Goal: Task Accomplishment & Management: Use online tool/utility

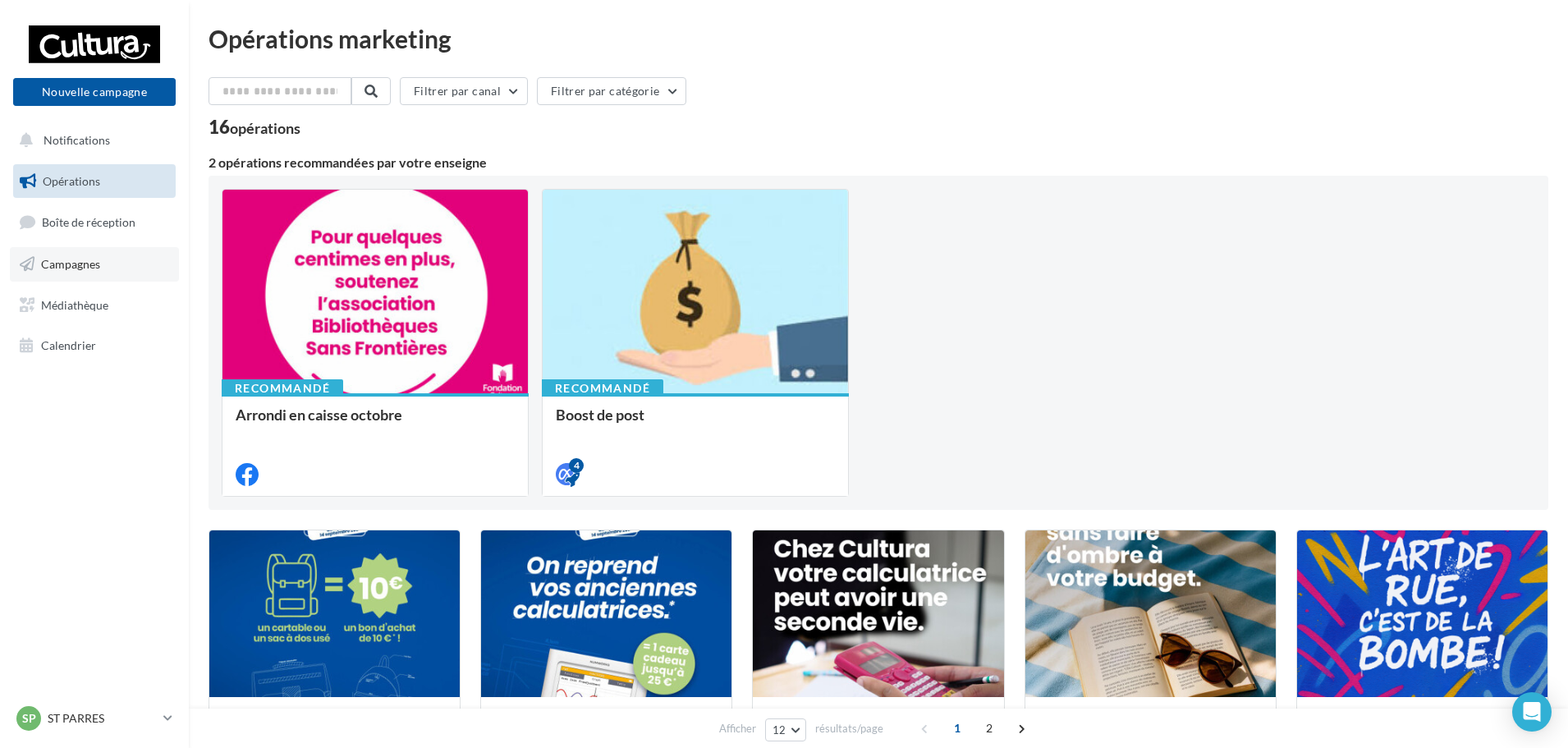
click at [106, 280] on link "Campagnes" at bounding box center [94, 264] width 169 height 34
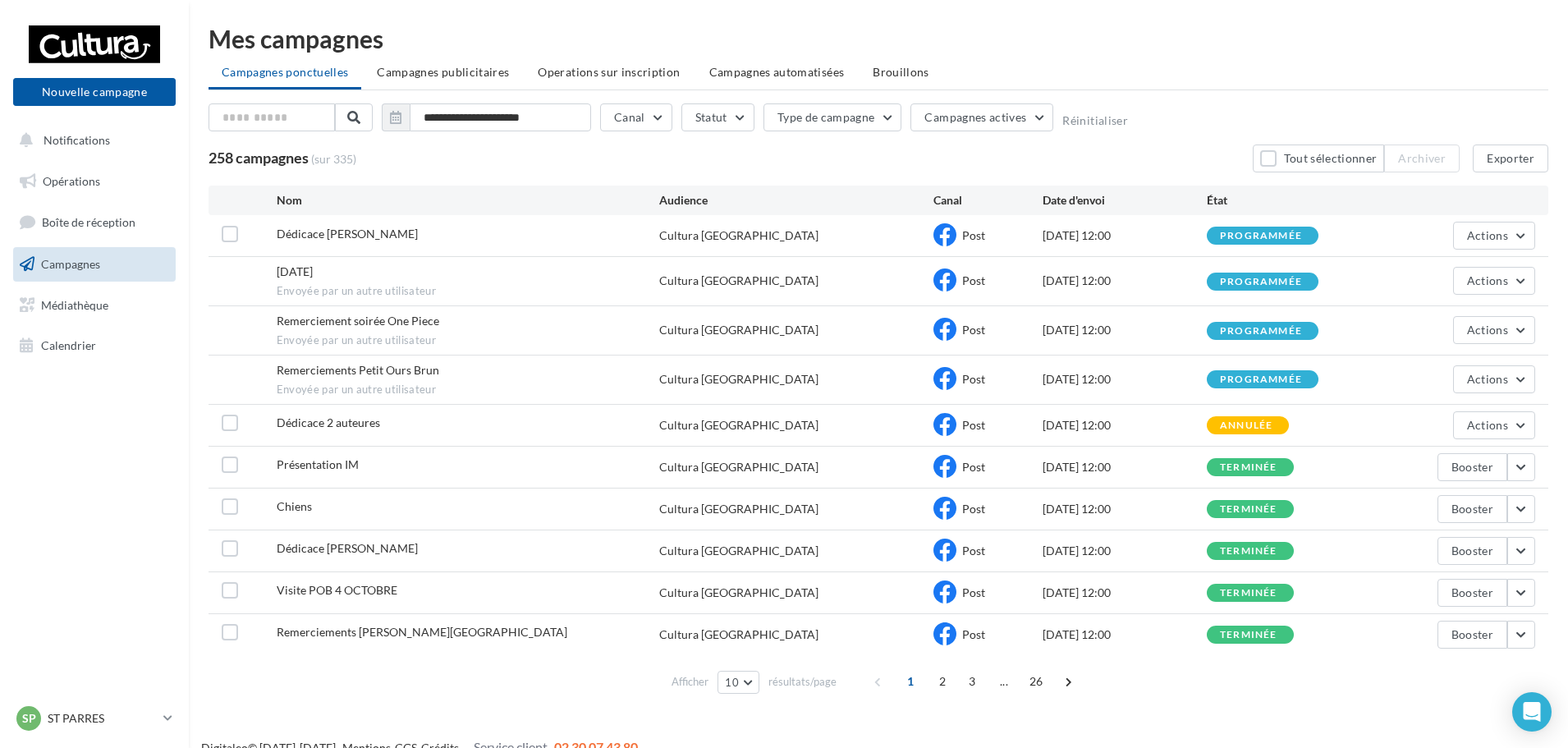
click at [1204, 683] on div "Afficher 10 10 25 50 100 résultats/page 1 2 3 ... 26" at bounding box center [878, 682] width 1339 height 39
click at [103, 179] on link "Opérations" at bounding box center [94, 181] width 169 height 34
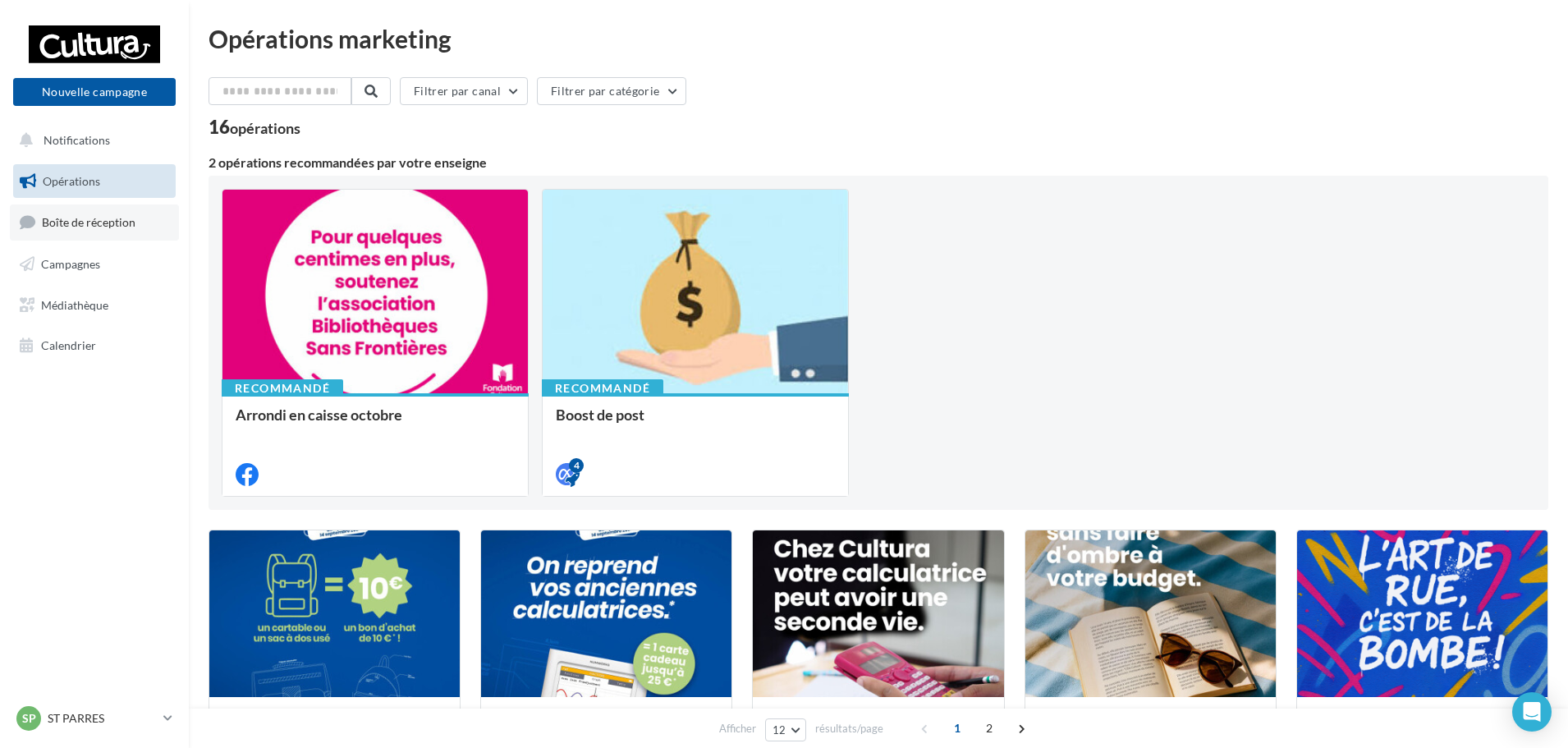
click at [129, 225] on span "Boîte de réception" at bounding box center [89, 222] width 93 height 14
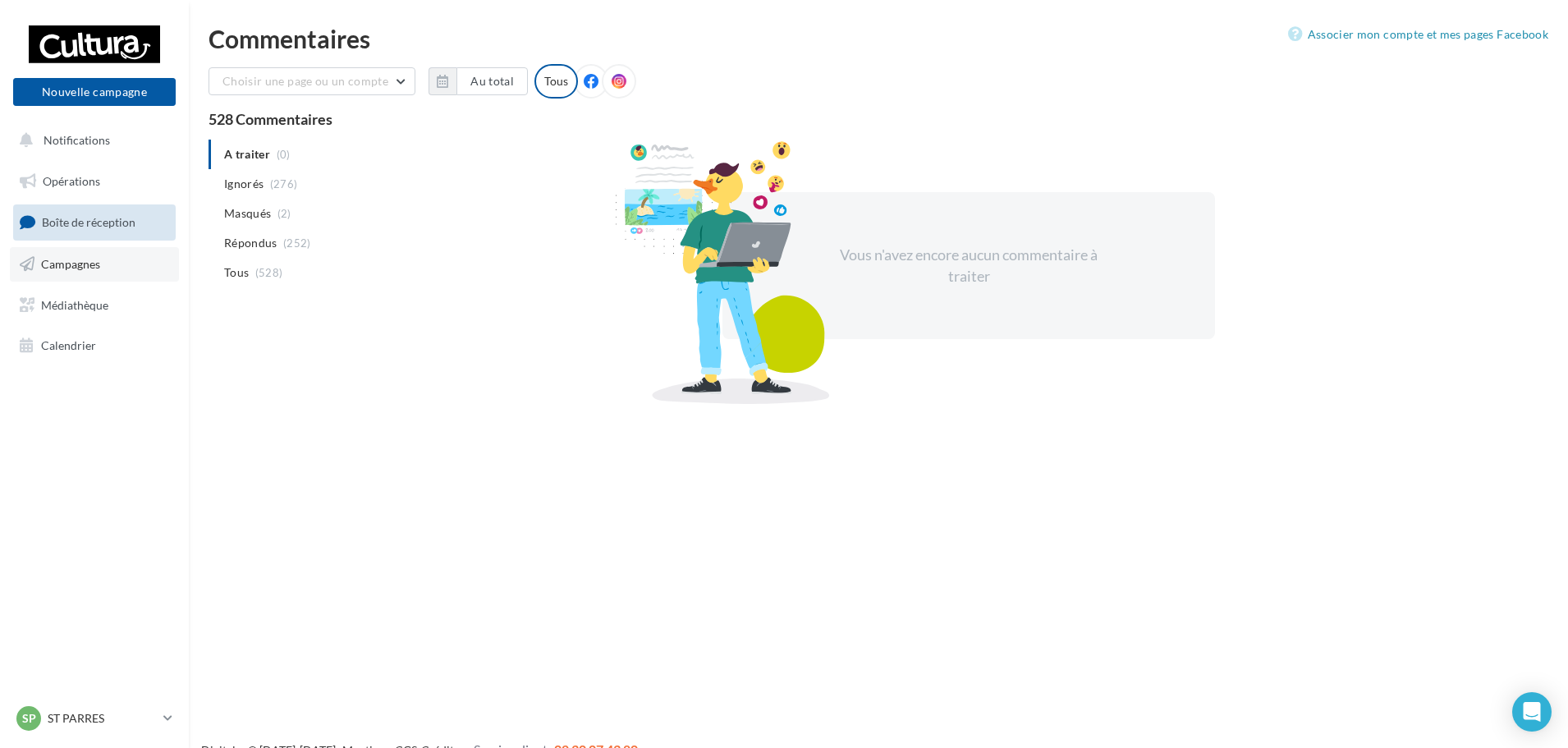
click at [47, 277] on link "Campagnes" at bounding box center [94, 264] width 169 height 34
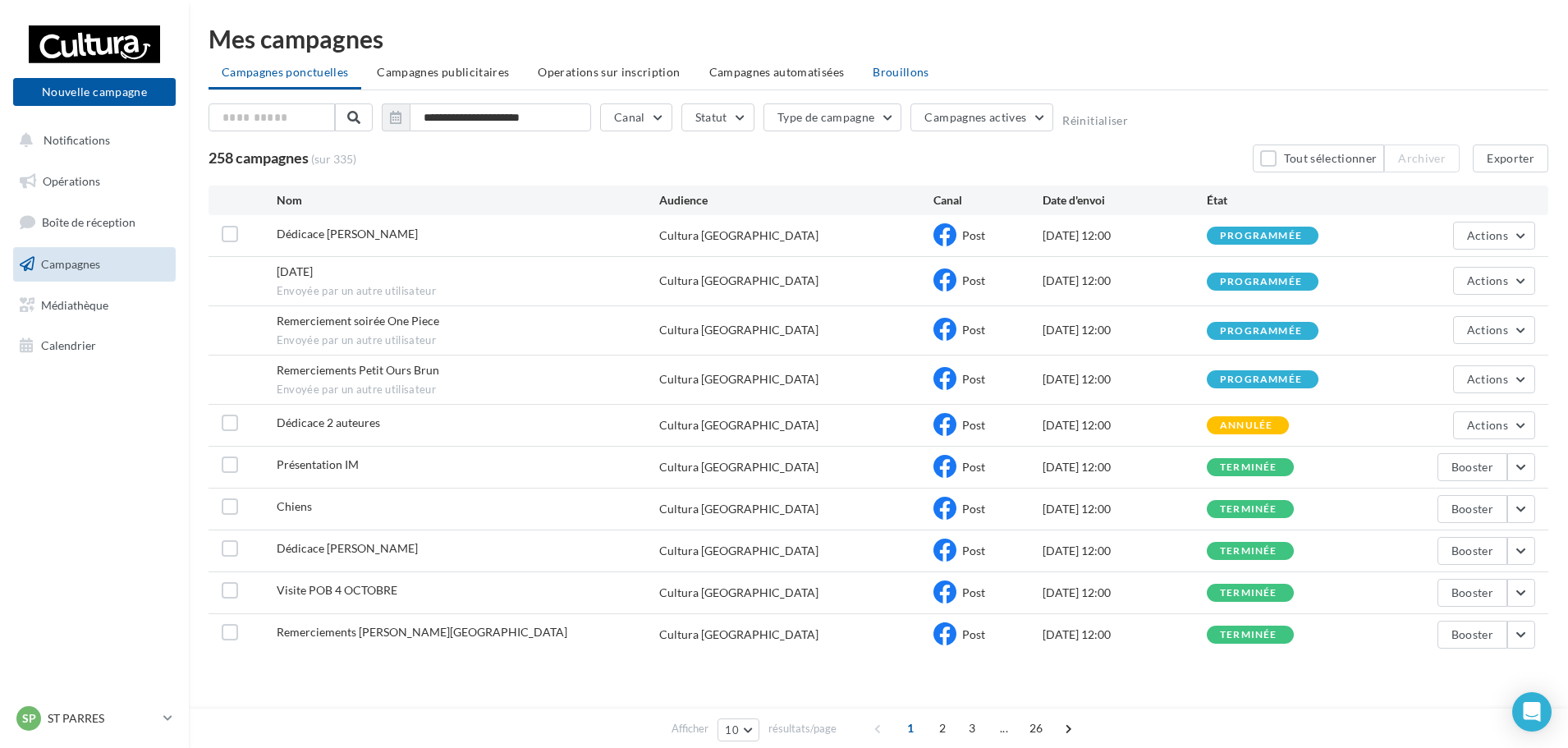
click at [897, 70] on span "Brouillons" at bounding box center [901, 72] width 56 height 14
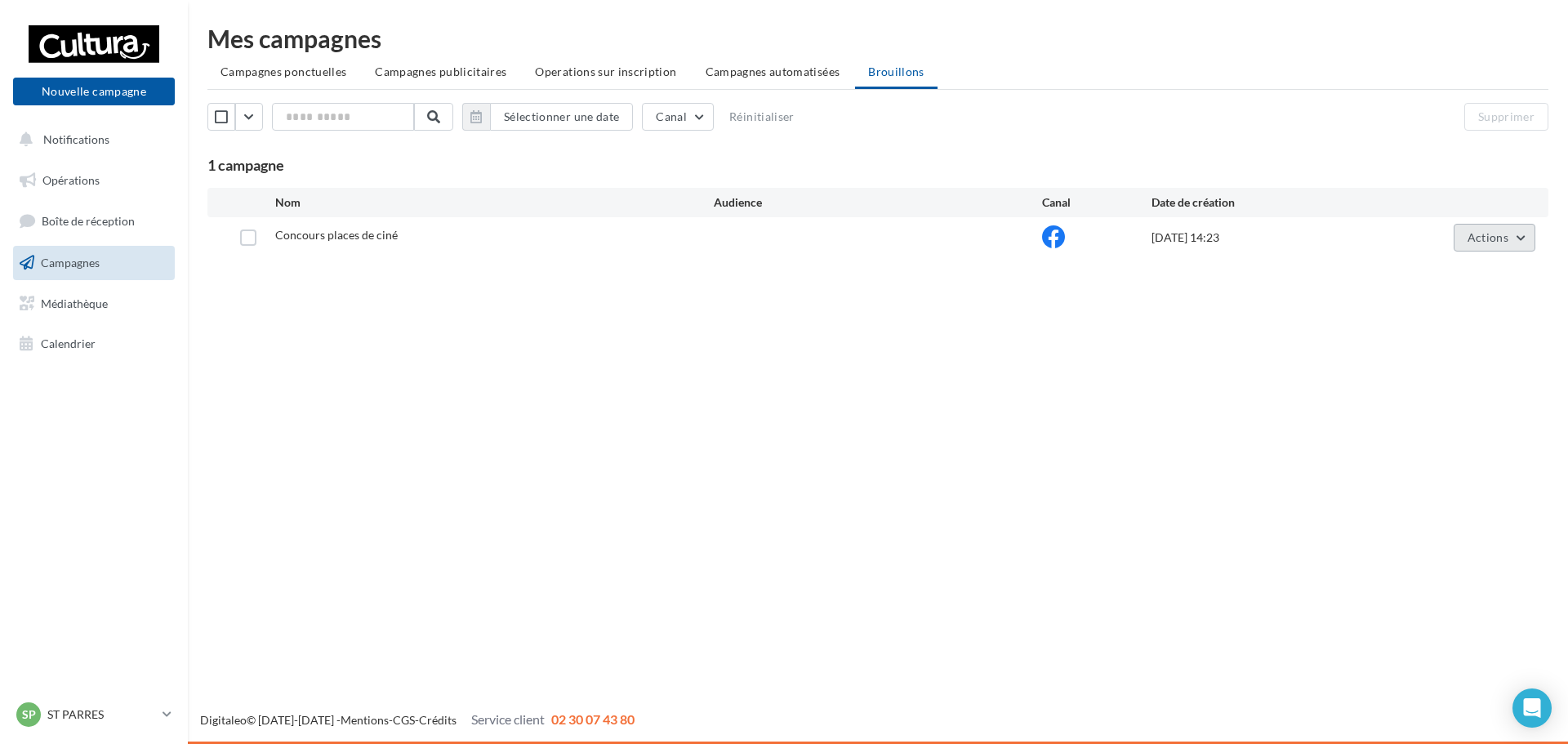
click at [1476, 232] on span "Actions" at bounding box center [1489, 237] width 41 height 14
click at [1432, 268] on button "Editer" at bounding box center [1454, 276] width 164 height 43
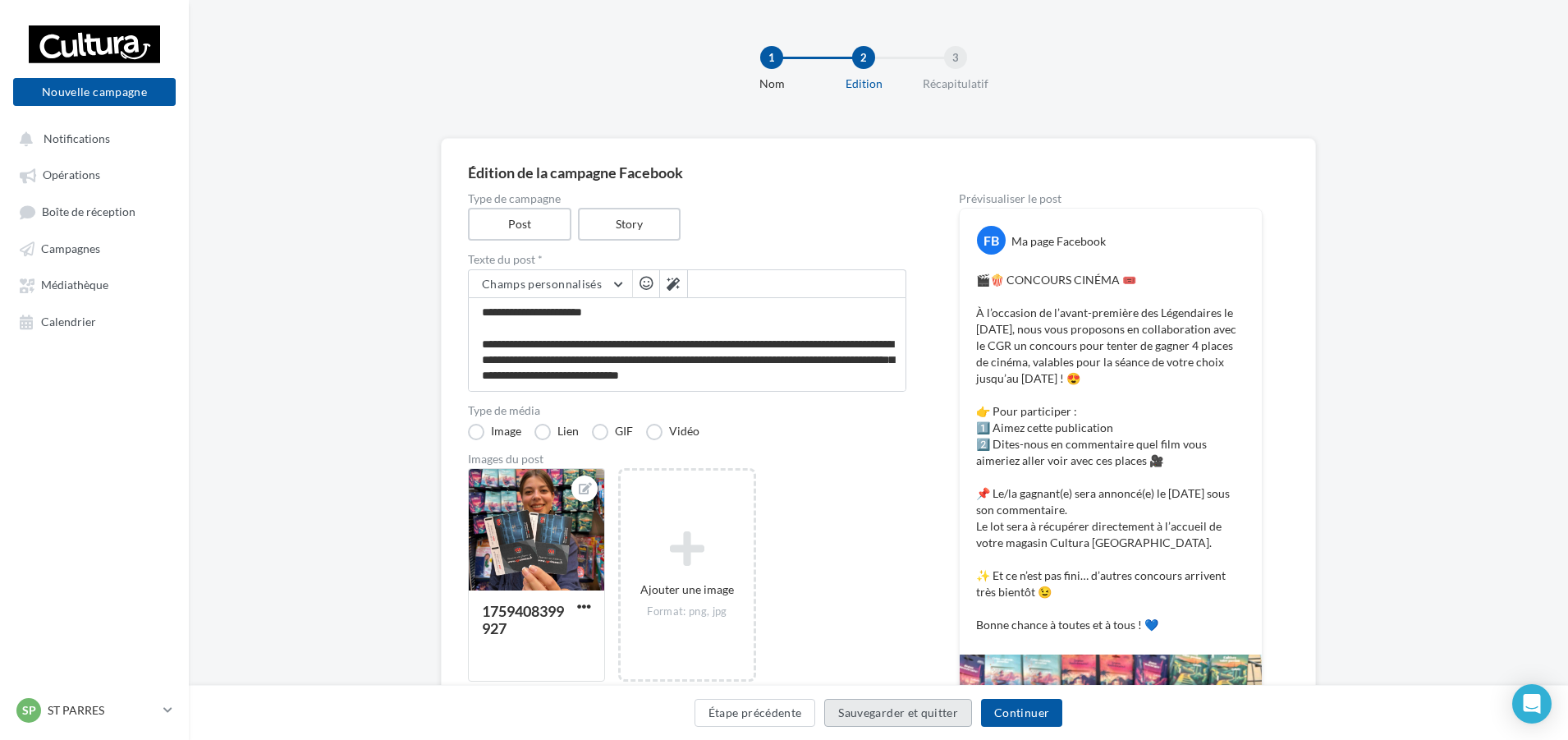
click at [873, 711] on button "Sauvegarder et quitter" at bounding box center [898, 713] width 148 height 28
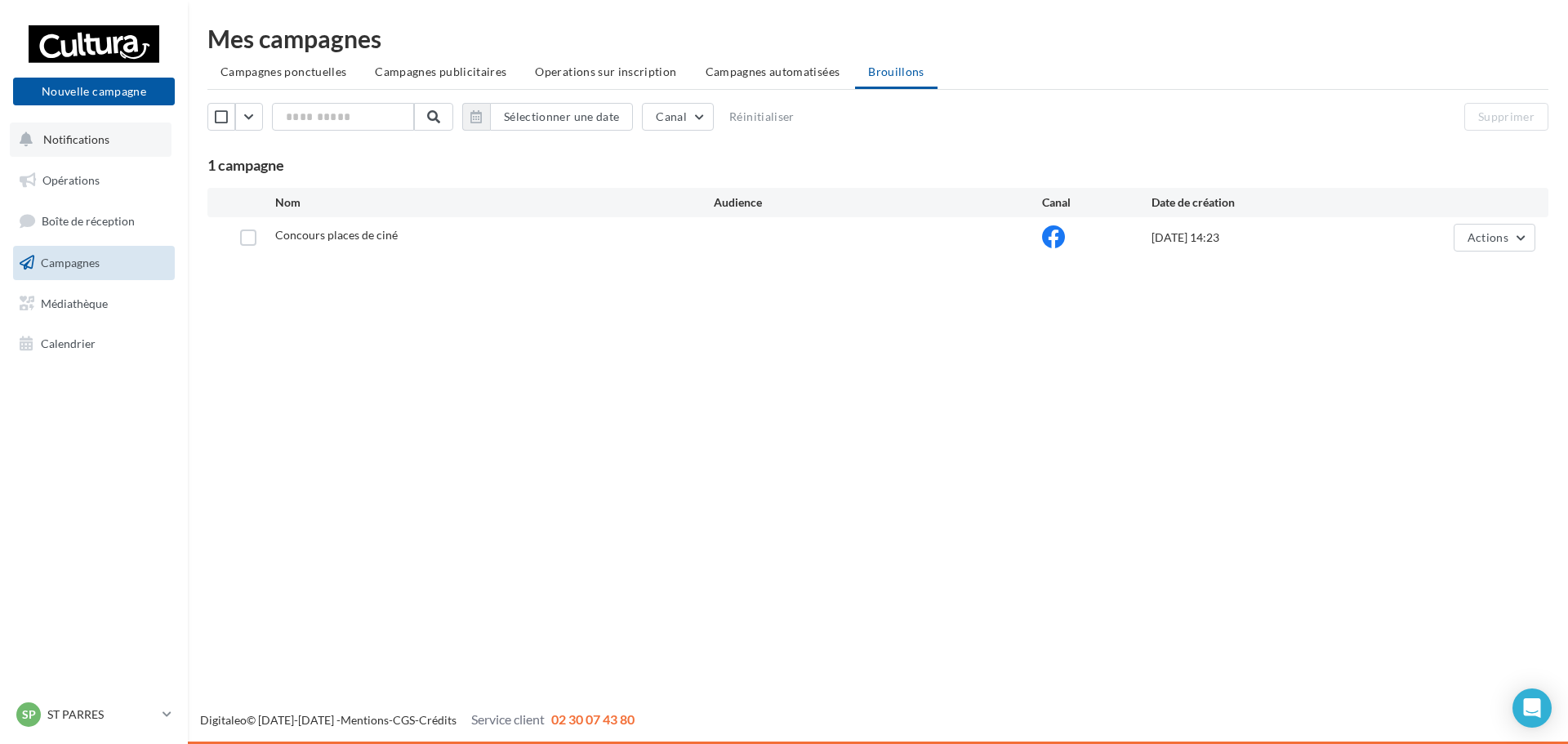
click at [82, 143] on span "Notifications" at bounding box center [77, 140] width 66 height 14
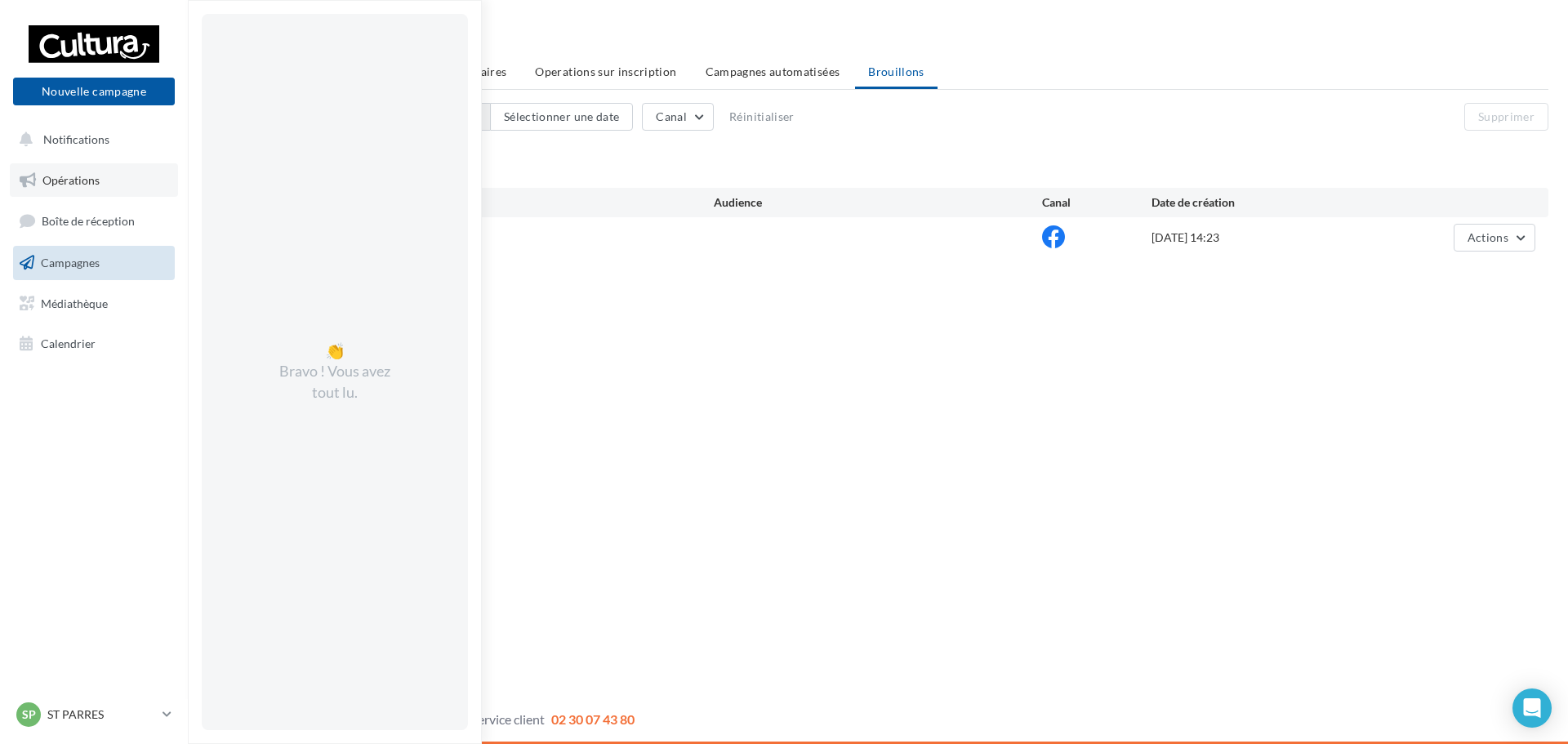
click at [134, 191] on link "Opérations" at bounding box center [94, 180] width 169 height 34
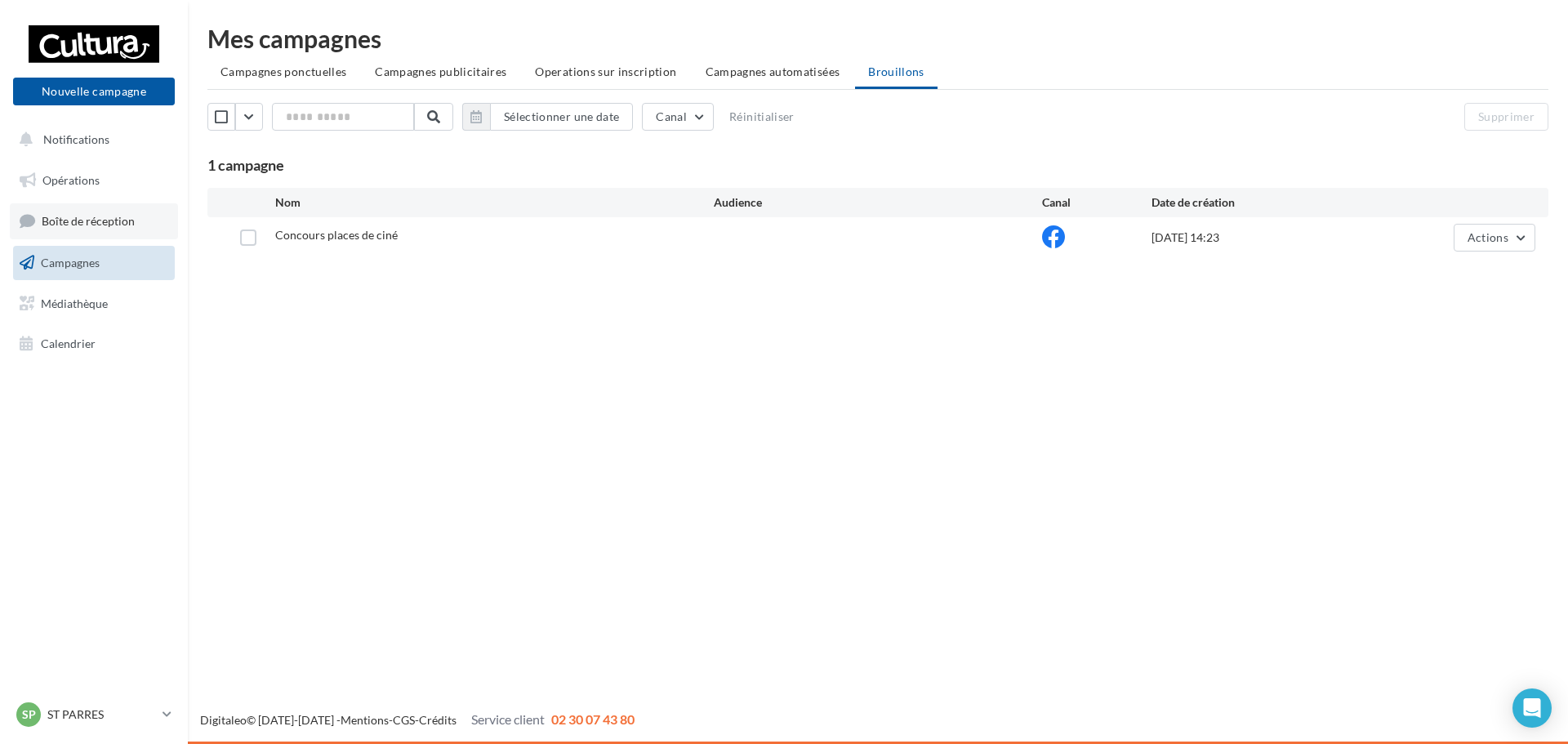
click at [132, 229] on link "Boîte de réception" at bounding box center [94, 221] width 169 height 35
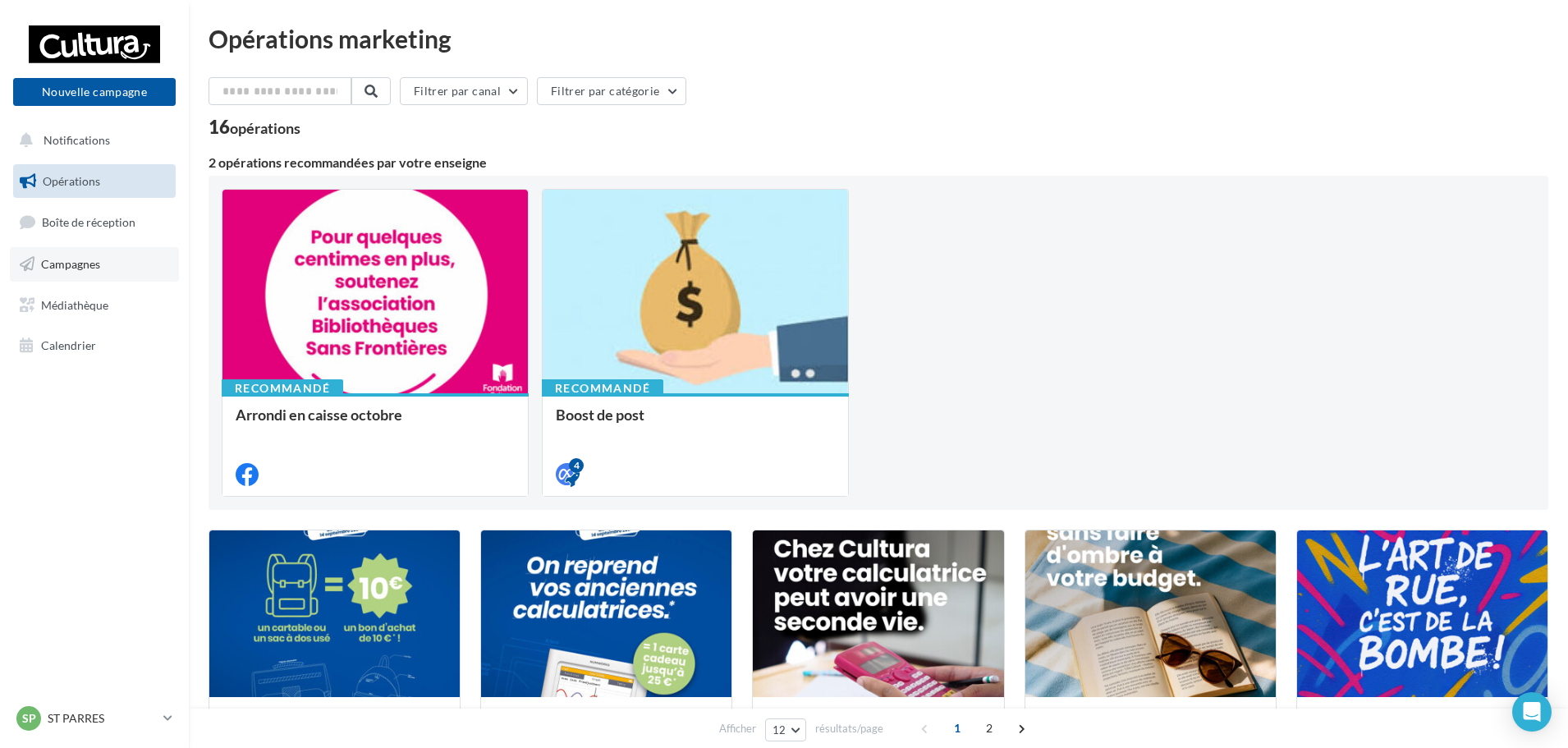
click at [119, 257] on link "Campagnes" at bounding box center [94, 264] width 169 height 34
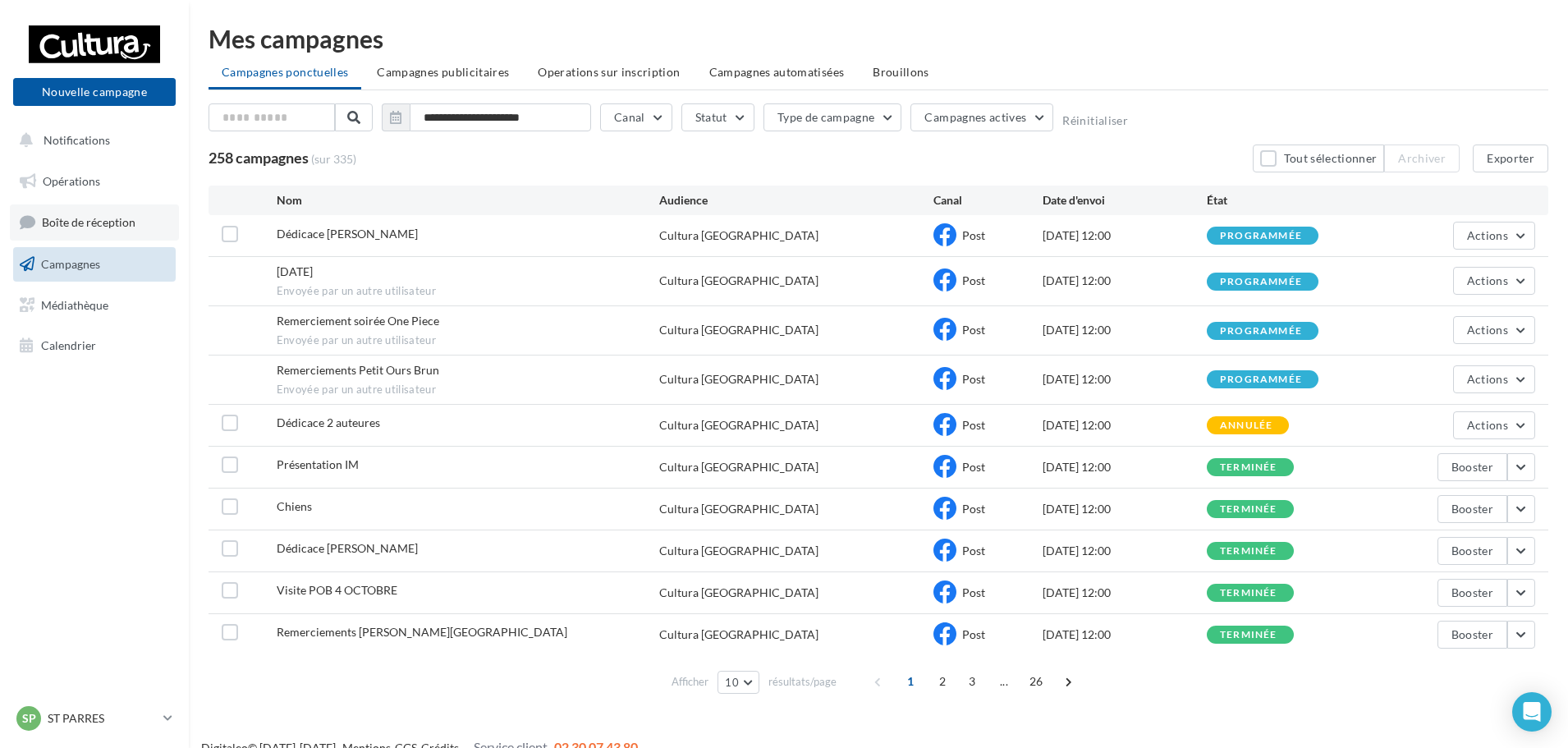
click at [124, 228] on span "Boîte de réception" at bounding box center [89, 222] width 93 height 14
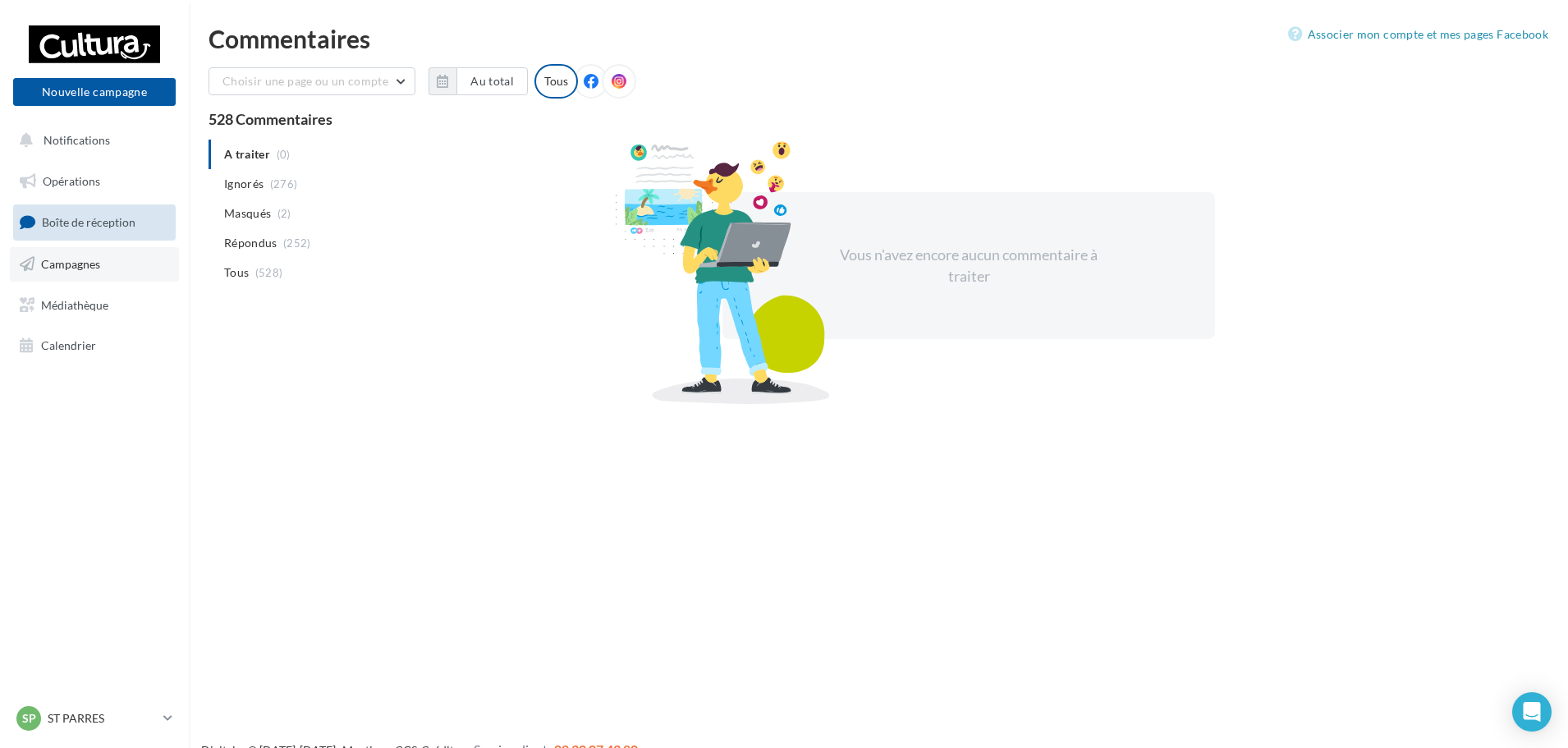
click at [129, 260] on link "Campagnes" at bounding box center [94, 264] width 169 height 34
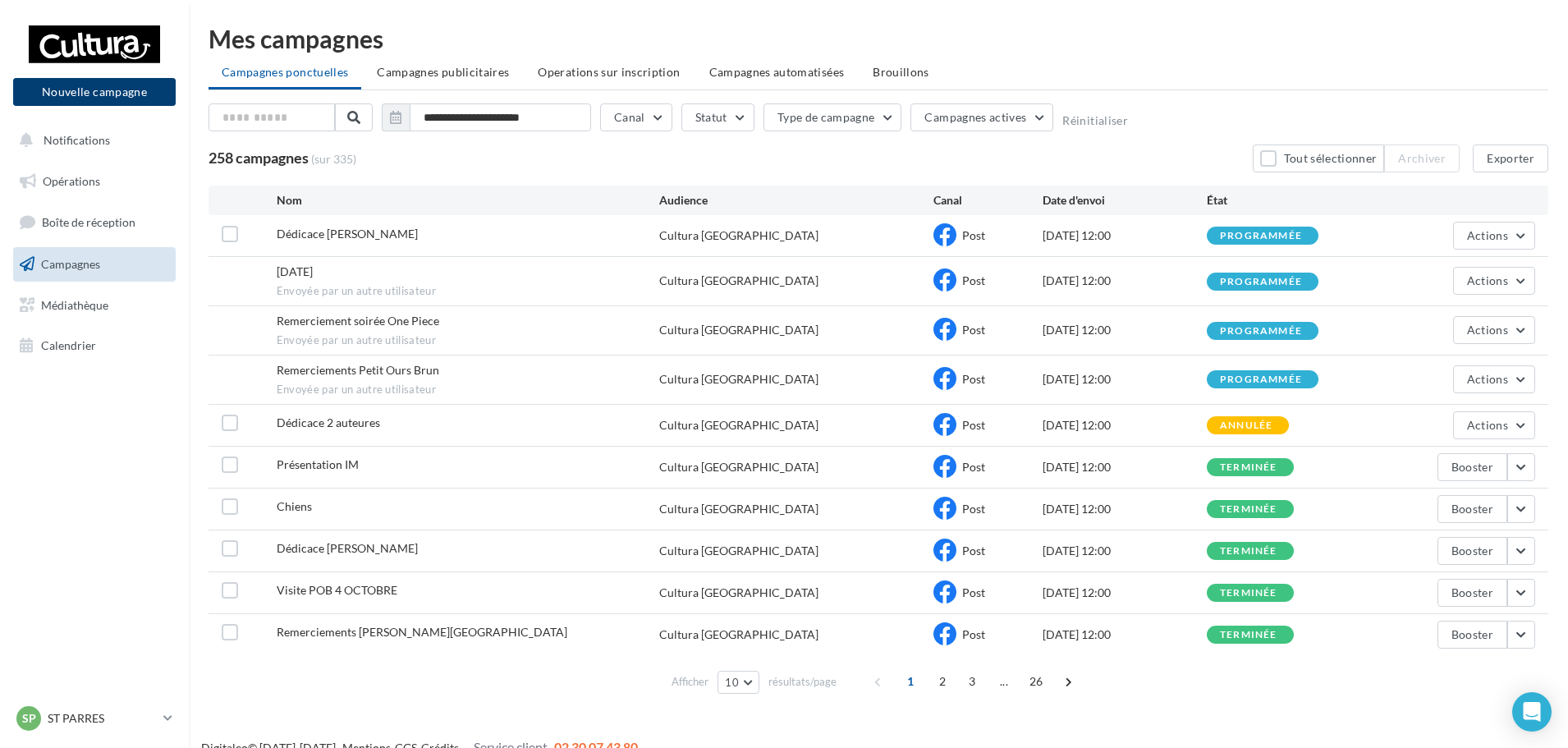
click at [131, 92] on button "Nouvelle campagne" at bounding box center [93, 92] width 163 height 28
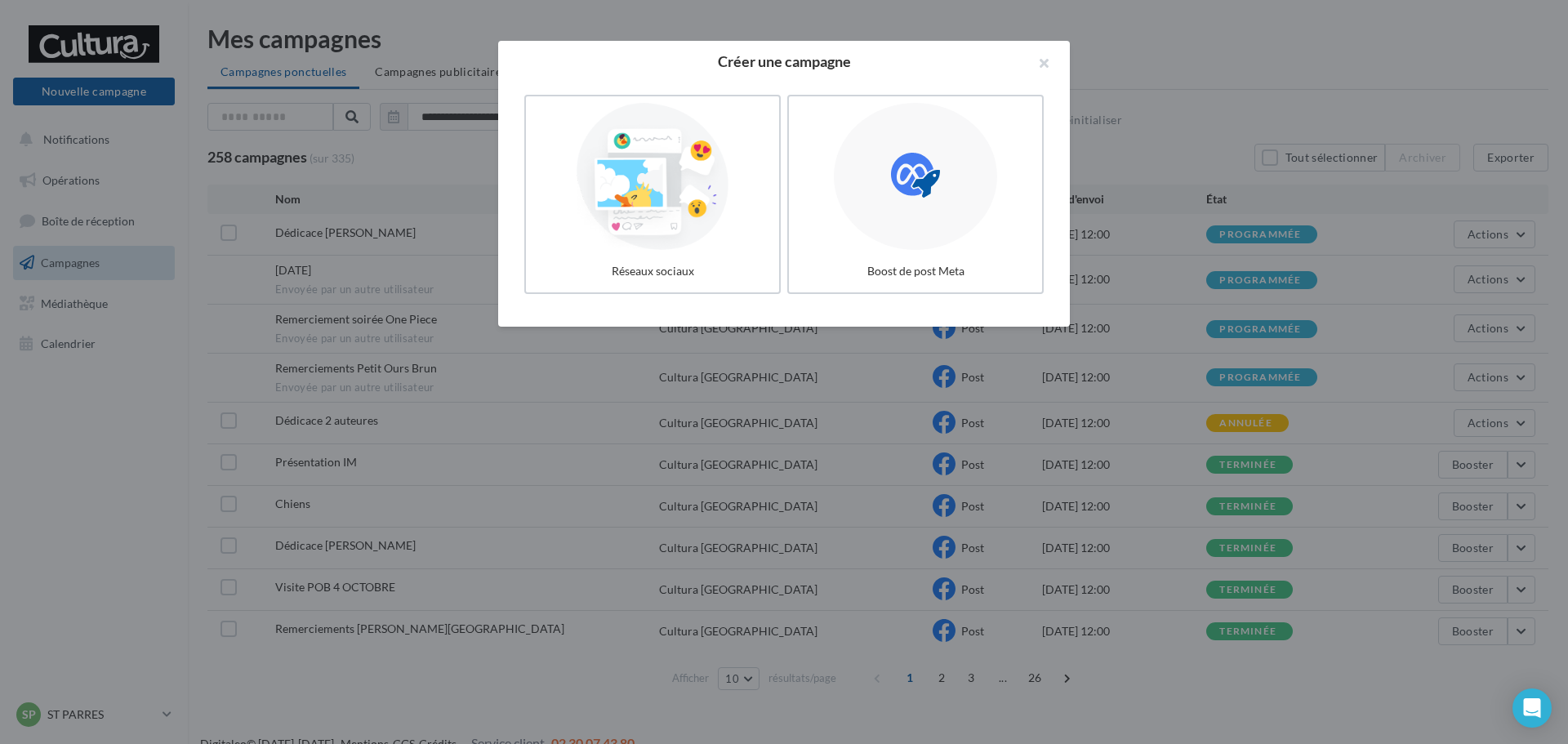
click at [666, 232] on div at bounding box center [653, 176] width 240 height 147
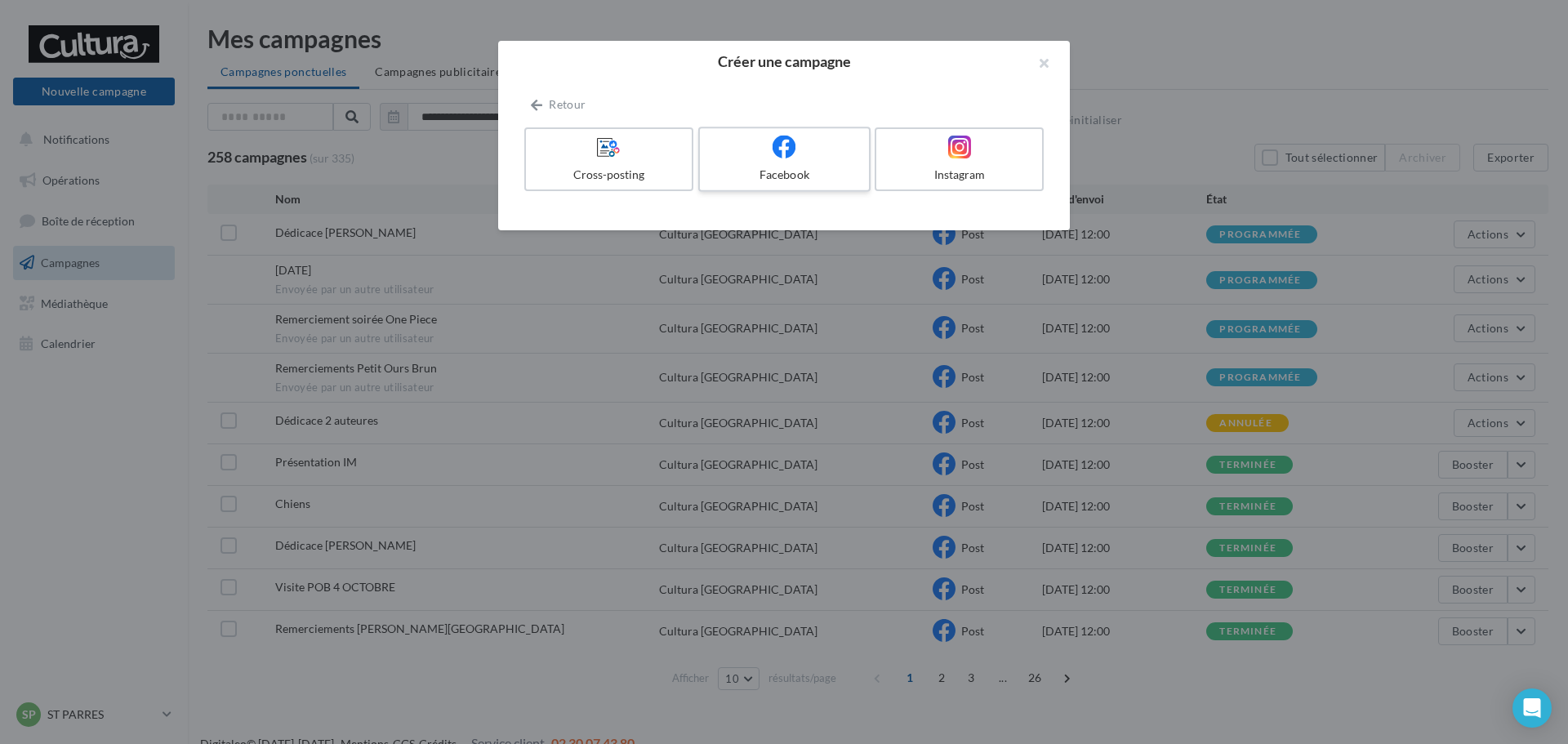
click at [828, 187] on label "Facebook" at bounding box center [784, 159] width 172 height 65
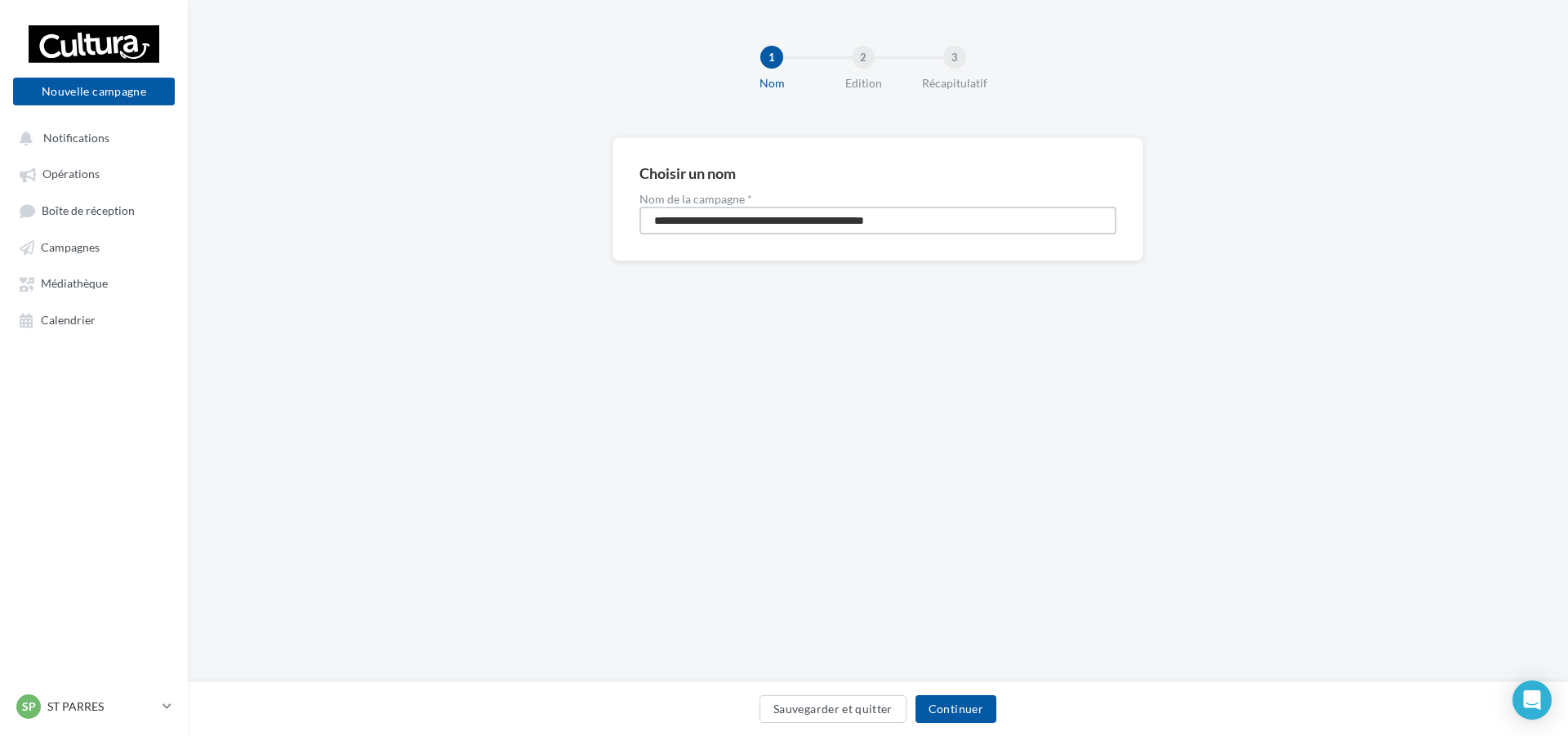
drag, startPoint x: 931, startPoint y: 217, endPoint x: 557, endPoint y: 216, distance: 374.0
click at [557, 216] on div "**********" at bounding box center [877, 226] width 1380 height 176
type input "**********"
click at [966, 719] on button "Continuer" at bounding box center [955, 709] width 80 height 28
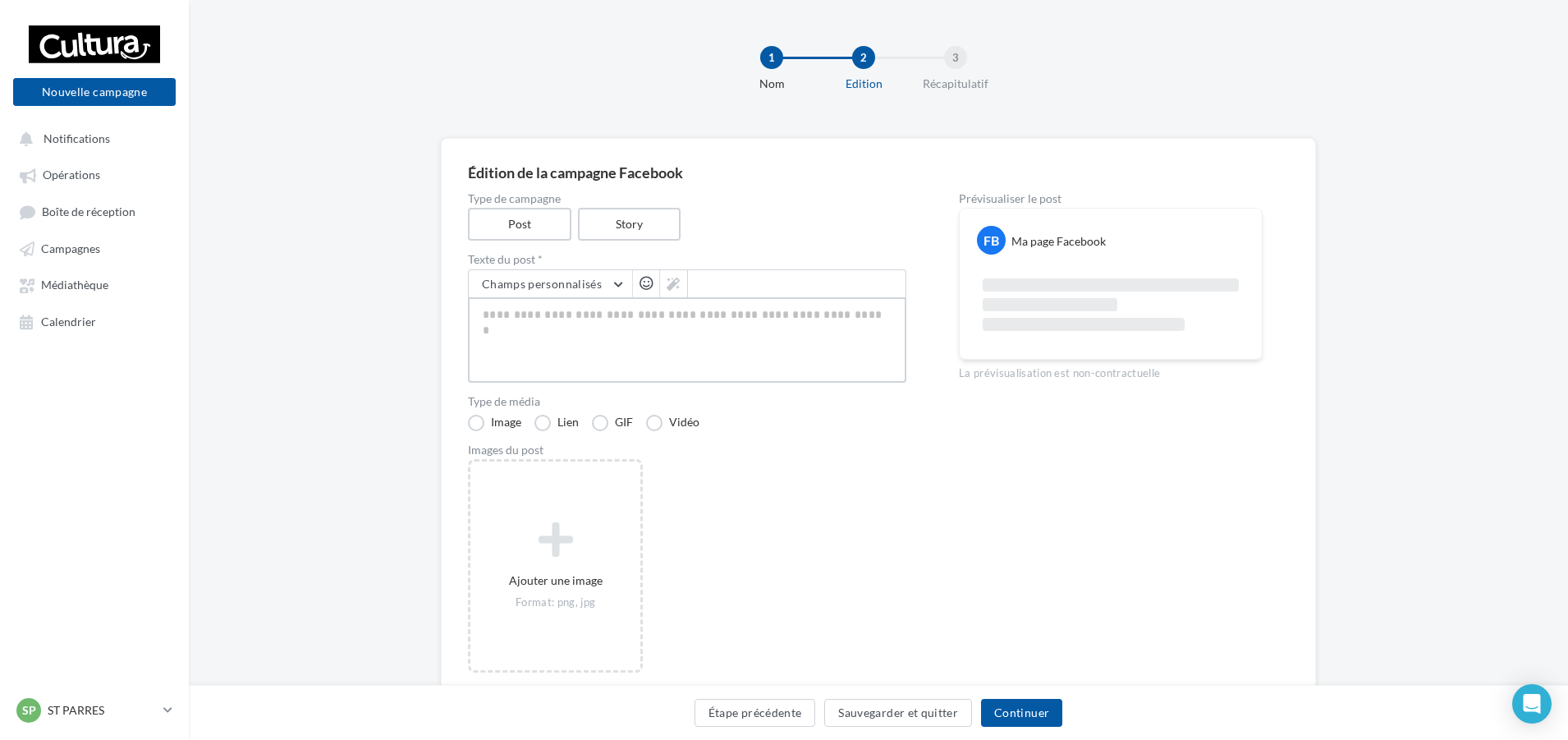
click at [601, 335] on textarea at bounding box center [687, 340] width 438 height 86
paste textarea "**********"
type textarea "**********"
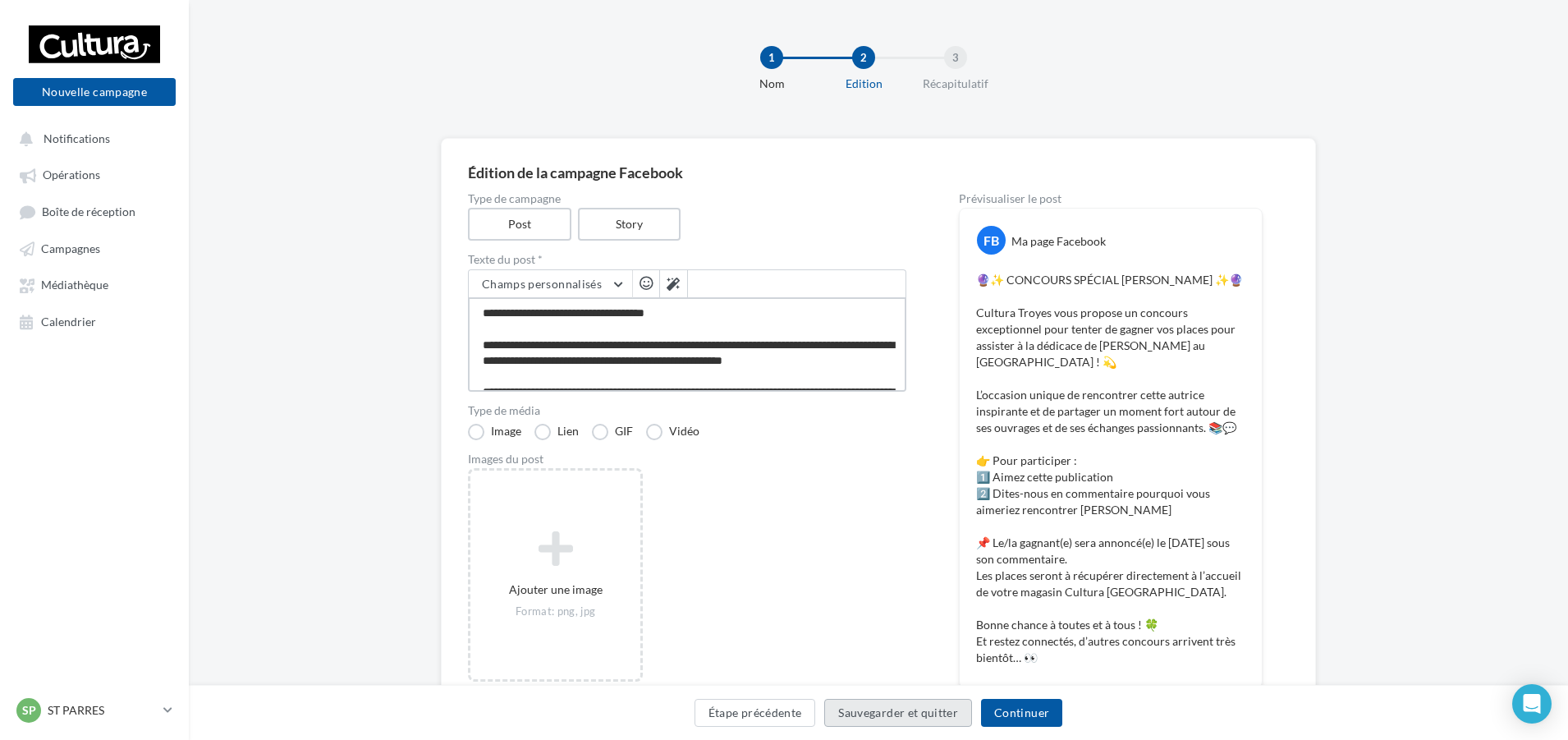
type textarea "**********"
click at [901, 709] on button "Sauvegarder et quitter" at bounding box center [898, 713] width 148 height 28
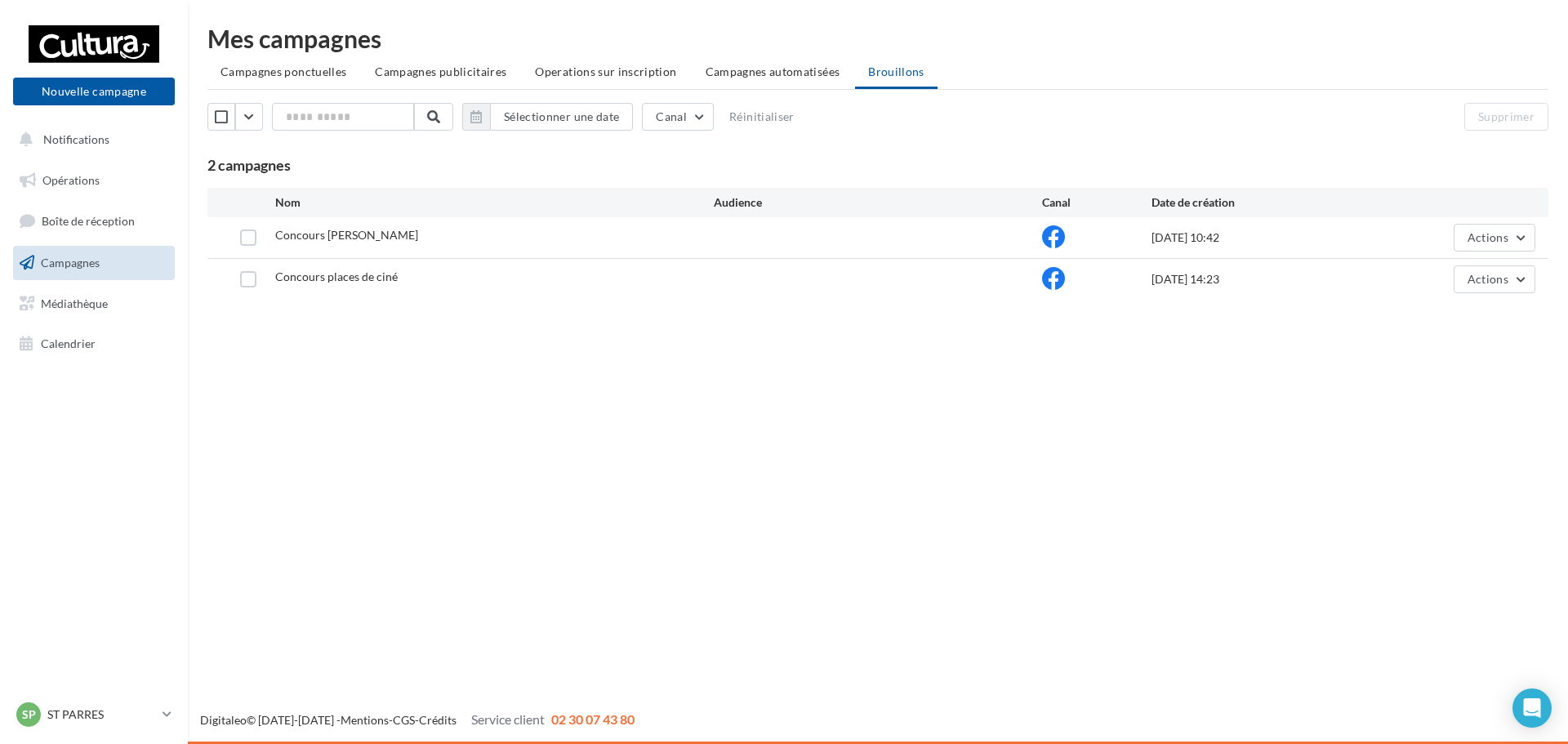
click at [83, 77] on div "Nouvelle campagne Nouvelle campagne" at bounding box center [93, 64] width 162 height 81
click at [79, 80] on button "Nouvelle campagne" at bounding box center [93, 91] width 162 height 28
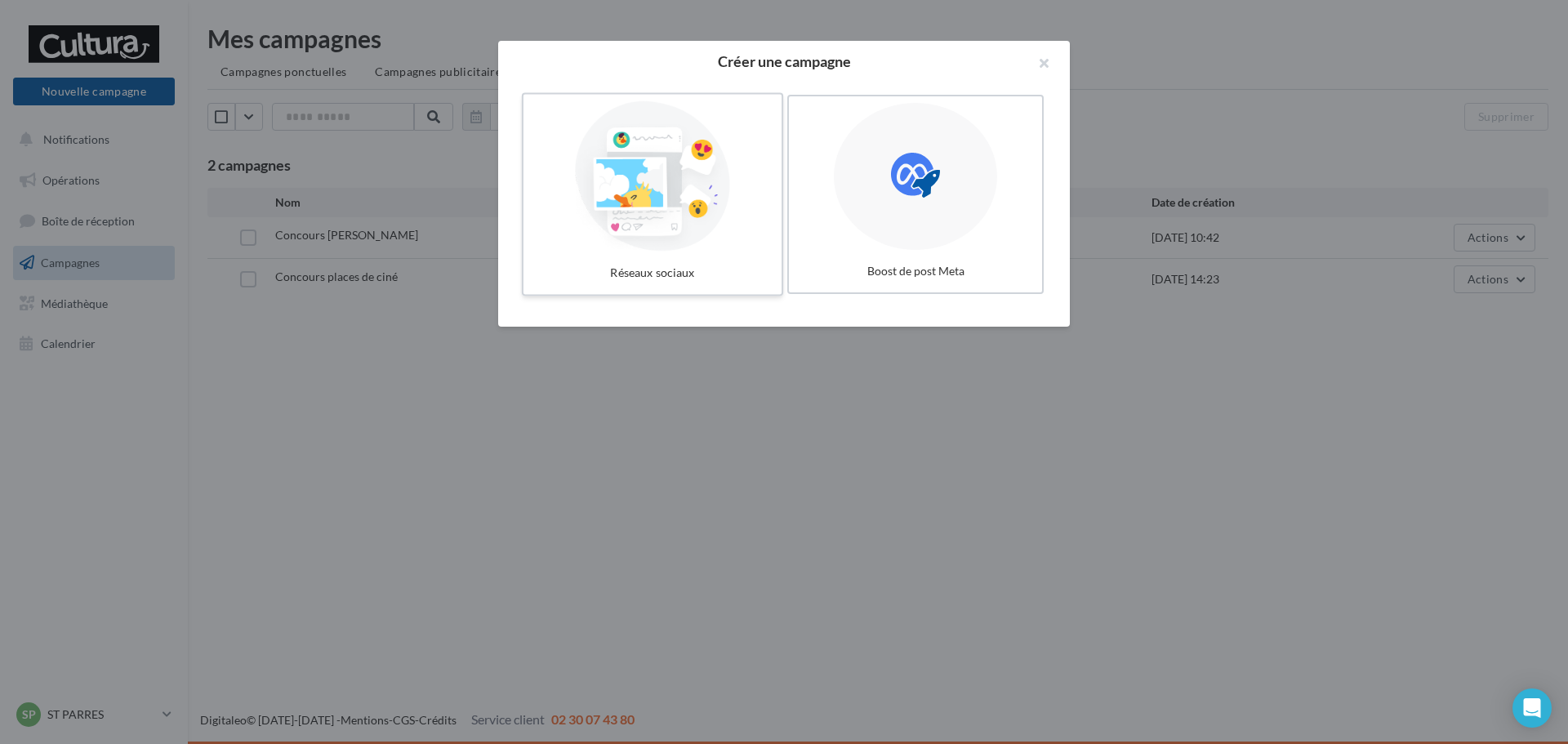
click at [674, 240] on div at bounding box center [652, 176] width 245 height 150
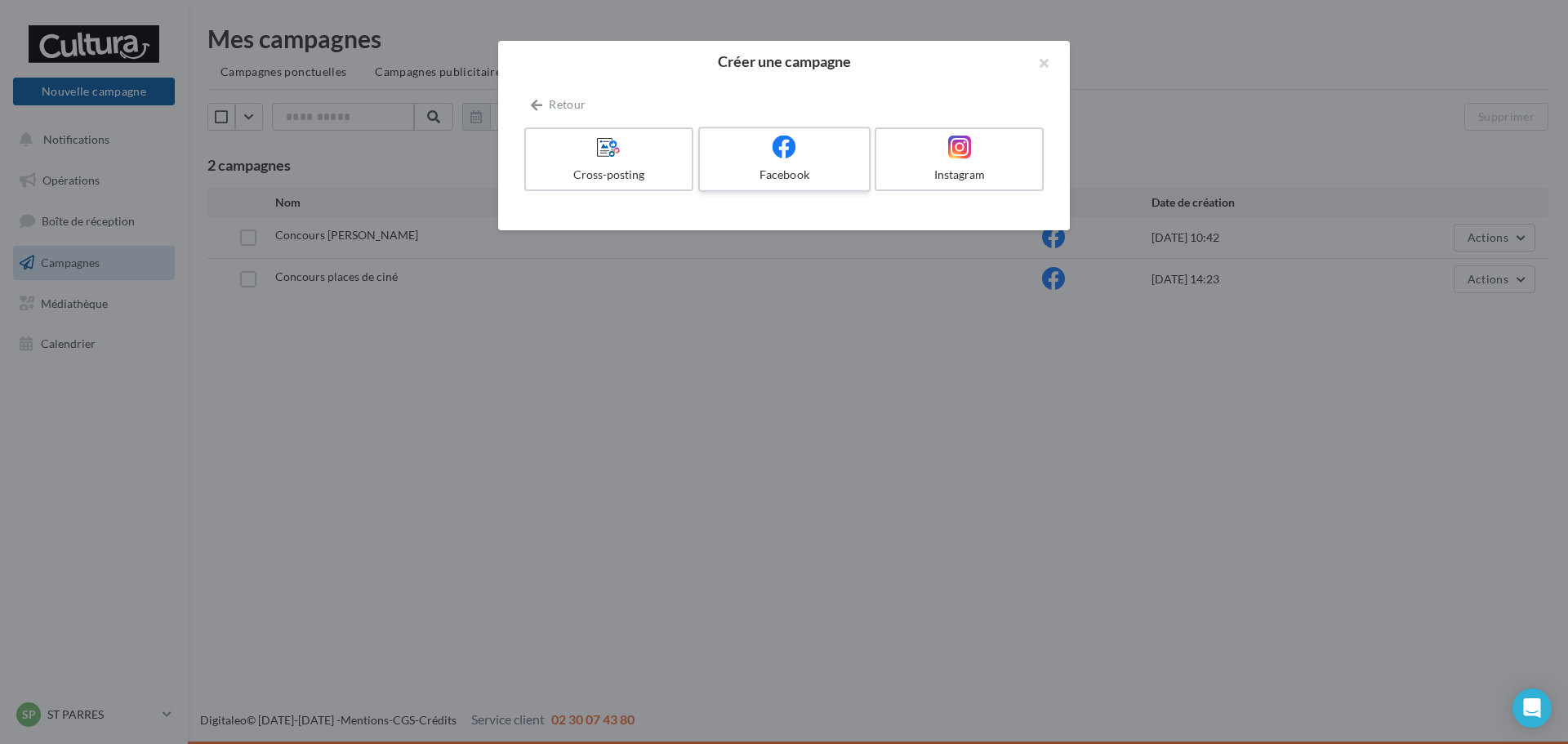
click at [814, 157] on div at bounding box center [784, 147] width 155 height 25
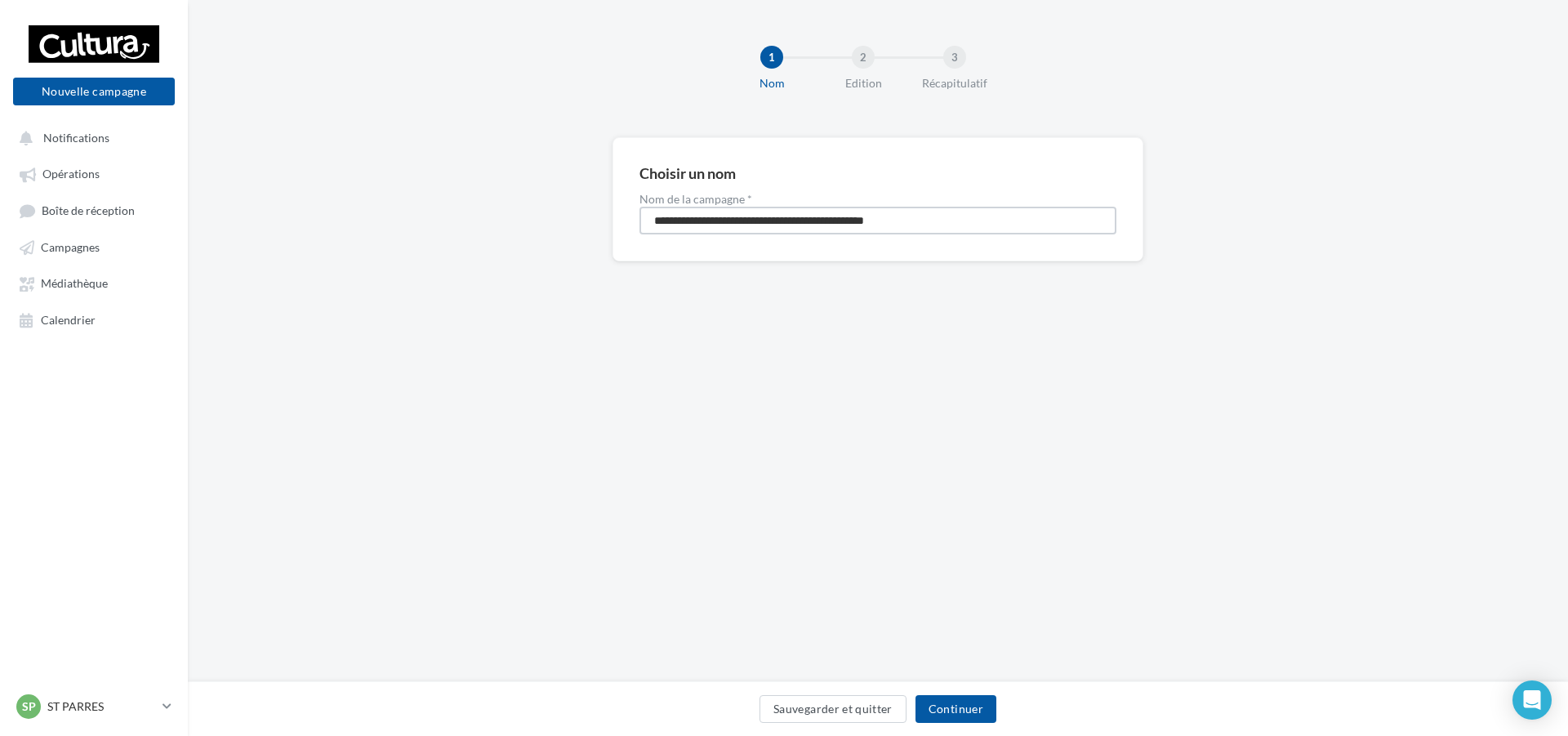
drag, startPoint x: 953, startPoint y: 213, endPoint x: 447, endPoint y: 180, distance: 507.1
click at [447, 180] on div "**********" at bounding box center [877, 226] width 1380 height 176
type input "**********"
click at [975, 713] on button "Continuer" at bounding box center [955, 709] width 80 height 28
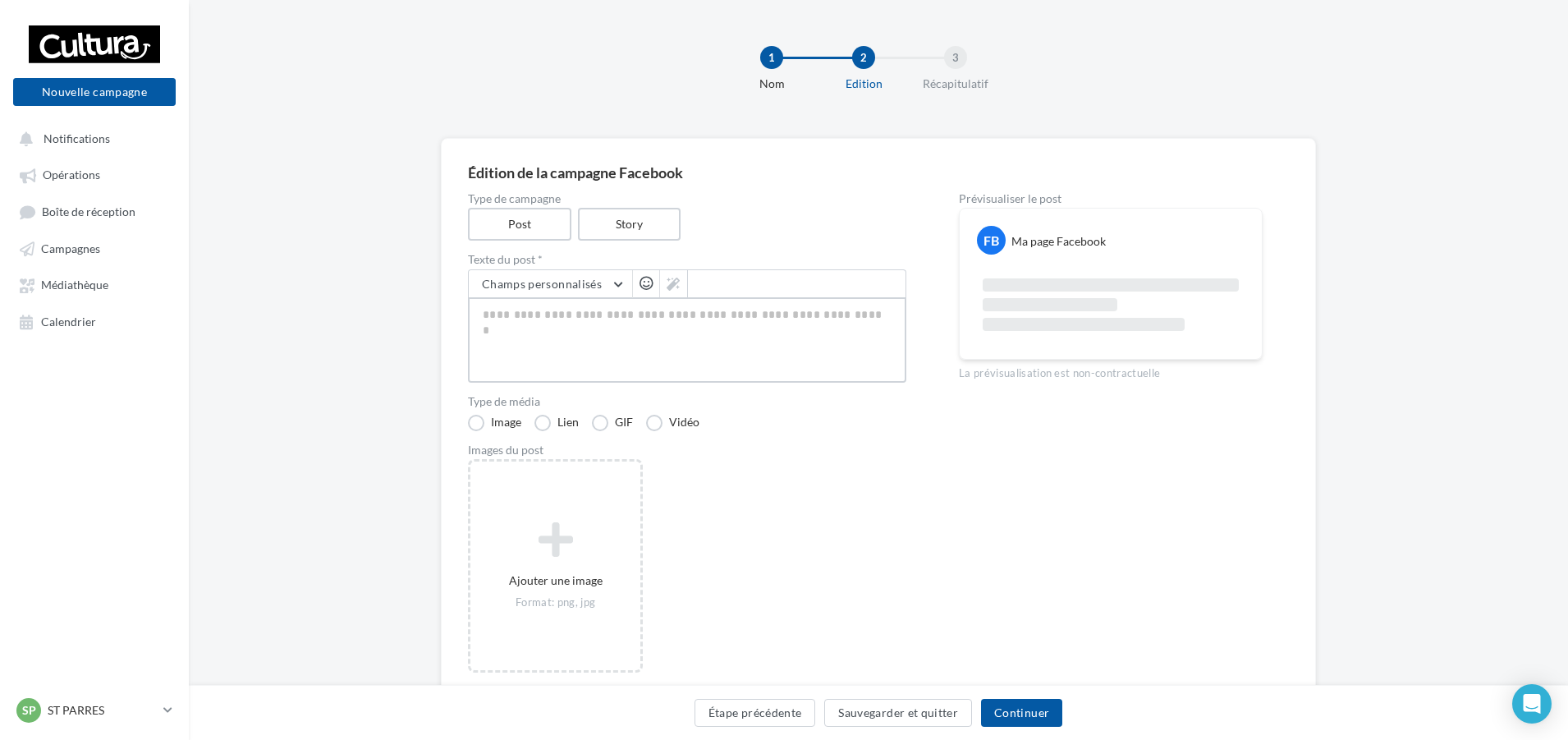
click at [644, 328] on textarea at bounding box center [687, 340] width 438 height 86
paste textarea "**********"
type textarea "**********"
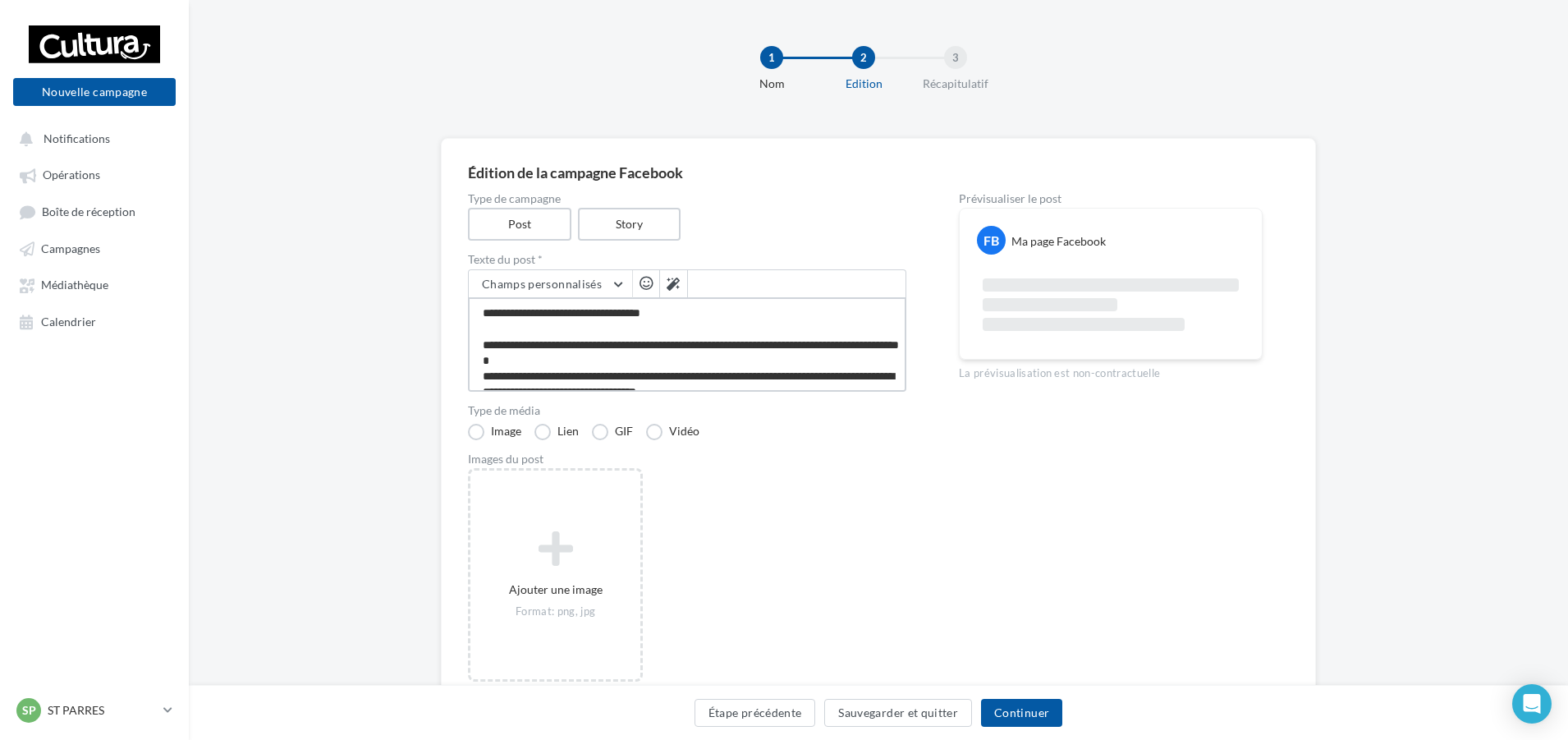
type textarea "**********"
click at [825, 474] on div "Ajouter une image Format: png, jpg" at bounding box center [694, 583] width 452 height 231
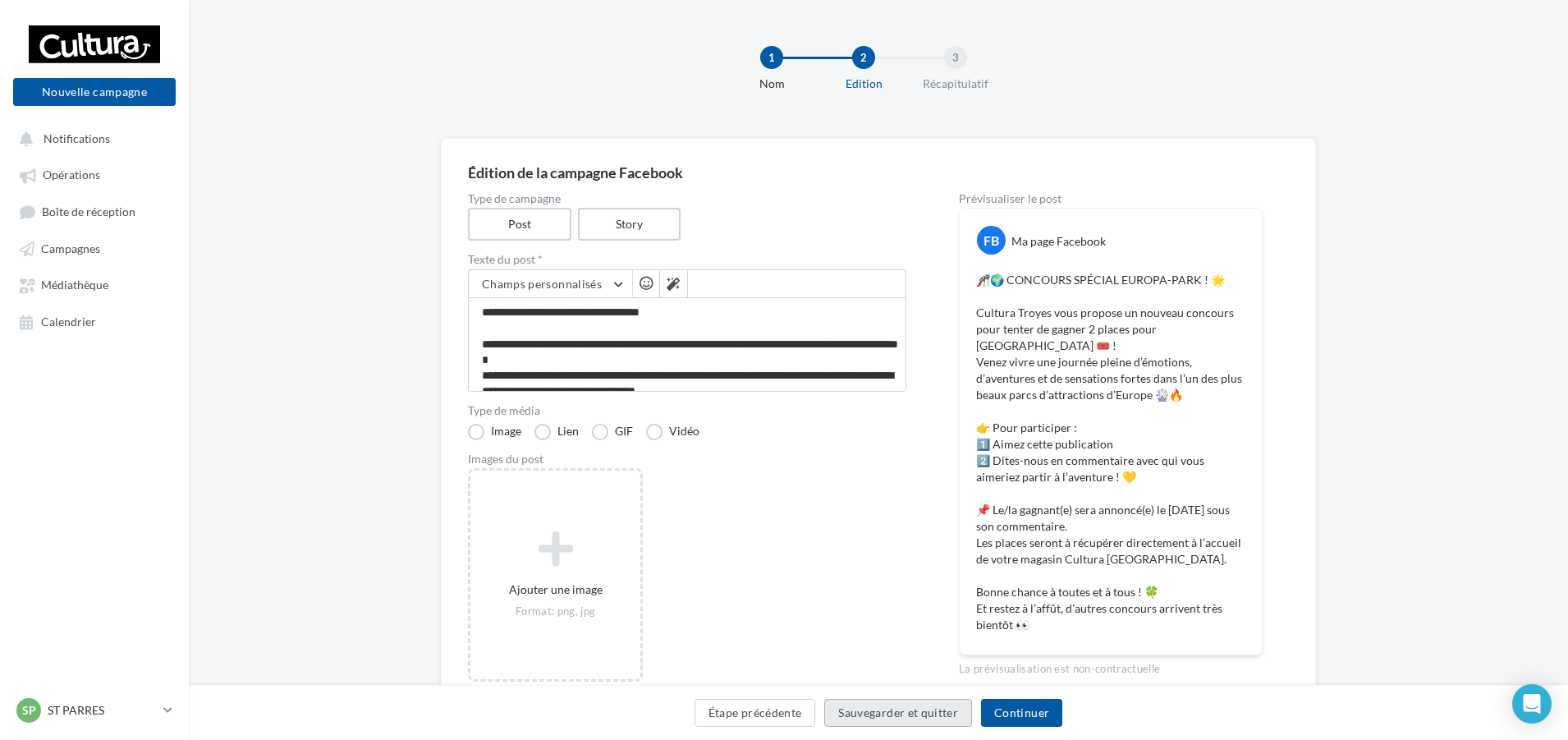
click at [913, 702] on button "Sauvegarder et quitter" at bounding box center [898, 713] width 148 height 28
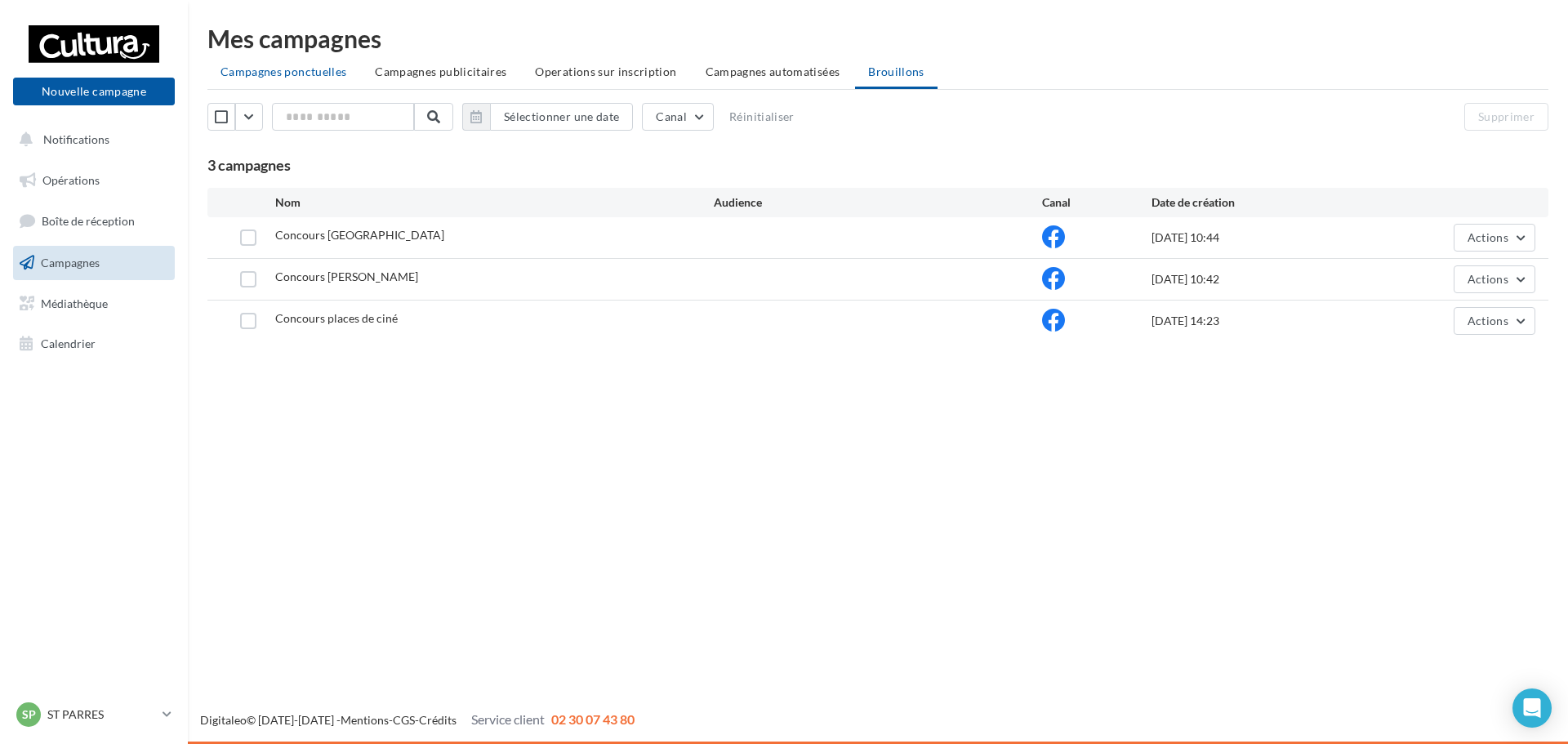
click at [247, 76] on span "Campagnes ponctuelles" at bounding box center [284, 72] width 126 height 14
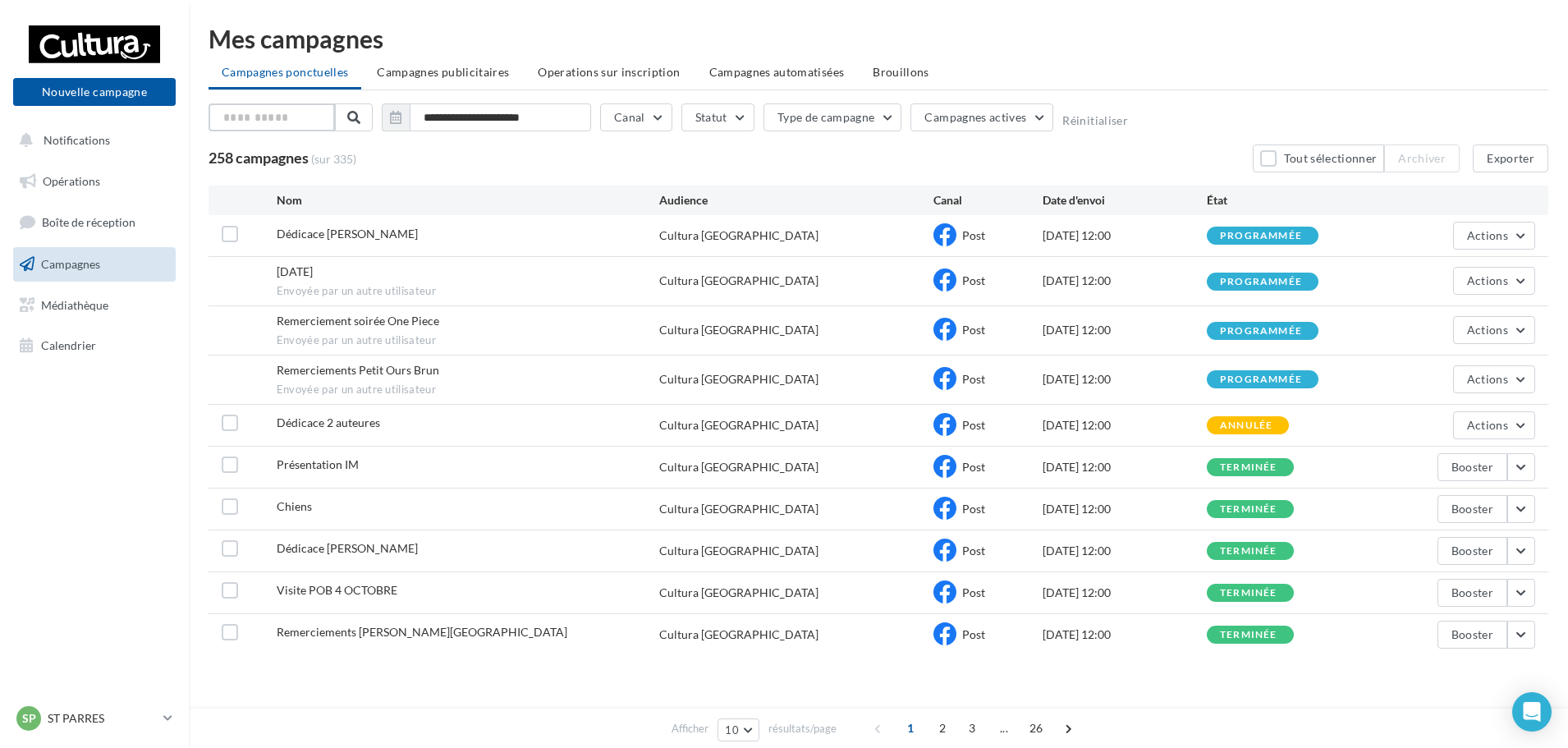
click at [303, 114] on input "text" at bounding box center [272, 117] width 127 height 28
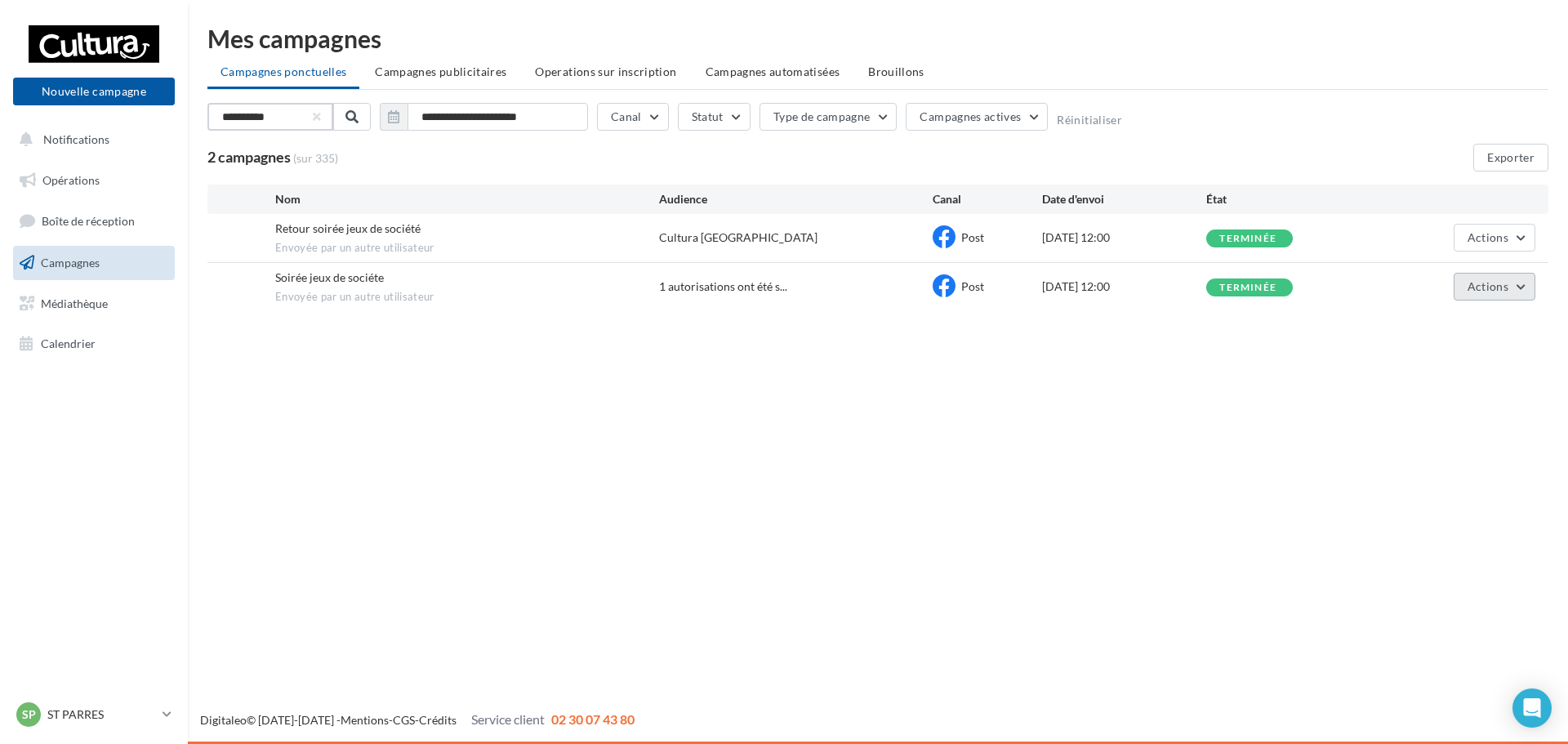
type input "**********"
click at [1510, 283] on button "Actions" at bounding box center [1494, 287] width 81 height 28
click at [1452, 336] on button "Voir les résultats" at bounding box center [1454, 326] width 164 height 43
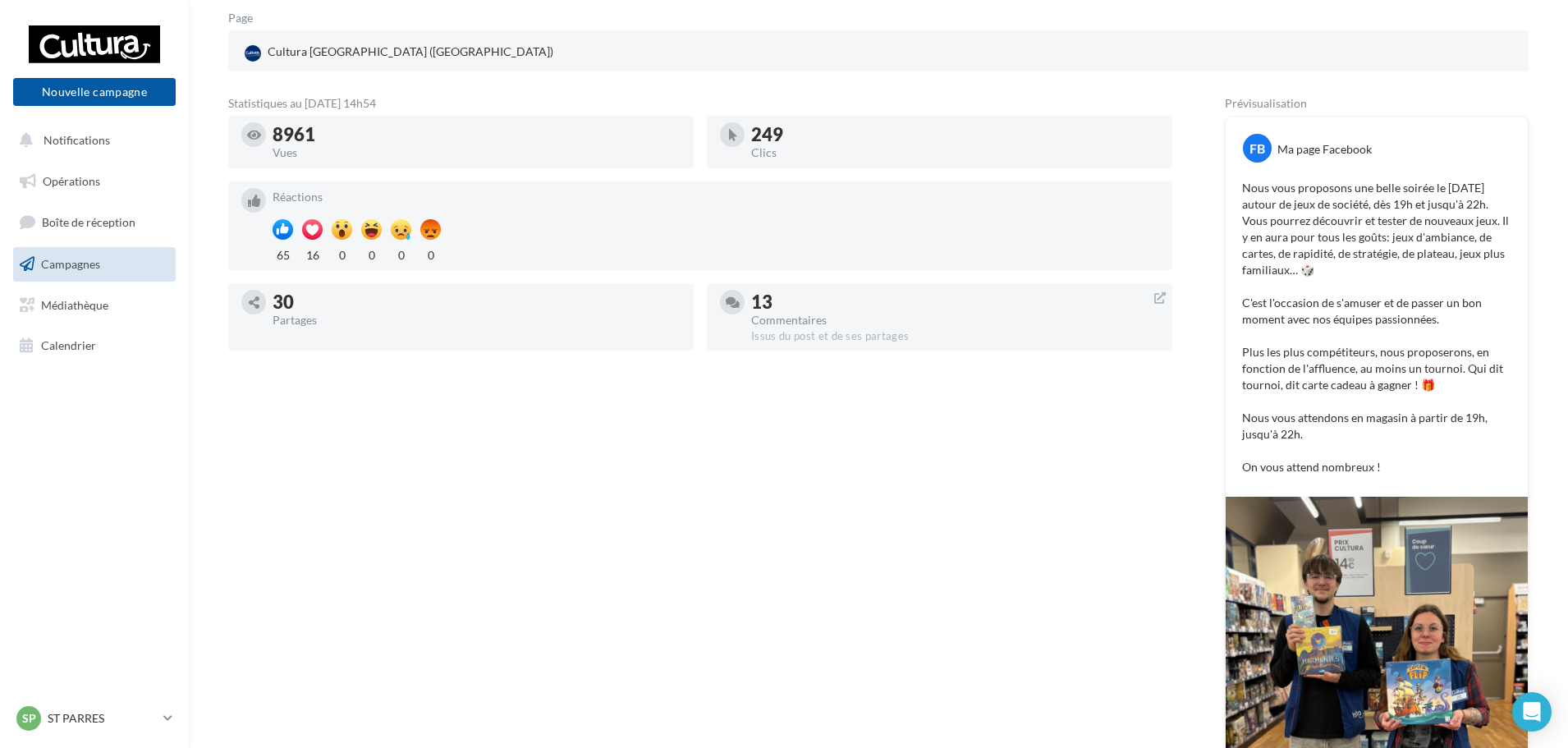
scroll to position [246, 0]
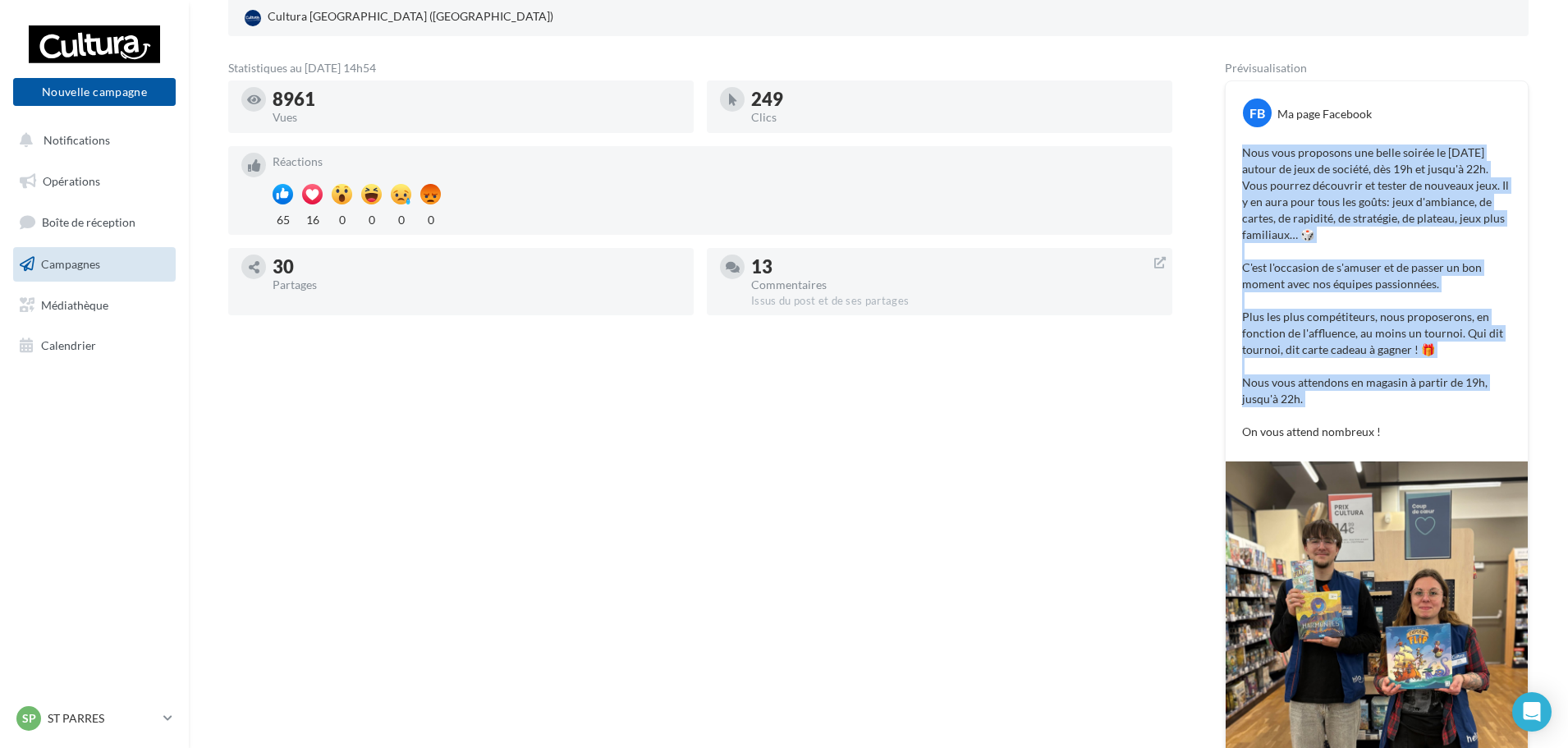
drag, startPoint x: 1419, startPoint y: 421, endPoint x: 1246, endPoint y: 155, distance: 317.3
click at [1246, 155] on p "Nous vous proposons une belle soirée le vendredi 18 avril autour de jeux de soc…" at bounding box center [1376, 292] width 270 height 296
click at [1375, 420] on p "Nous vous proposons une belle soirée le vendredi 18 avril autour de jeux de soc…" at bounding box center [1376, 292] width 270 height 296
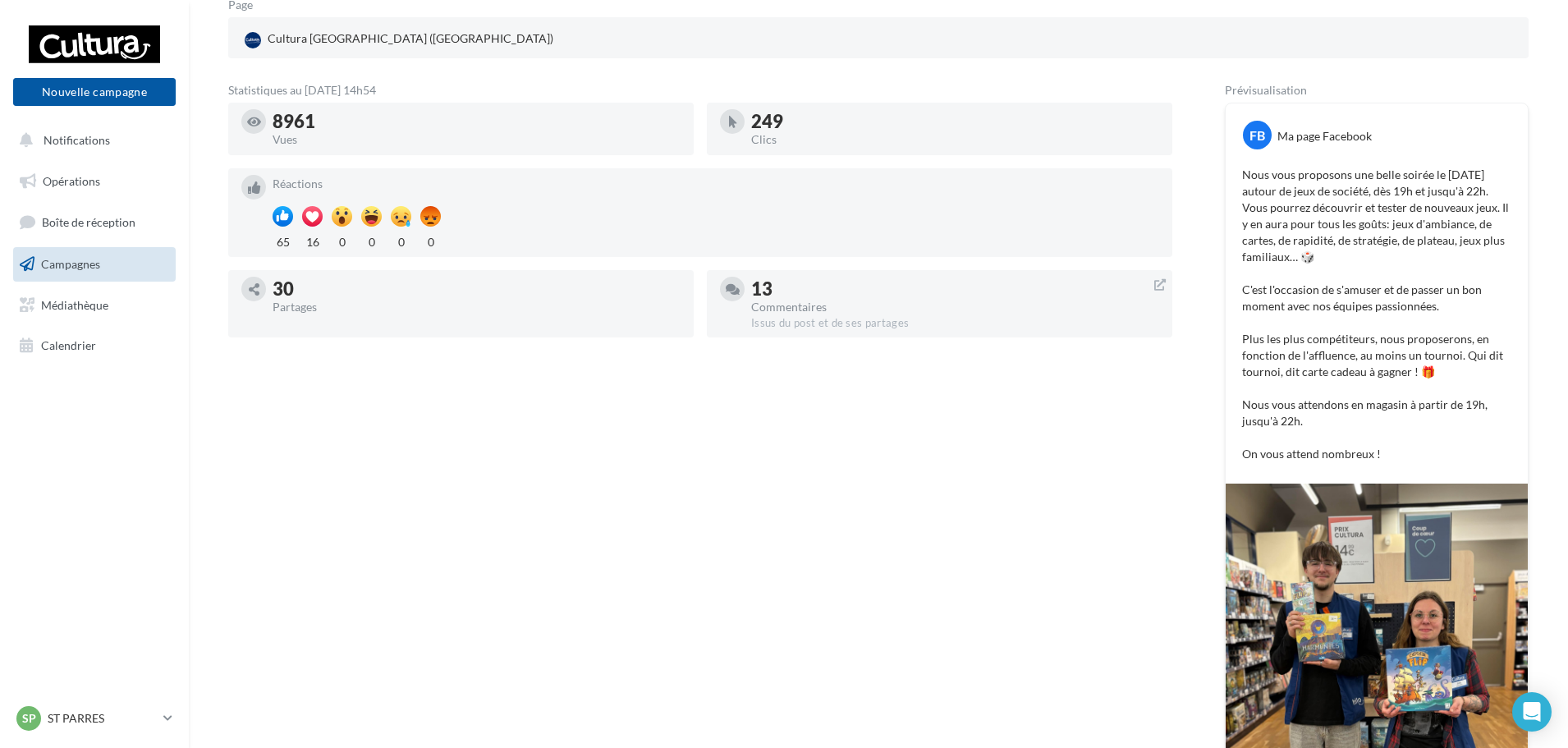
scroll to position [0, 0]
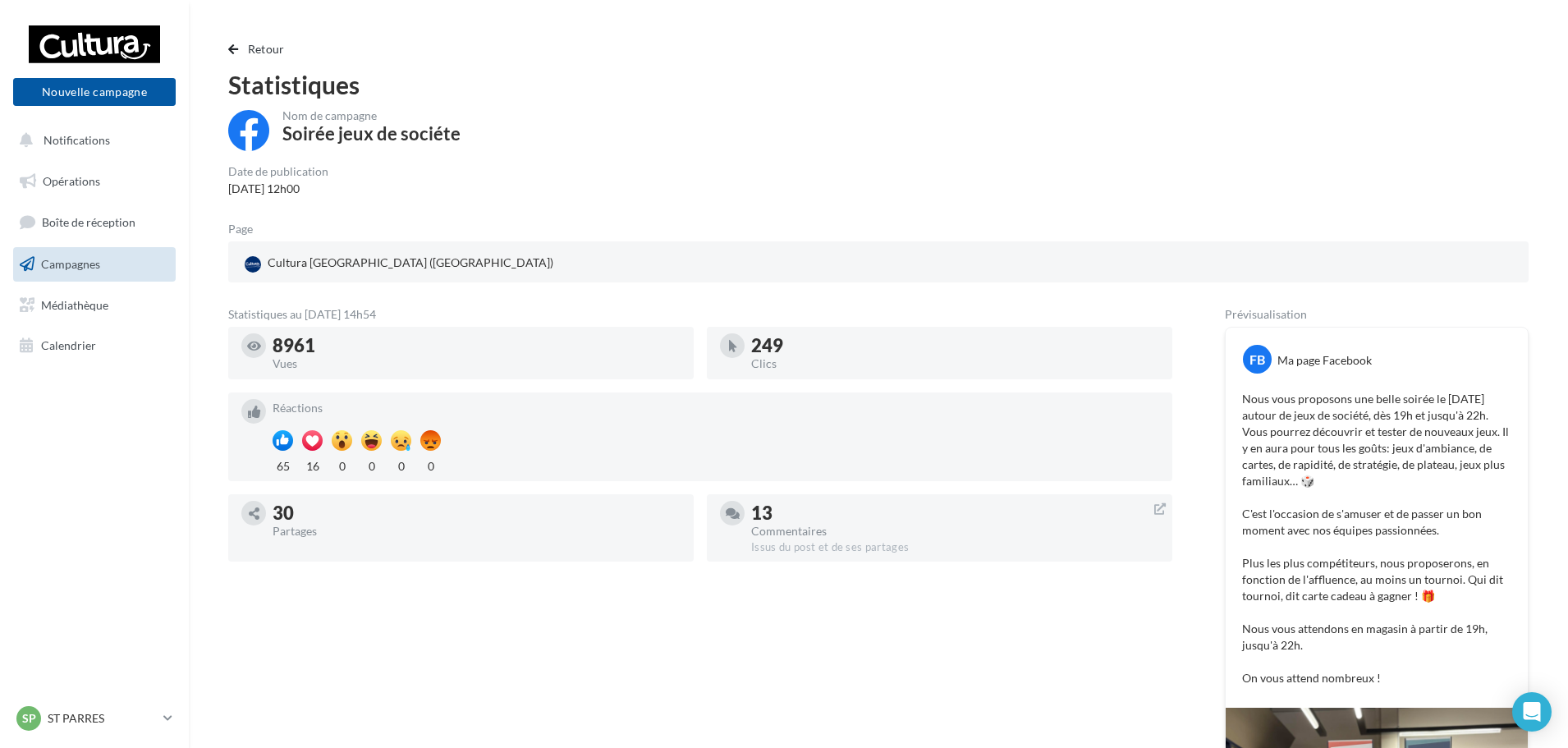
click at [265, 39] on div "Retour Statistiques Nom de campagne Soirée jeux de sociéte Date de publication …" at bounding box center [878, 586] width 1379 height 1120
click at [262, 43] on span "Retour" at bounding box center [267, 49] width 37 height 14
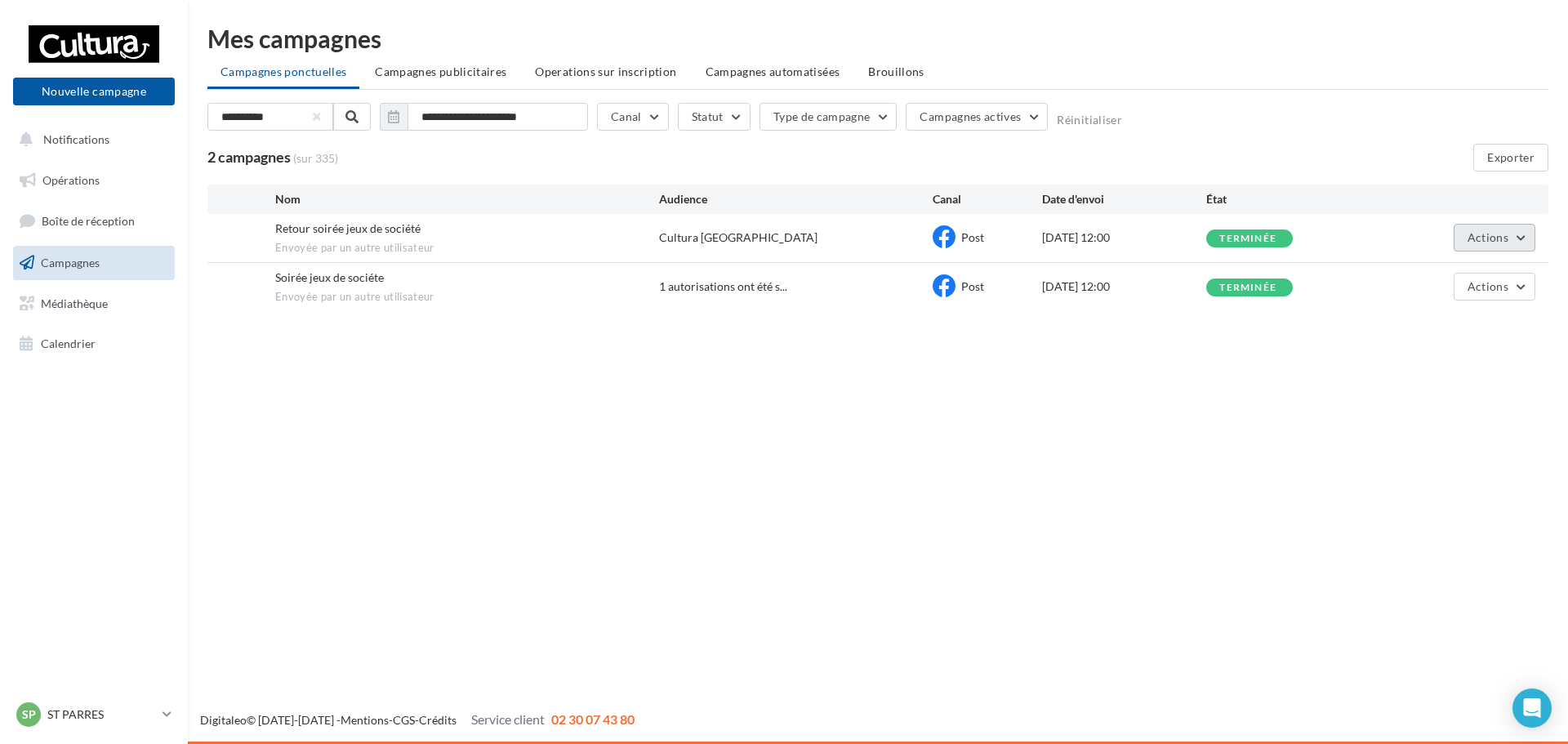
click at [1515, 238] on button "Actions" at bounding box center [1494, 237] width 81 height 28
click at [1458, 284] on button "Voir les résultats" at bounding box center [1454, 276] width 164 height 43
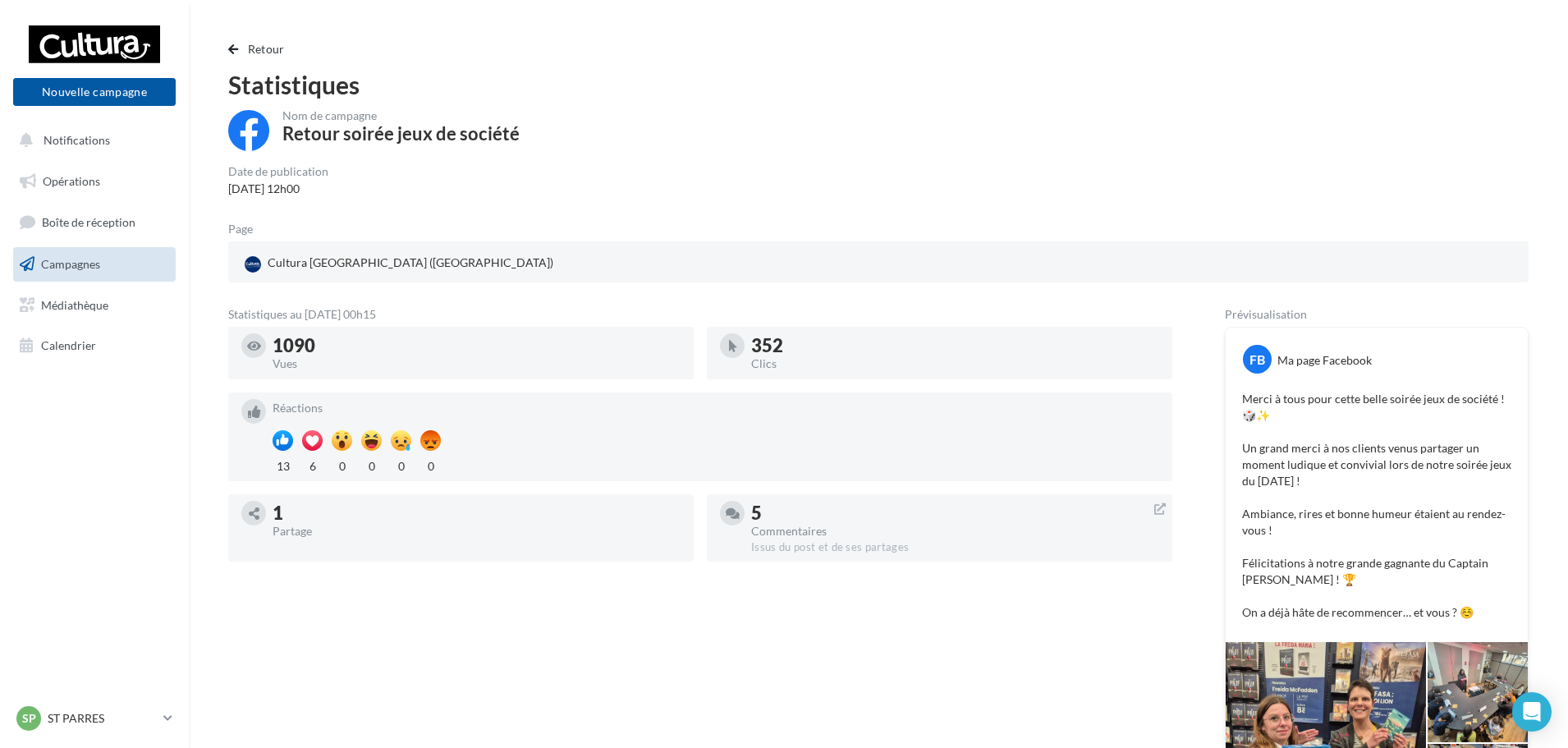
click at [112, 271] on link "Campagnes" at bounding box center [94, 264] width 169 height 34
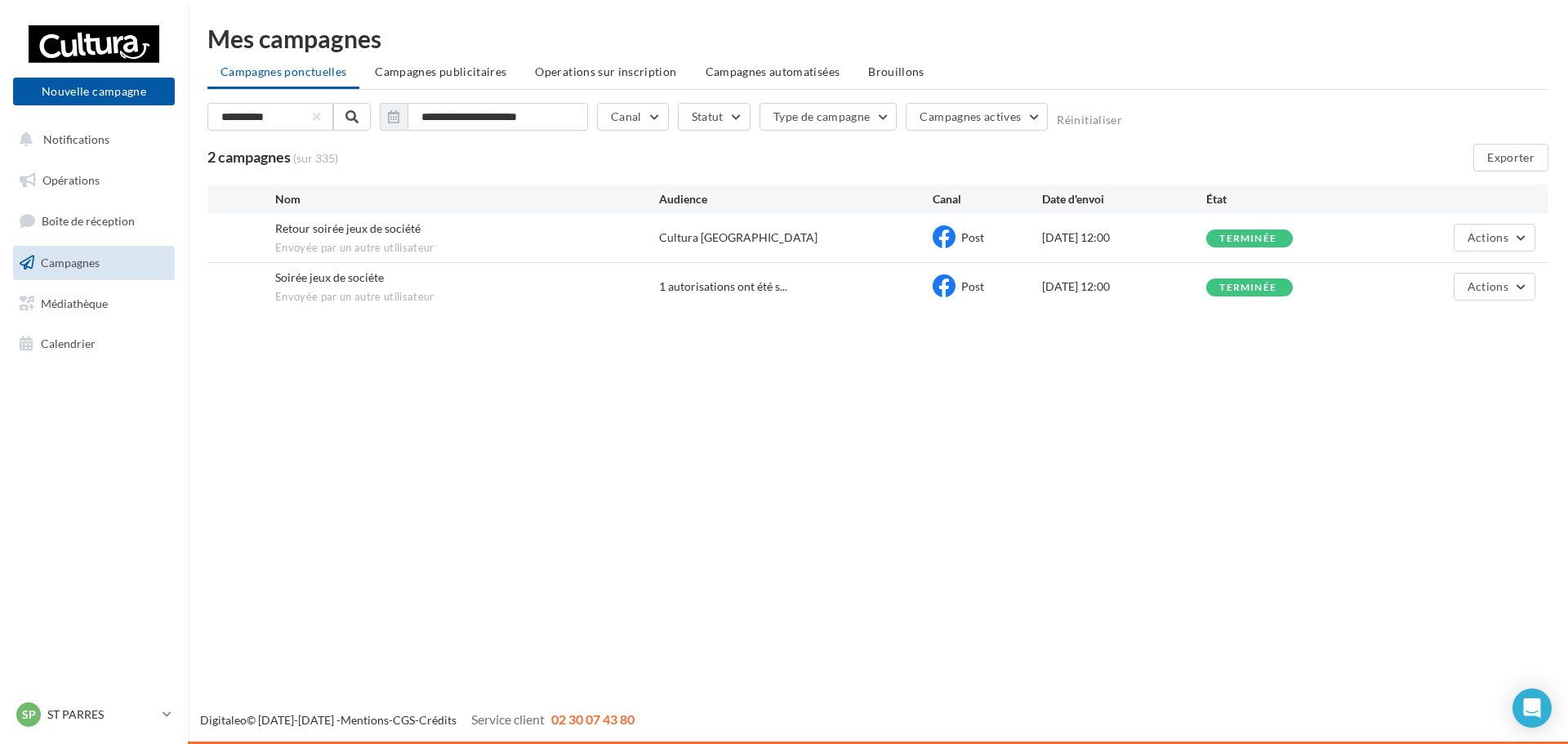
click at [311, 118] on div "**********" at bounding box center [270, 116] width 126 height 28
click at [314, 116] on button "button" at bounding box center [317, 116] width 7 height 7
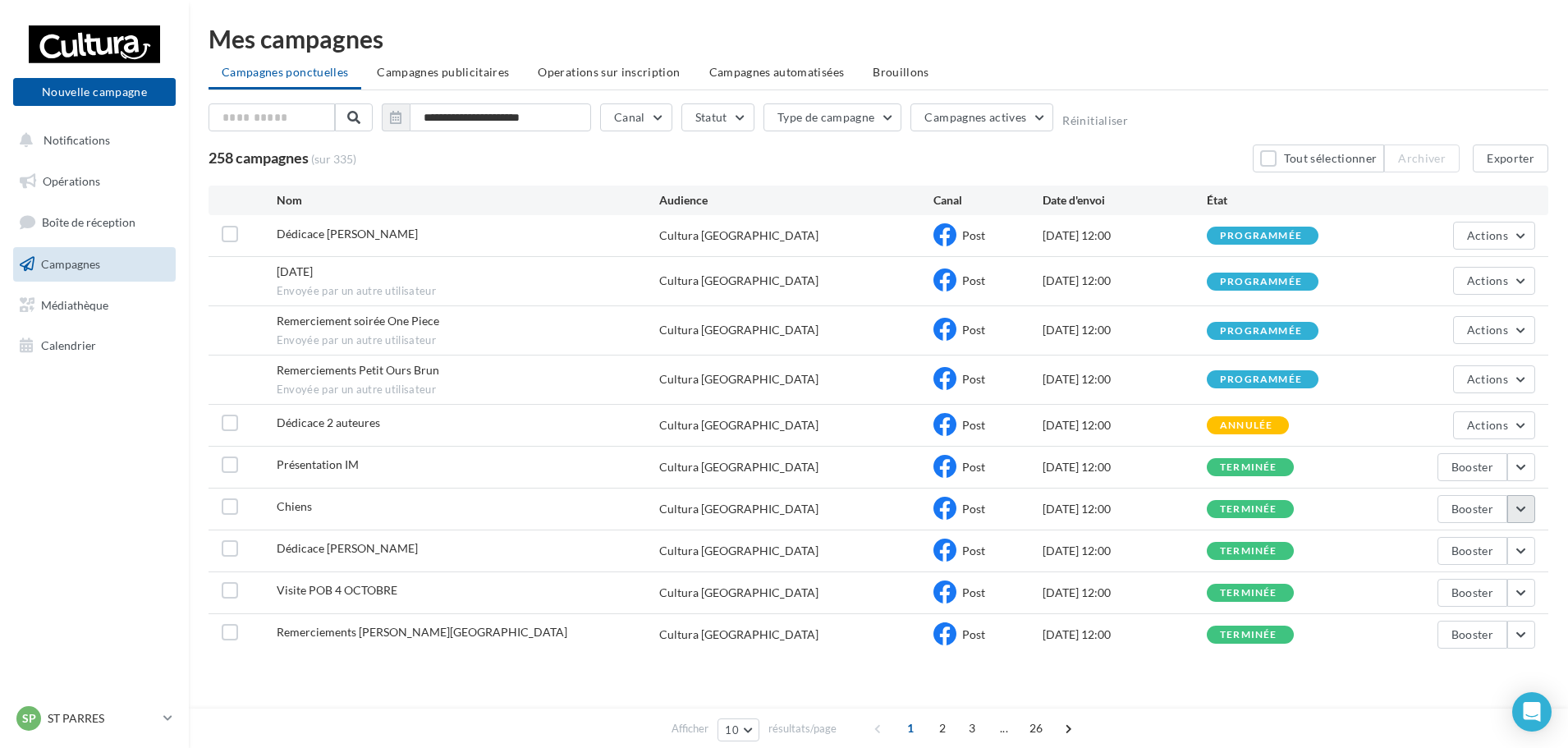
click at [1527, 503] on button "button" at bounding box center [1520, 509] width 28 height 28
click at [1448, 542] on button "Voir les résultats" at bounding box center [1452, 548] width 164 height 43
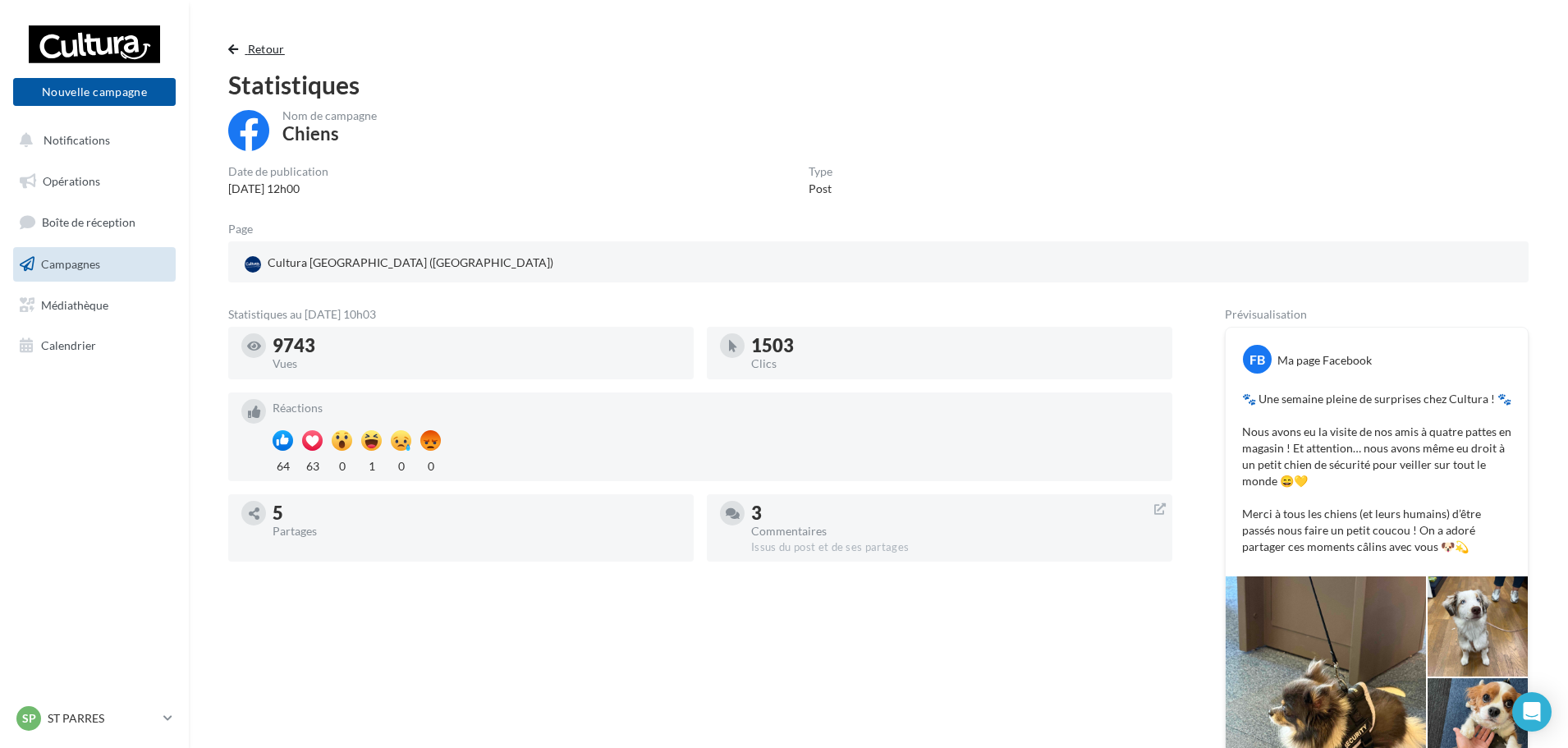
click at [269, 52] on span "Retour" at bounding box center [267, 49] width 37 height 14
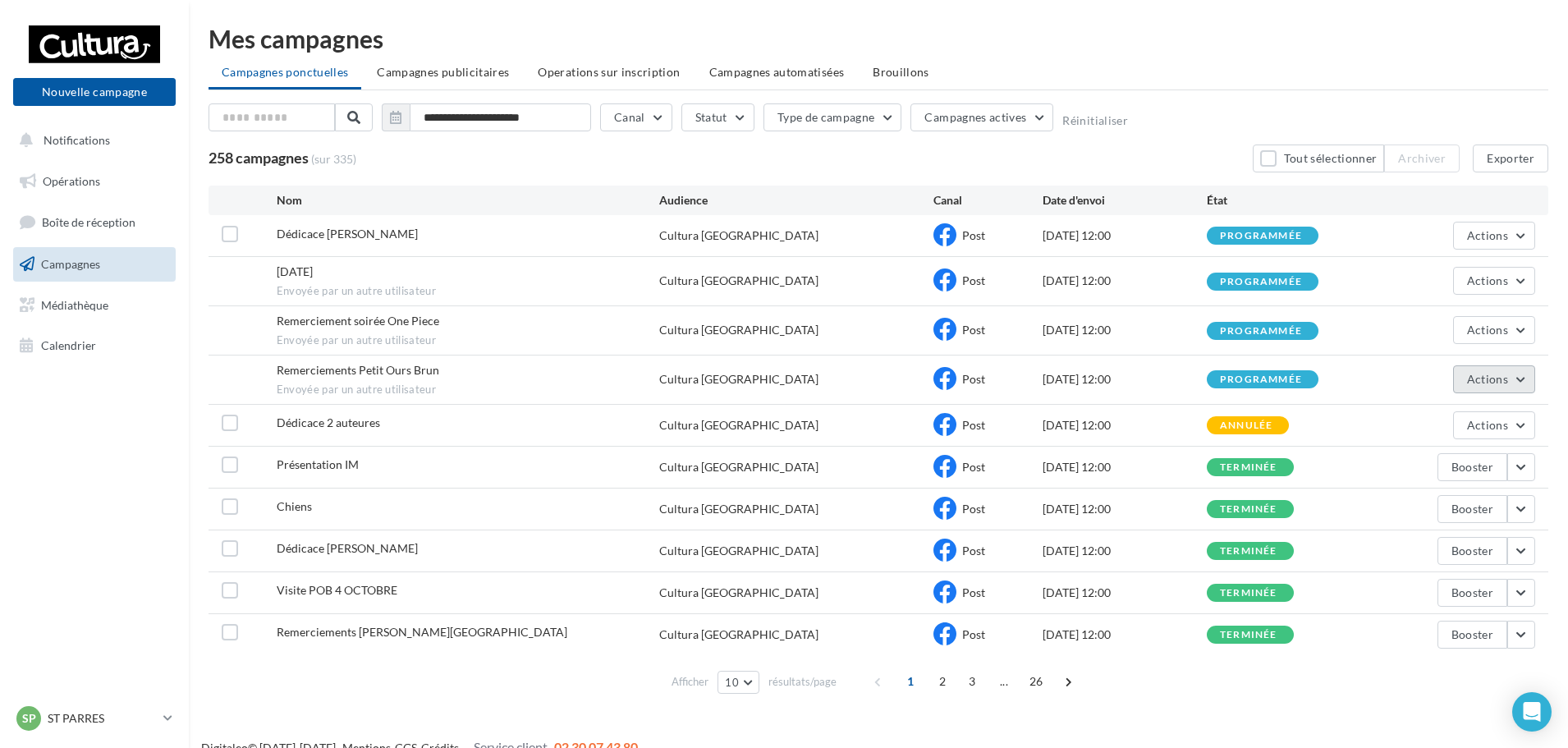
click at [1475, 379] on span "Actions" at bounding box center [1487, 379] width 41 height 14
click at [1446, 406] on button "Voir les résultats" at bounding box center [1452, 418] width 164 height 43
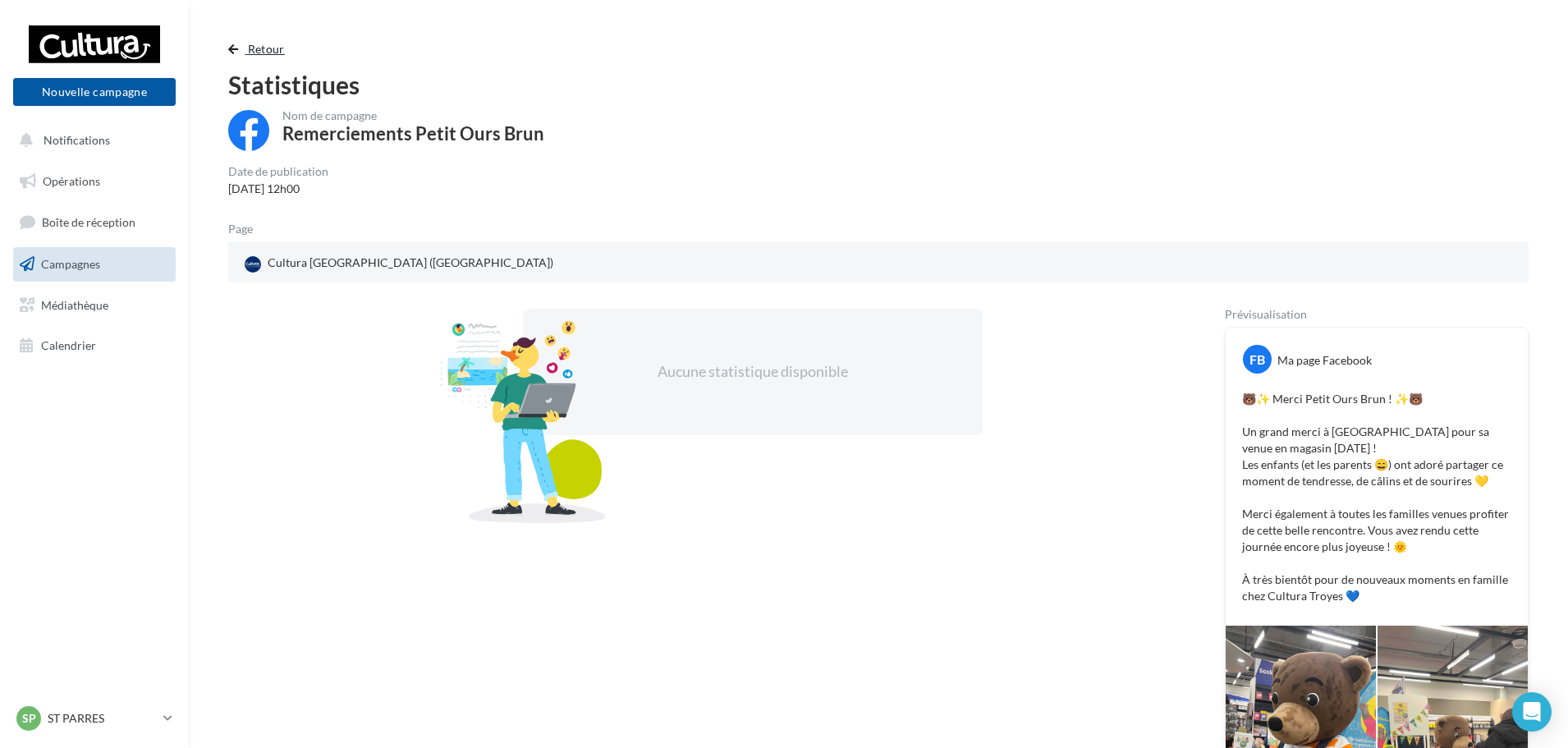
click at [264, 50] on span "Retour" at bounding box center [267, 49] width 37 height 14
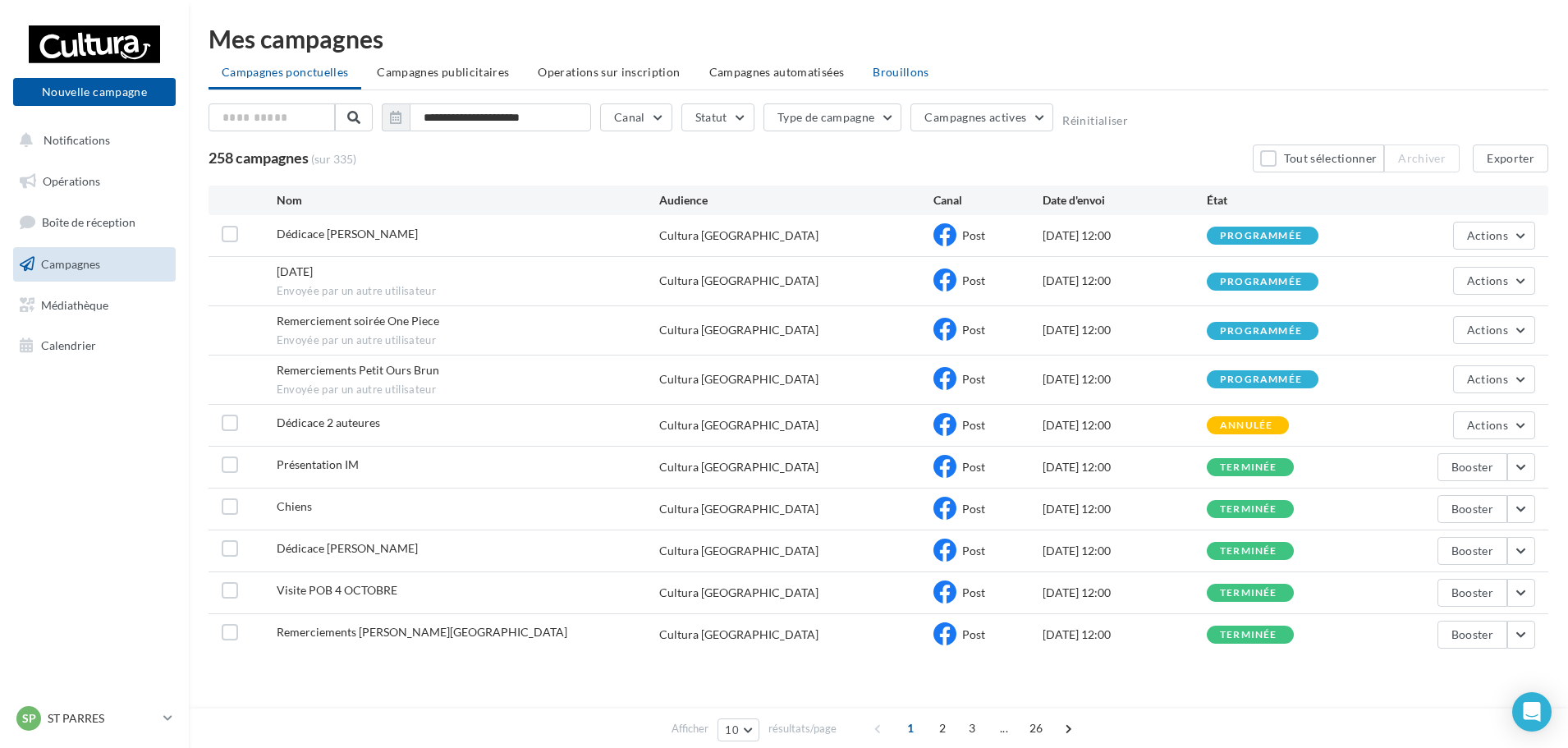
click at [873, 76] on span "Brouillons" at bounding box center [901, 72] width 56 height 14
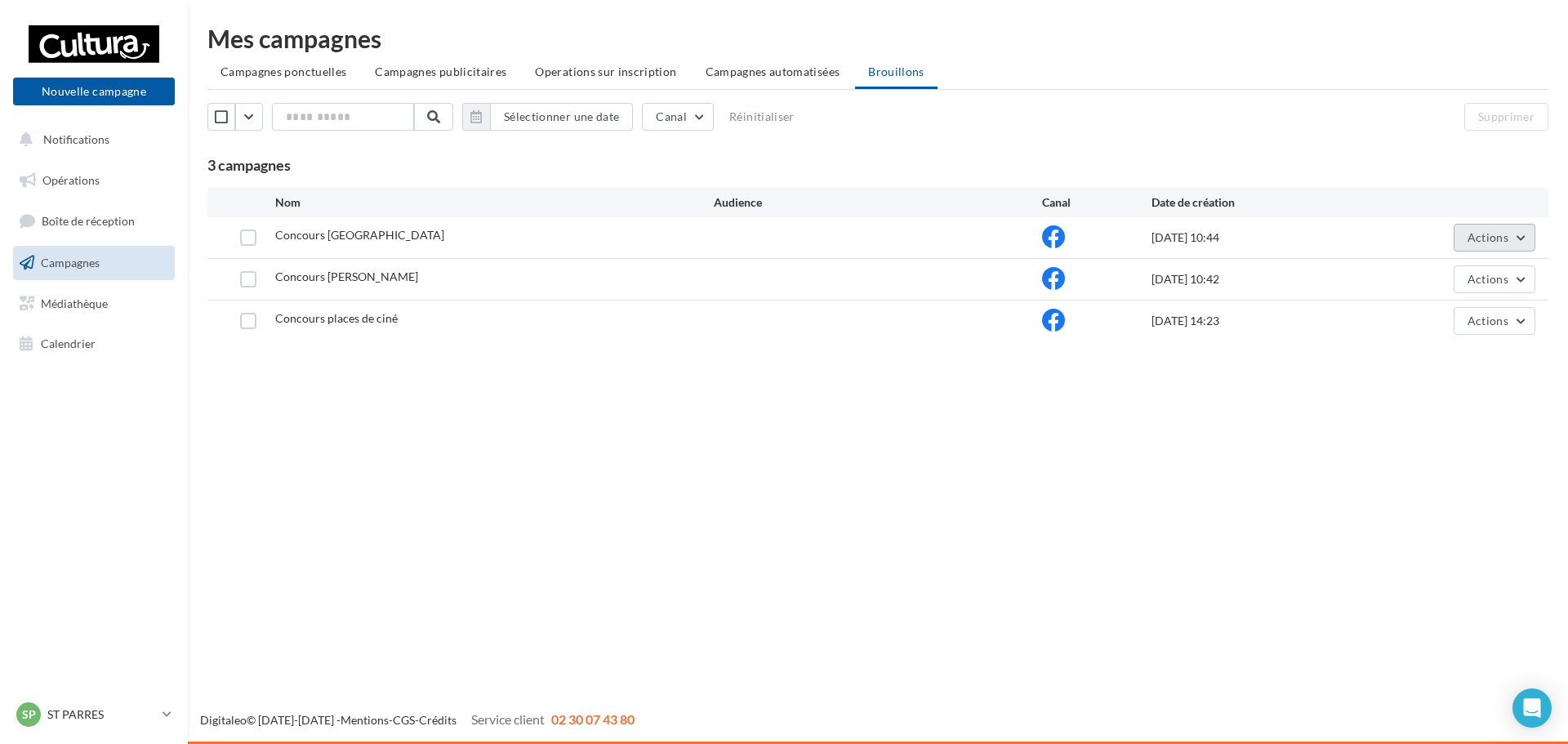
click at [1494, 232] on span "Actions" at bounding box center [1489, 237] width 41 height 14
click at [1420, 267] on button "Editer" at bounding box center [1454, 276] width 164 height 43
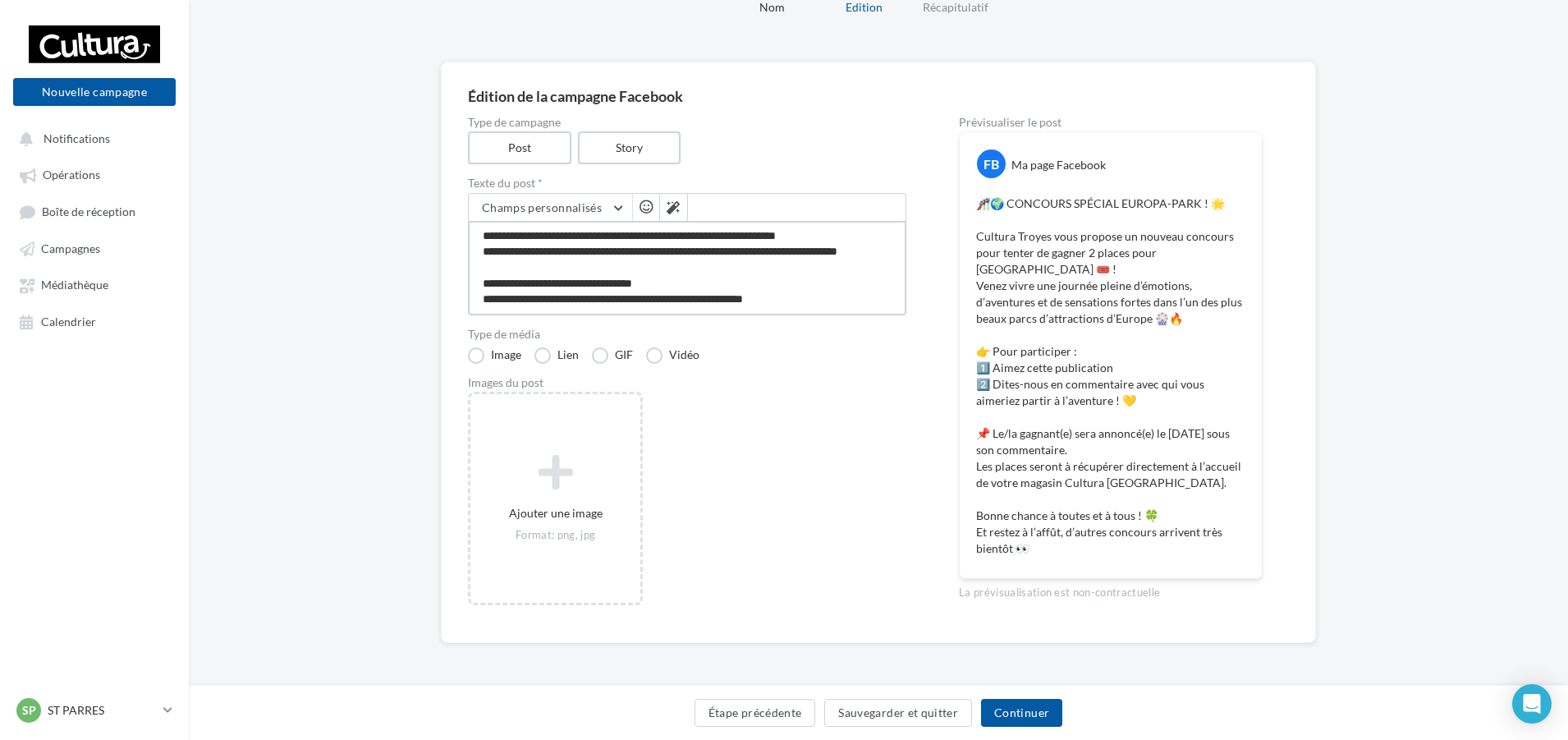
scroll to position [191, 0]
drag, startPoint x: 793, startPoint y: 297, endPoint x: 476, endPoint y: 306, distance: 317.1
click at [476, 306] on textarea "**********" at bounding box center [687, 268] width 438 height 94
type textarea "**********"
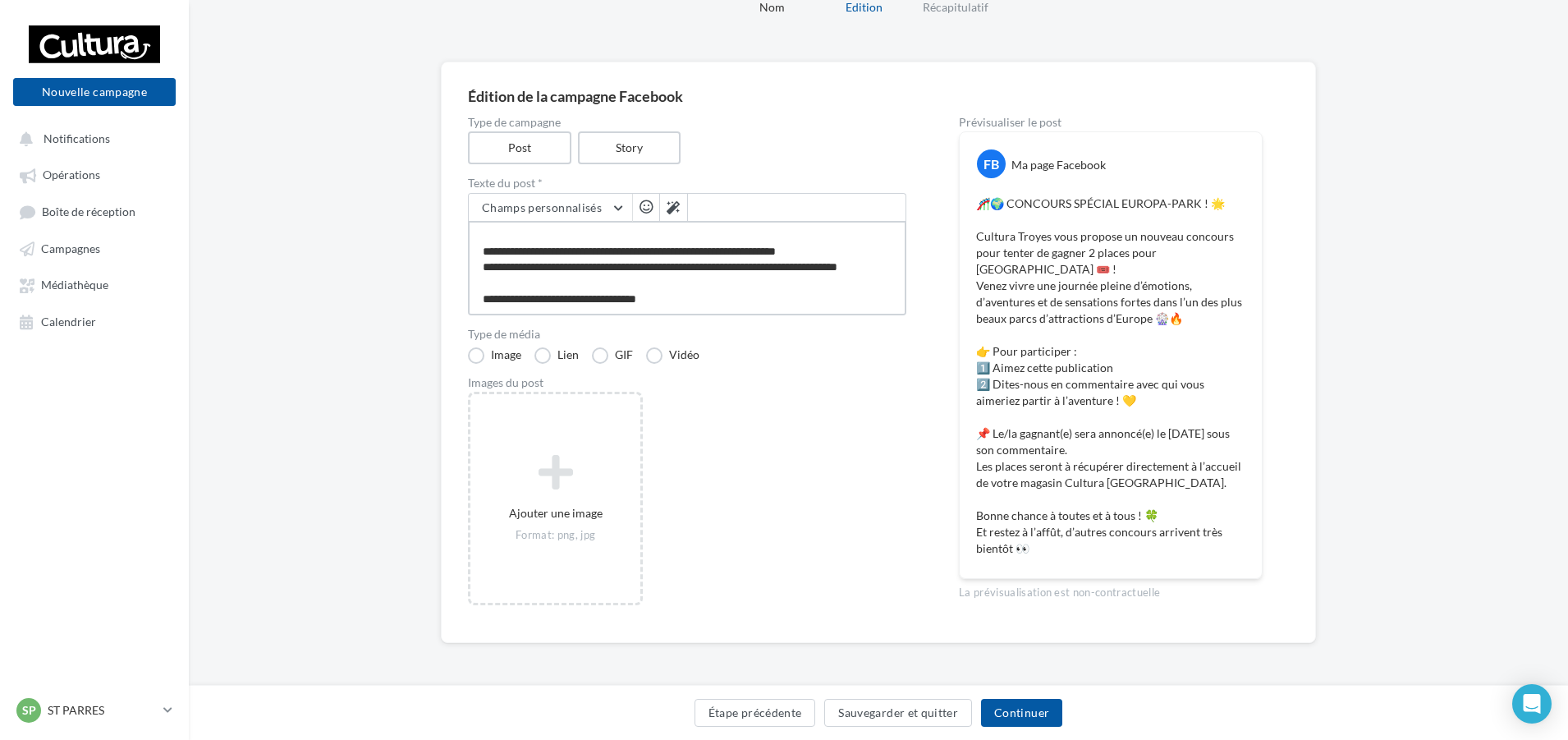
type textarea "**********"
click at [935, 705] on button "Sauvegarder et quitter" at bounding box center [898, 713] width 148 height 28
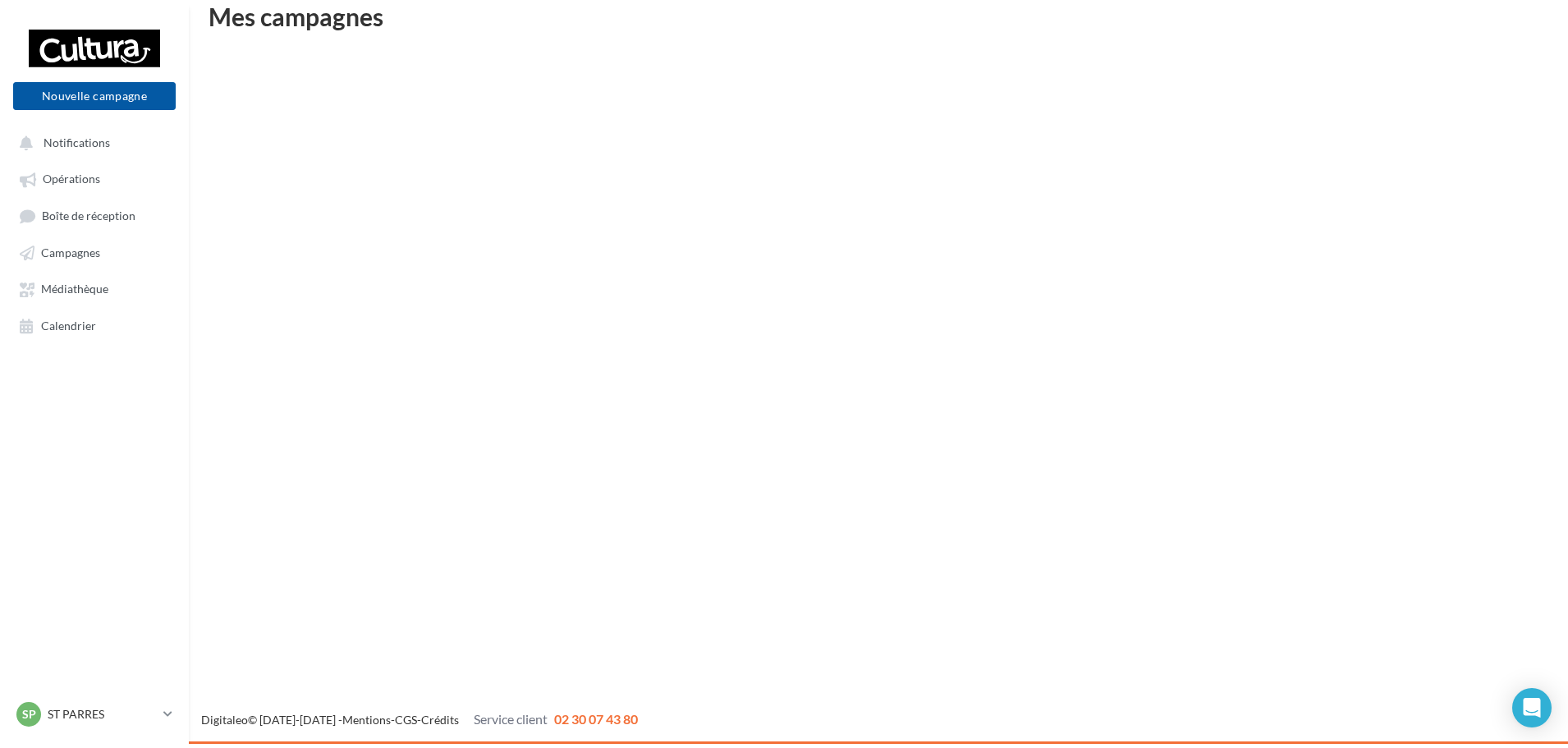
scroll to position [26, 0]
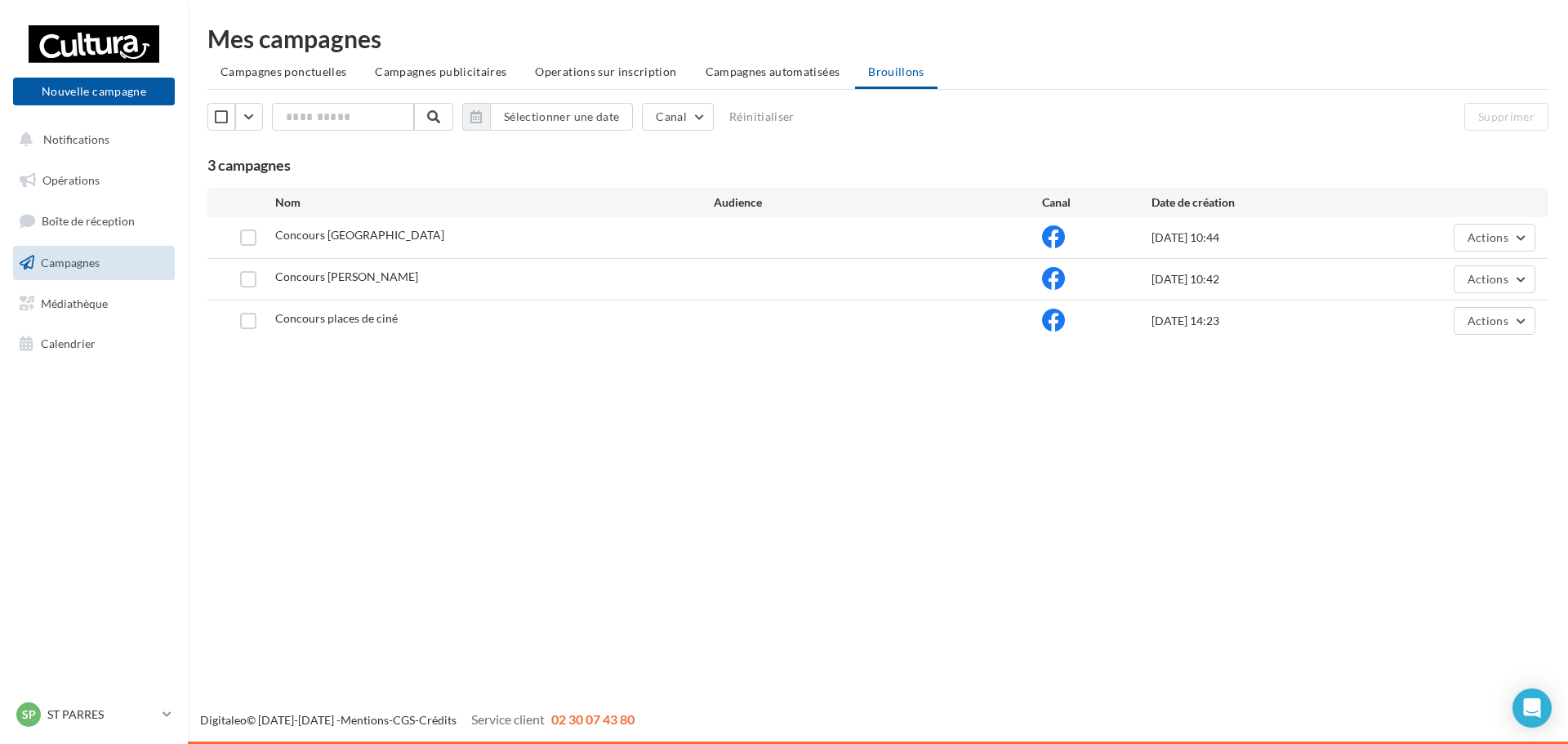
click at [1422, 341] on div "Concours places de ciné [DATE] 14:23 Actions" at bounding box center [877, 321] width 1341 height 41
click at [76, 298] on span "Médiathèque" at bounding box center [74, 302] width 67 height 14
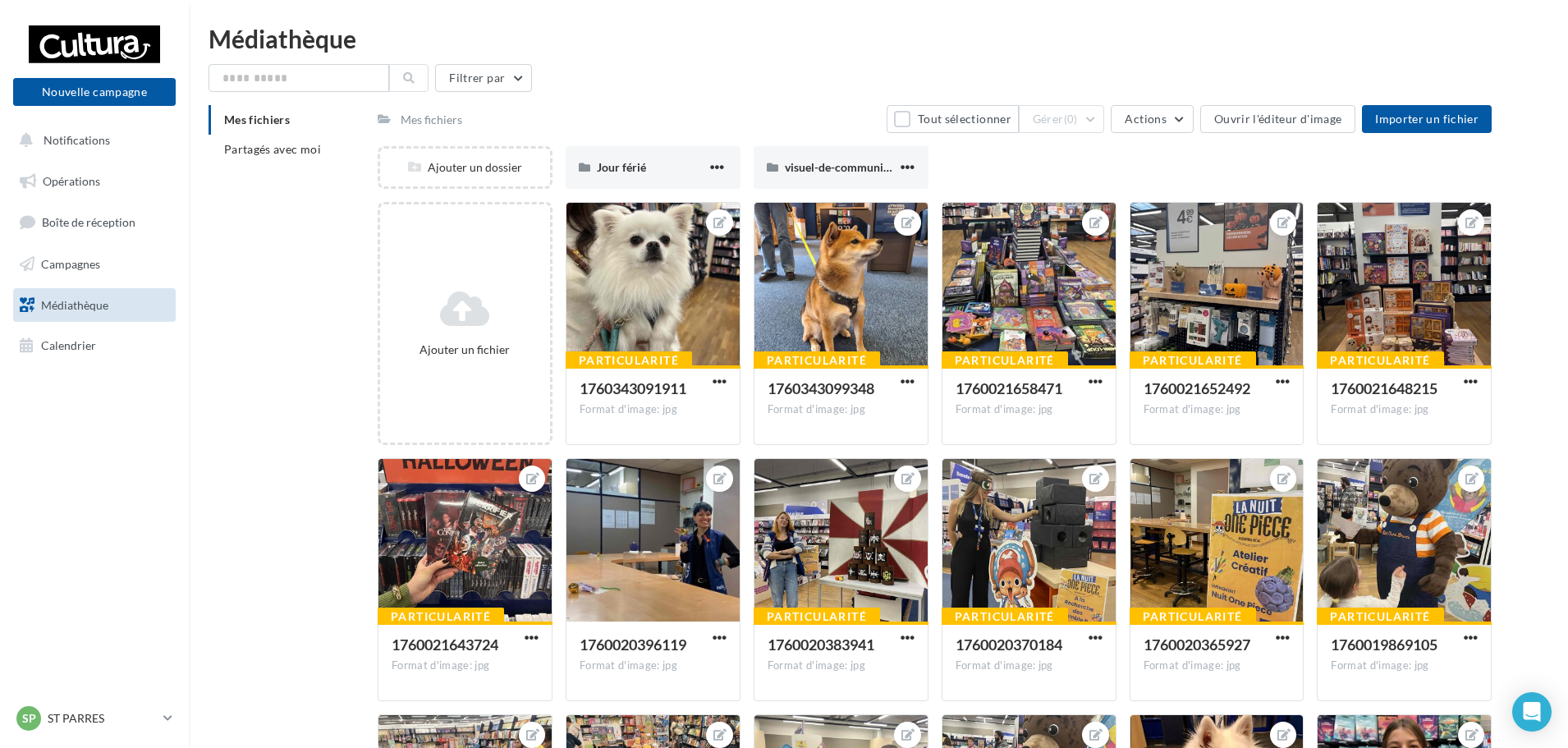
click at [124, 307] on link "Médiathèque" at bounding box center [94, 305] width 169 height 34
click at [156, 273] on link "Campagnes" at bounding box center [94, 264] width 169 height 34
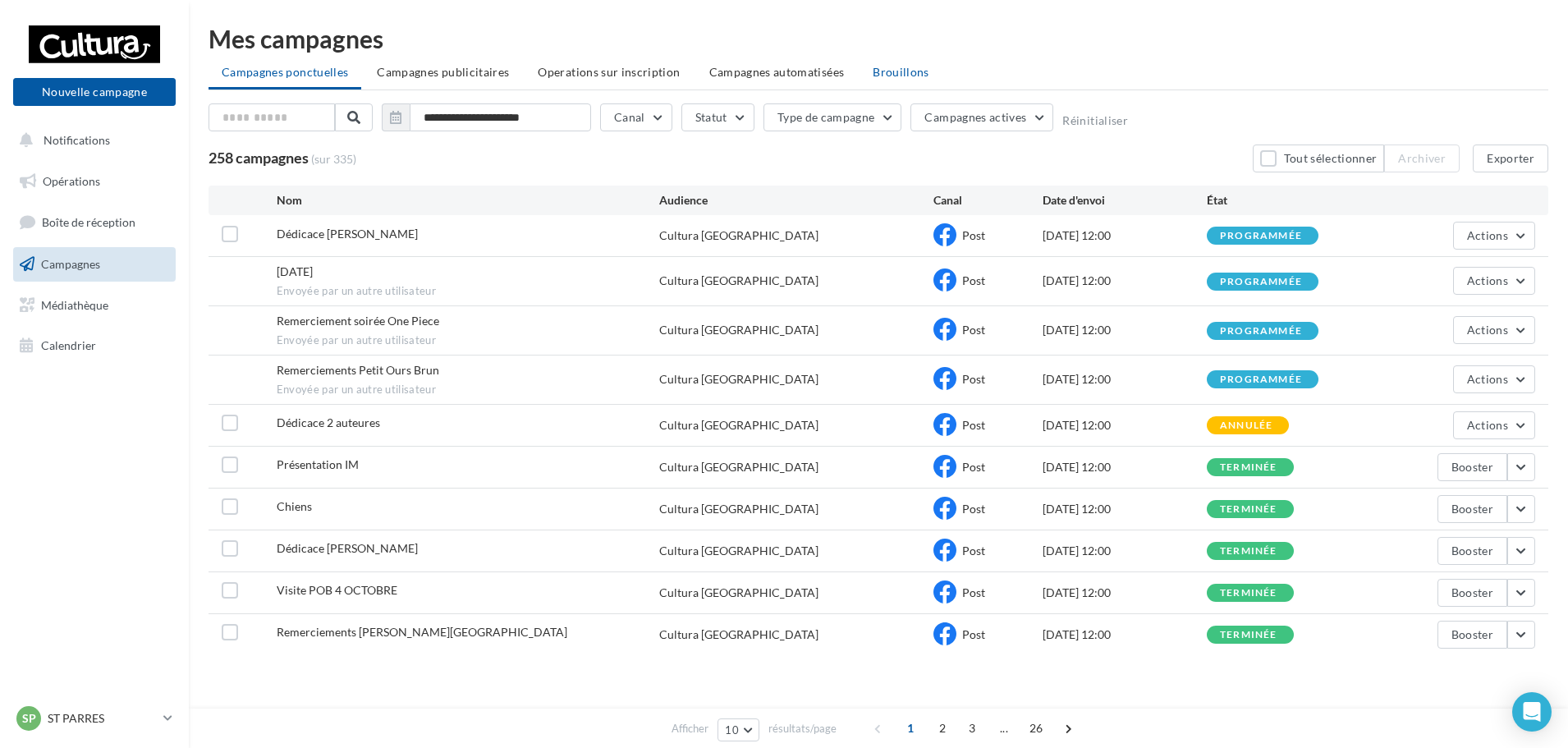
click at [914, 68] on span "Brouillons" at bounding box center [901, 72] width 56 height 14
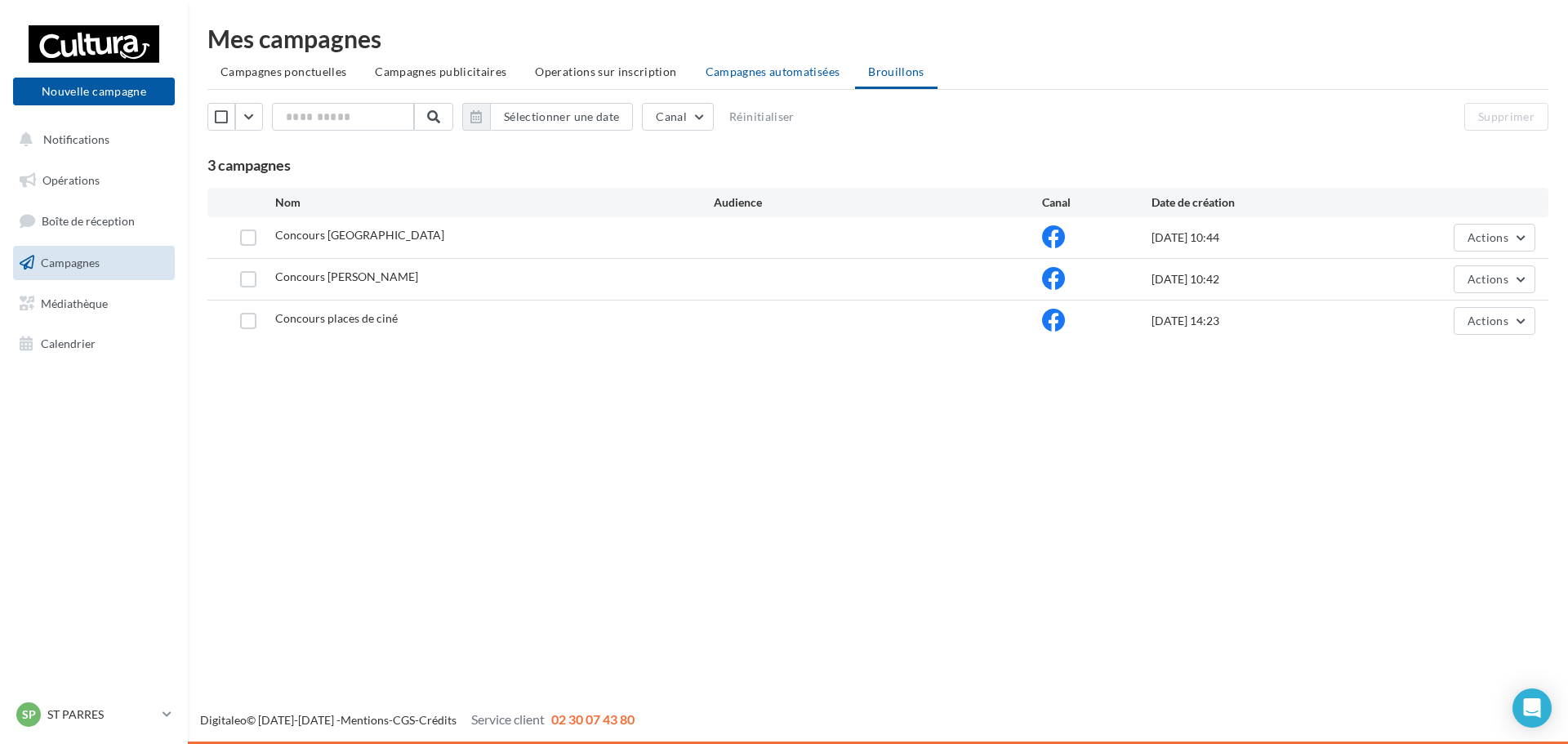
click at [786, 70] on span "Campagnes automatisées" at bounding box center [773, 72] width 135 height 14
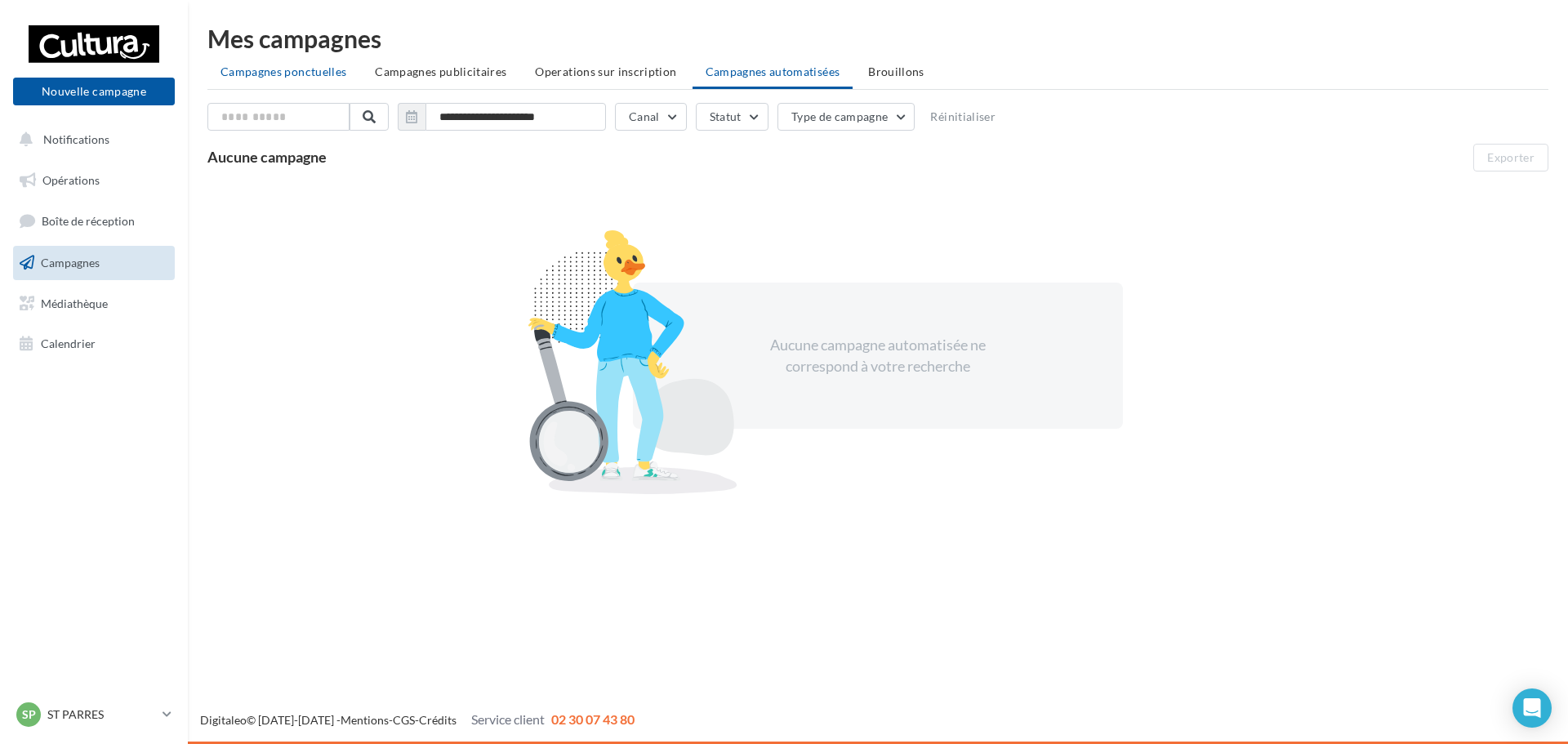
click at [248, 66] on span "Campagnes ponctuelles" at bounding box center [284, 72] width 126 height 14
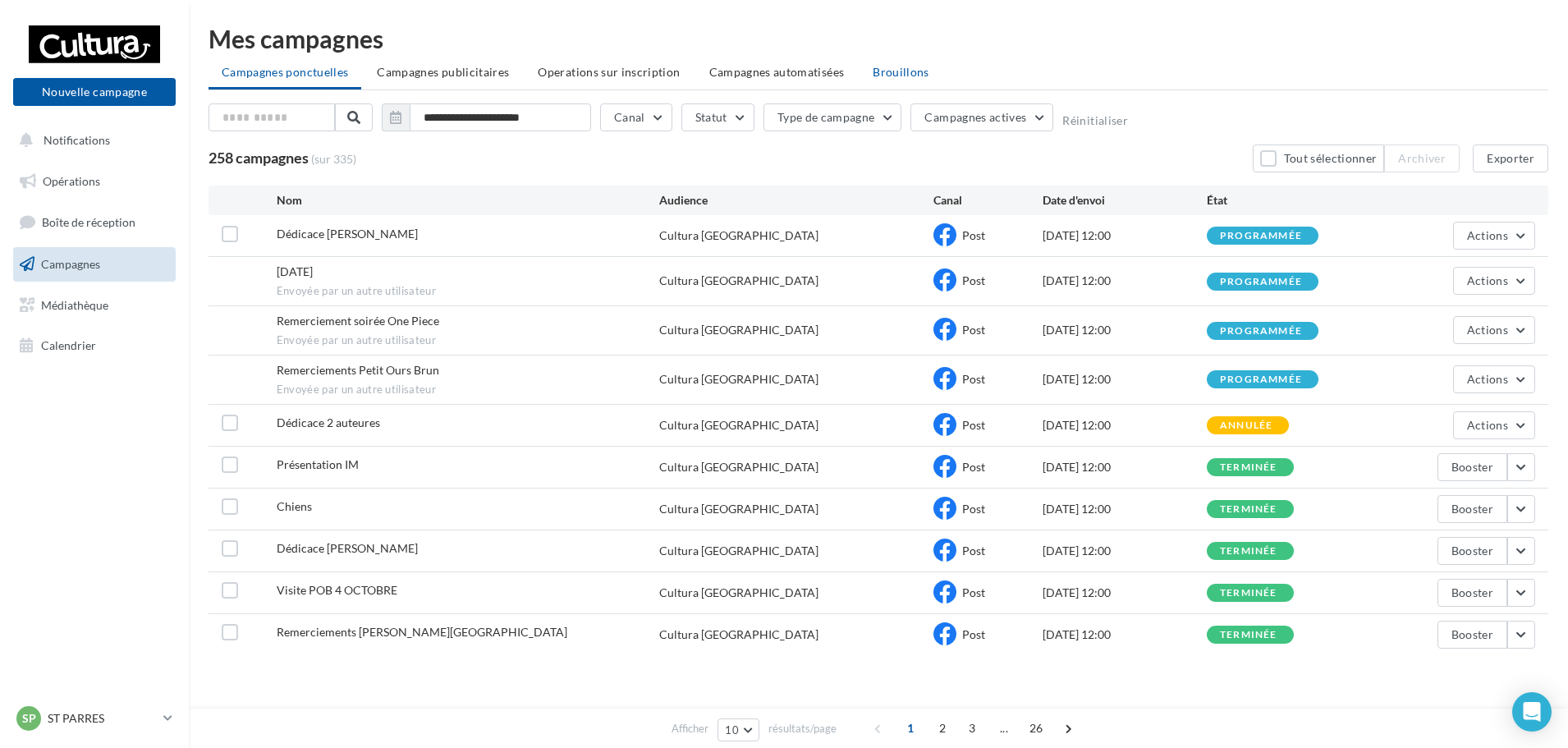
click at [914, 81] on li "Brouillons" at bounding box center [900, 72] width 83 height 29
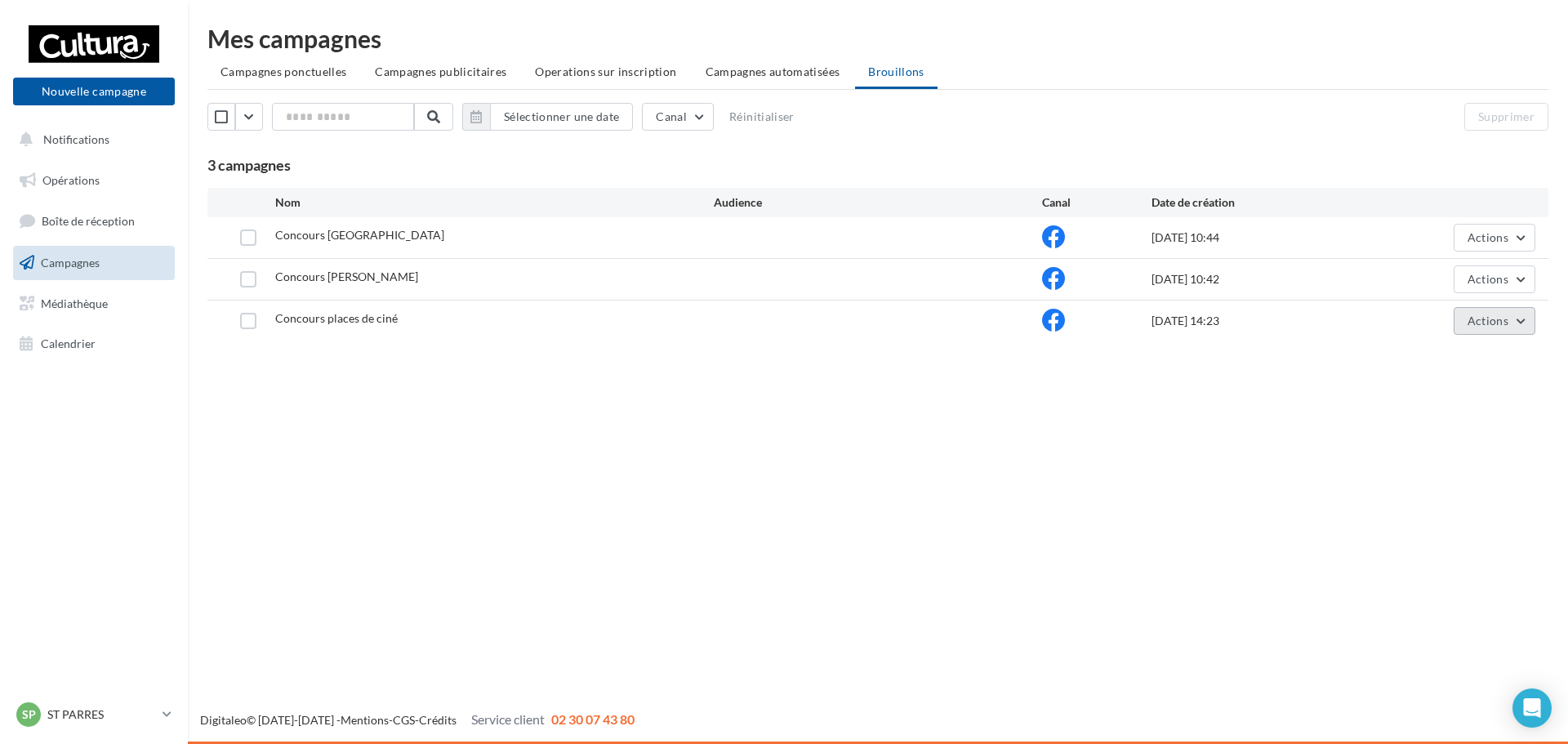
click at [1493, 332] on button "Actions" at bounding box center [1494, 321] width 81 height 28
click at [1471, 357] on button "Editer" at bounding box center [1454, 359] width 164 height 43
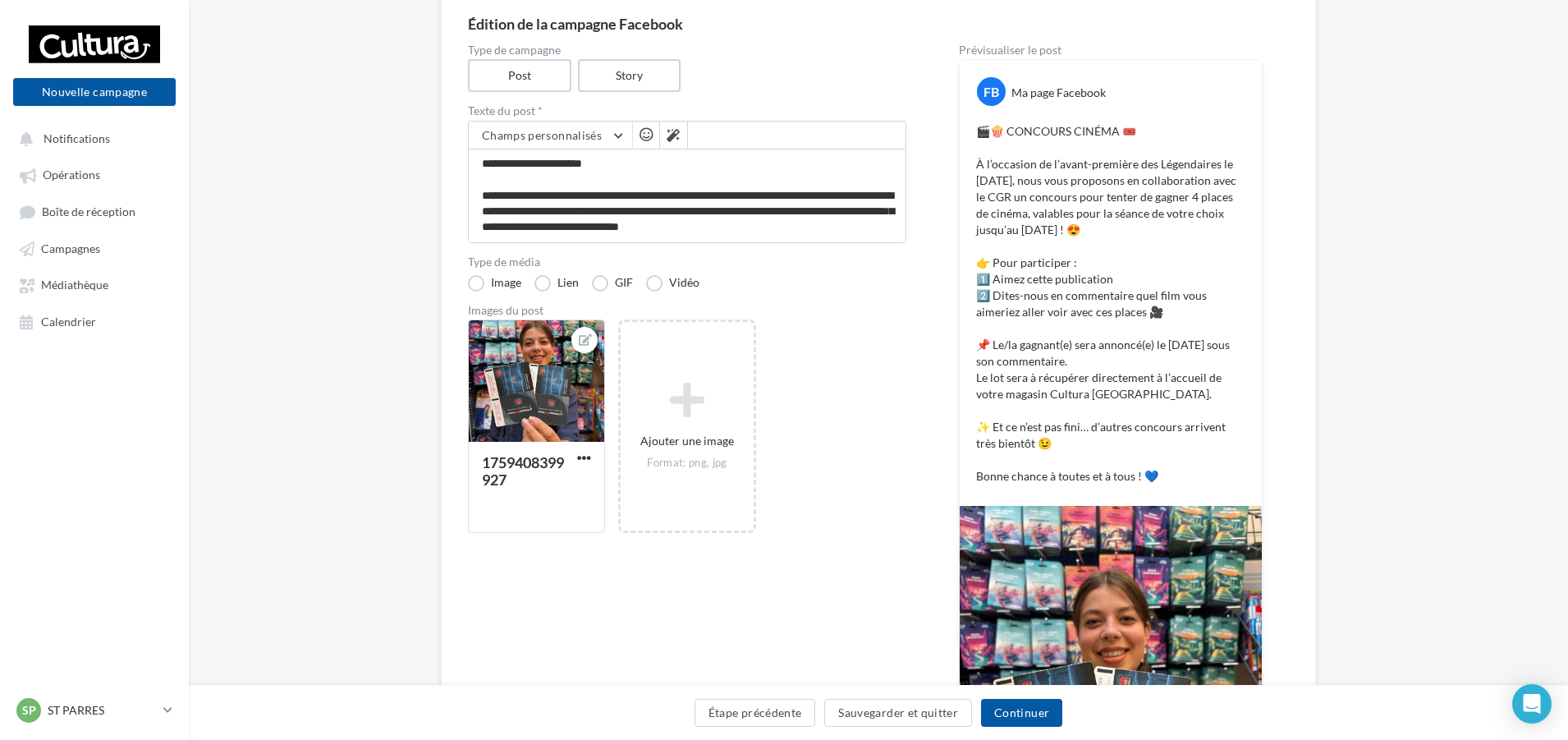
scroll to position [477, 0]
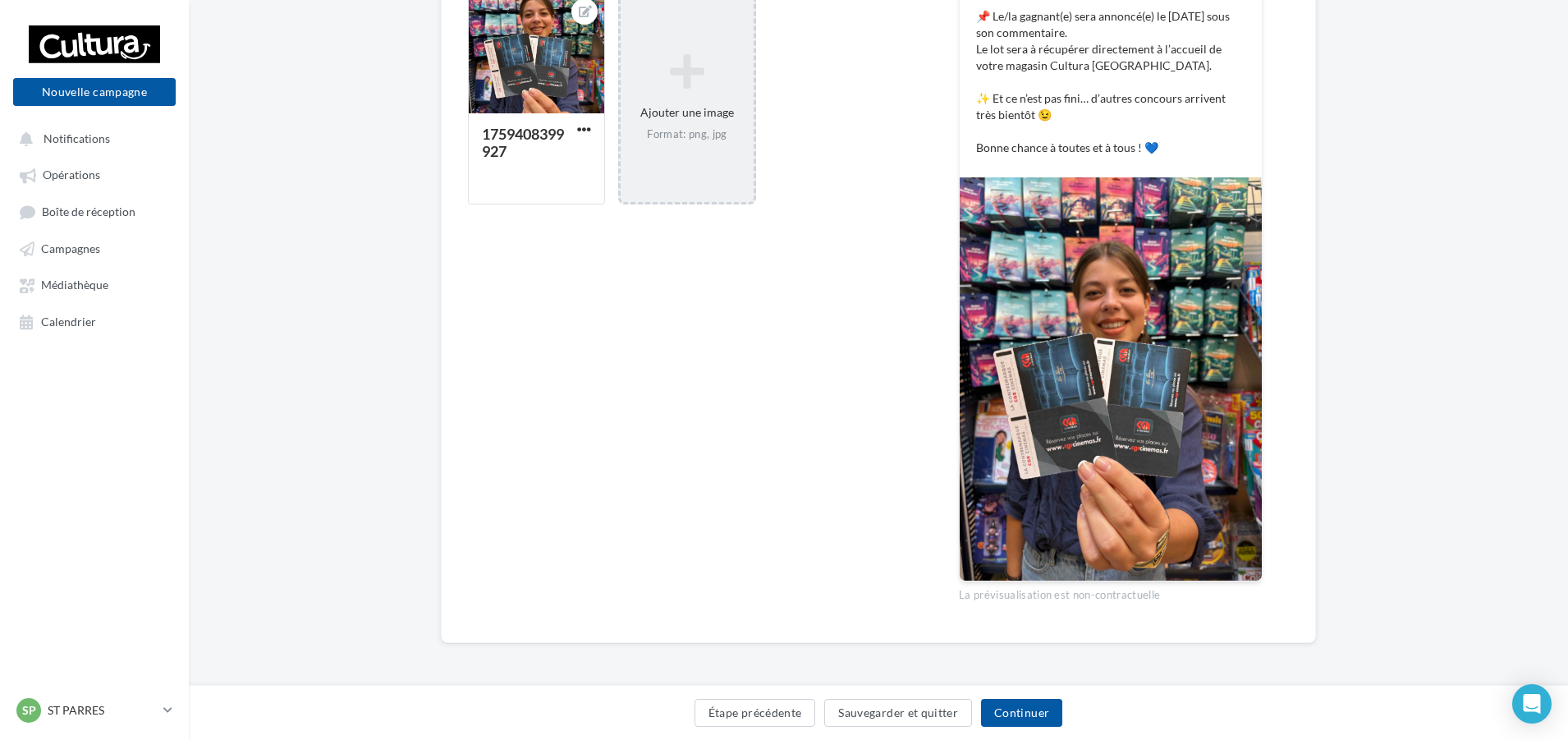
click at [653, 71] on icon at bounding box center [686, 71] width 119 height 39
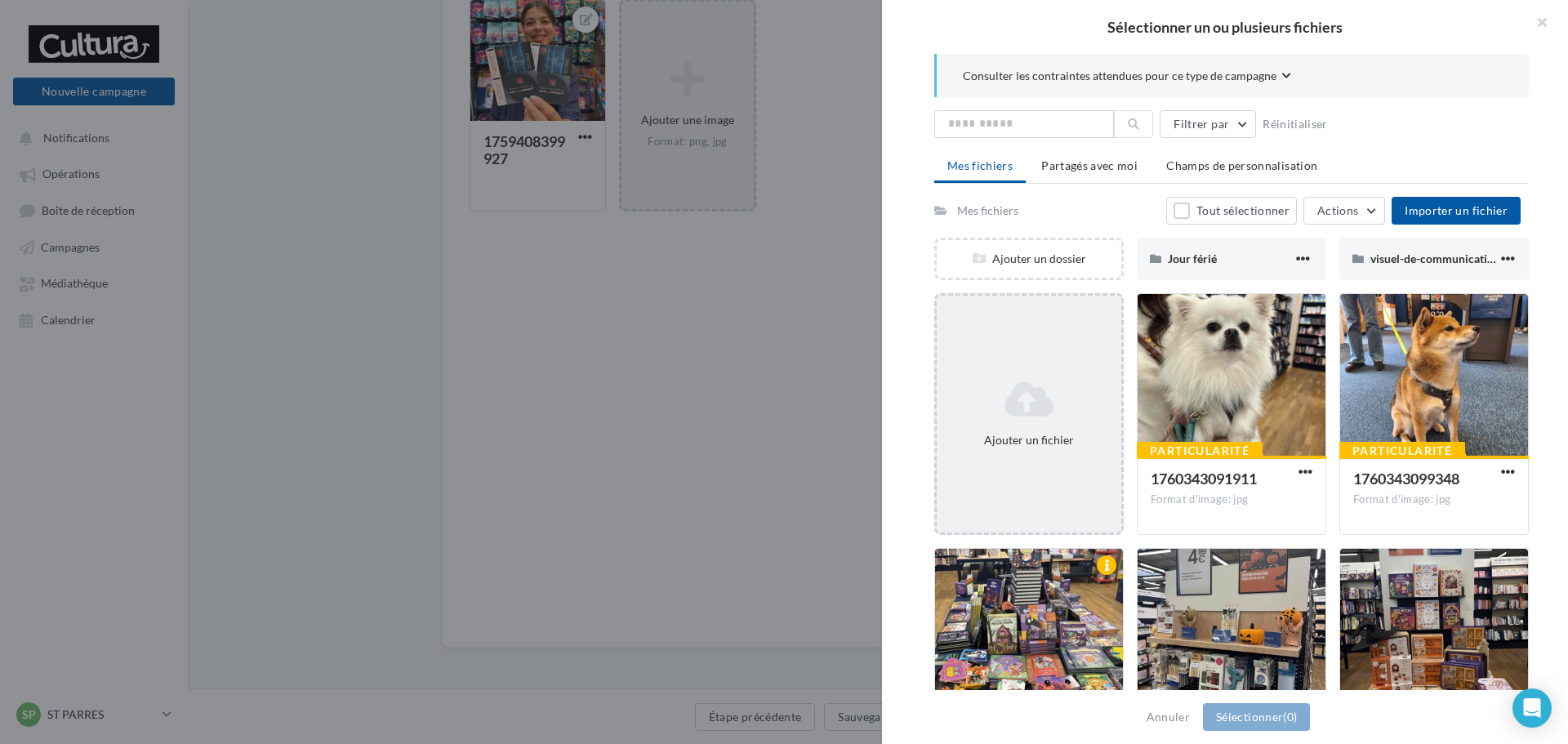
click at [1019, 402] on icon at bounding box center [1029, 399] width 171 height 39
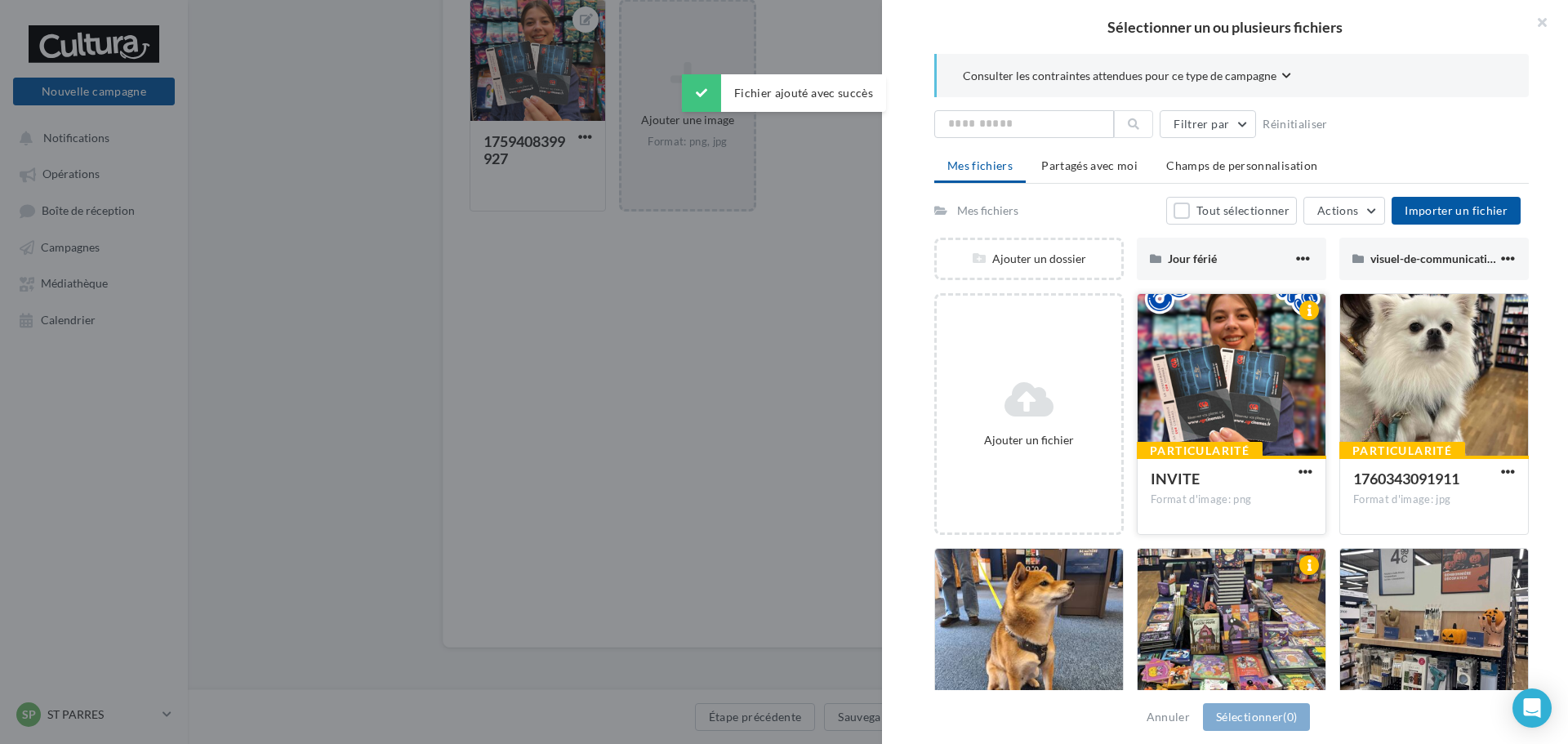
click at [1274, 363] on div at bounding box center [1232, 376] width 188 height 164
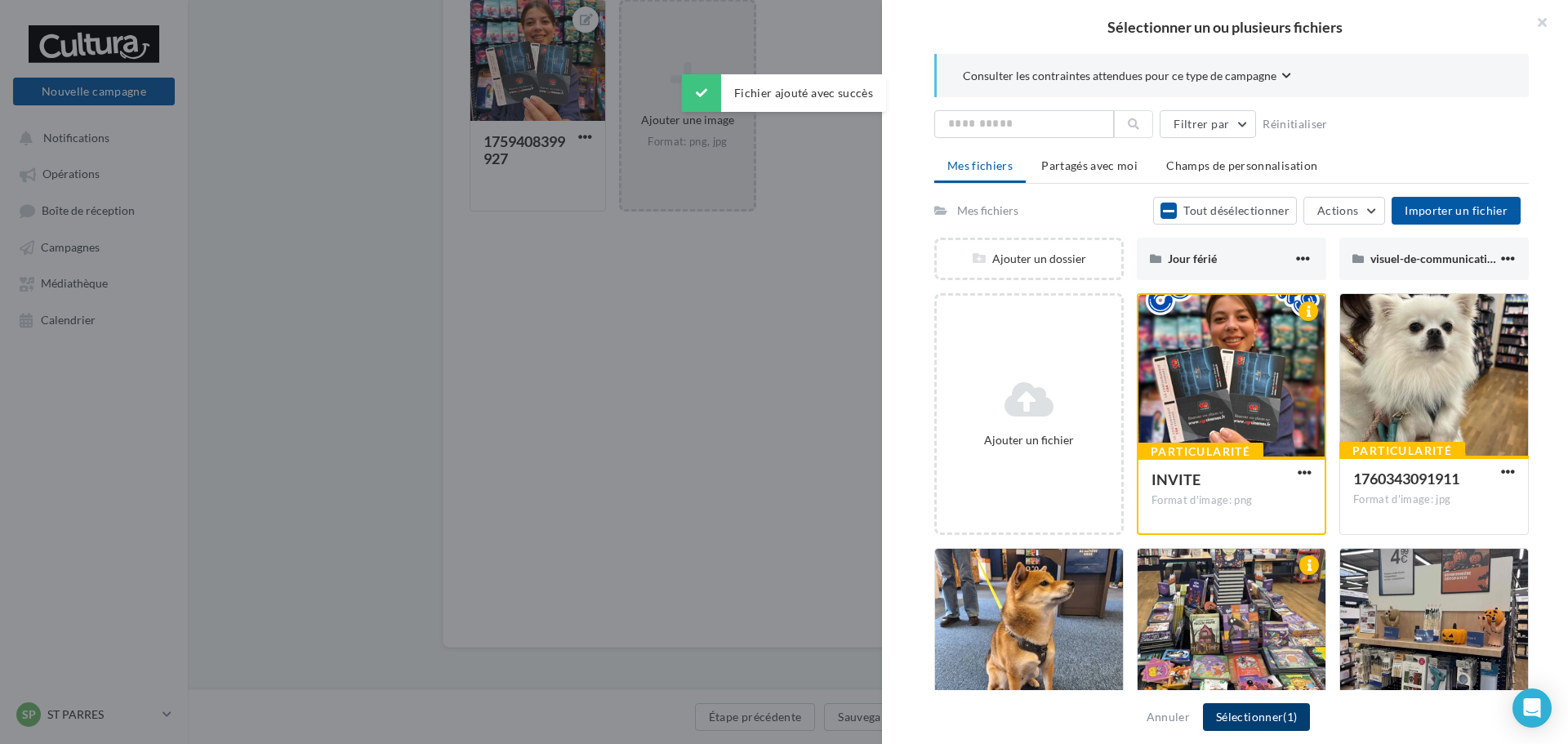
click at [1254, 728] on button "Sélectionner (1)" at bounding box center [1256, 717] width 107 height 28
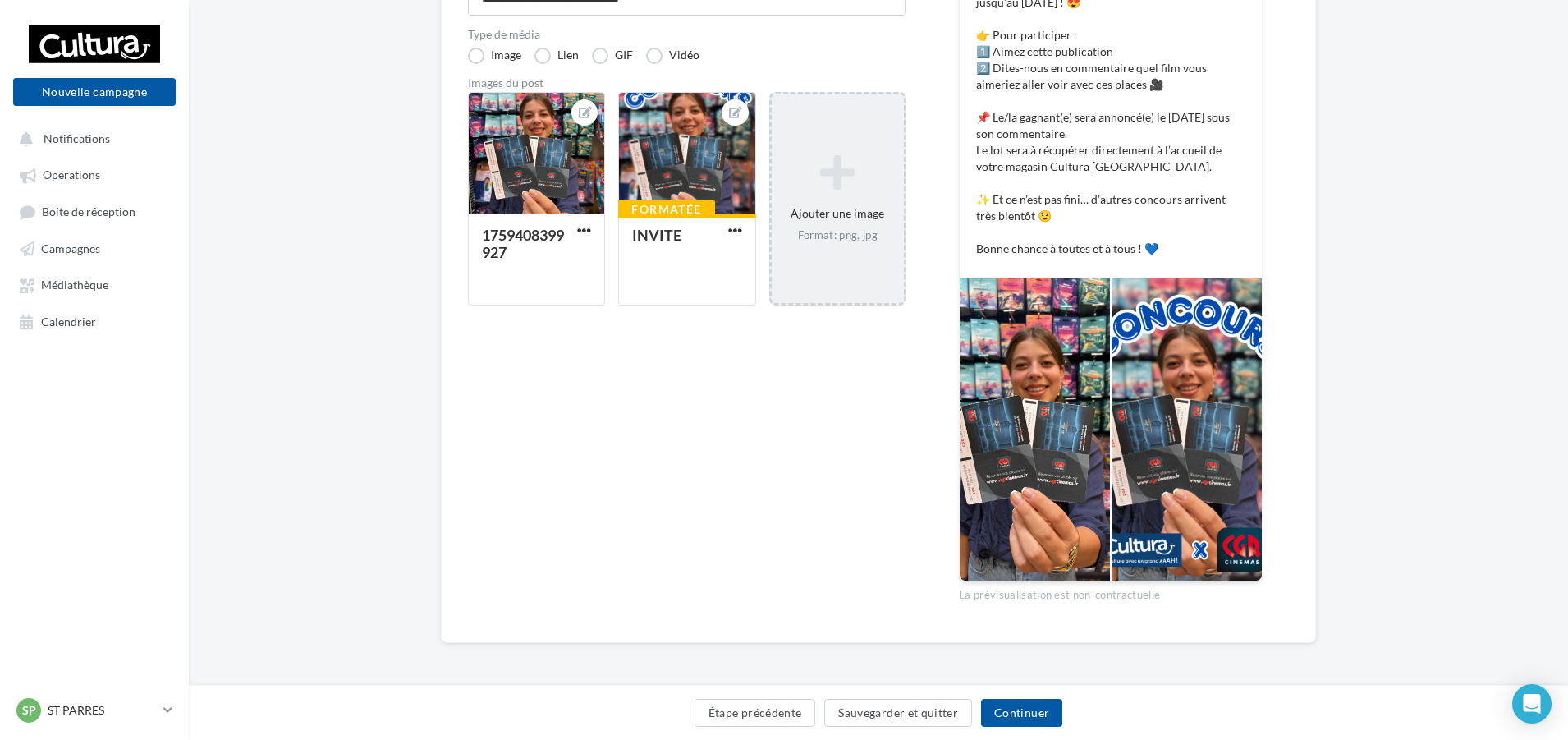
scroll to position [376, 0]
click at [581, 220] on div "1759408399927" at bounding box center [536, 258] width 135 height 89
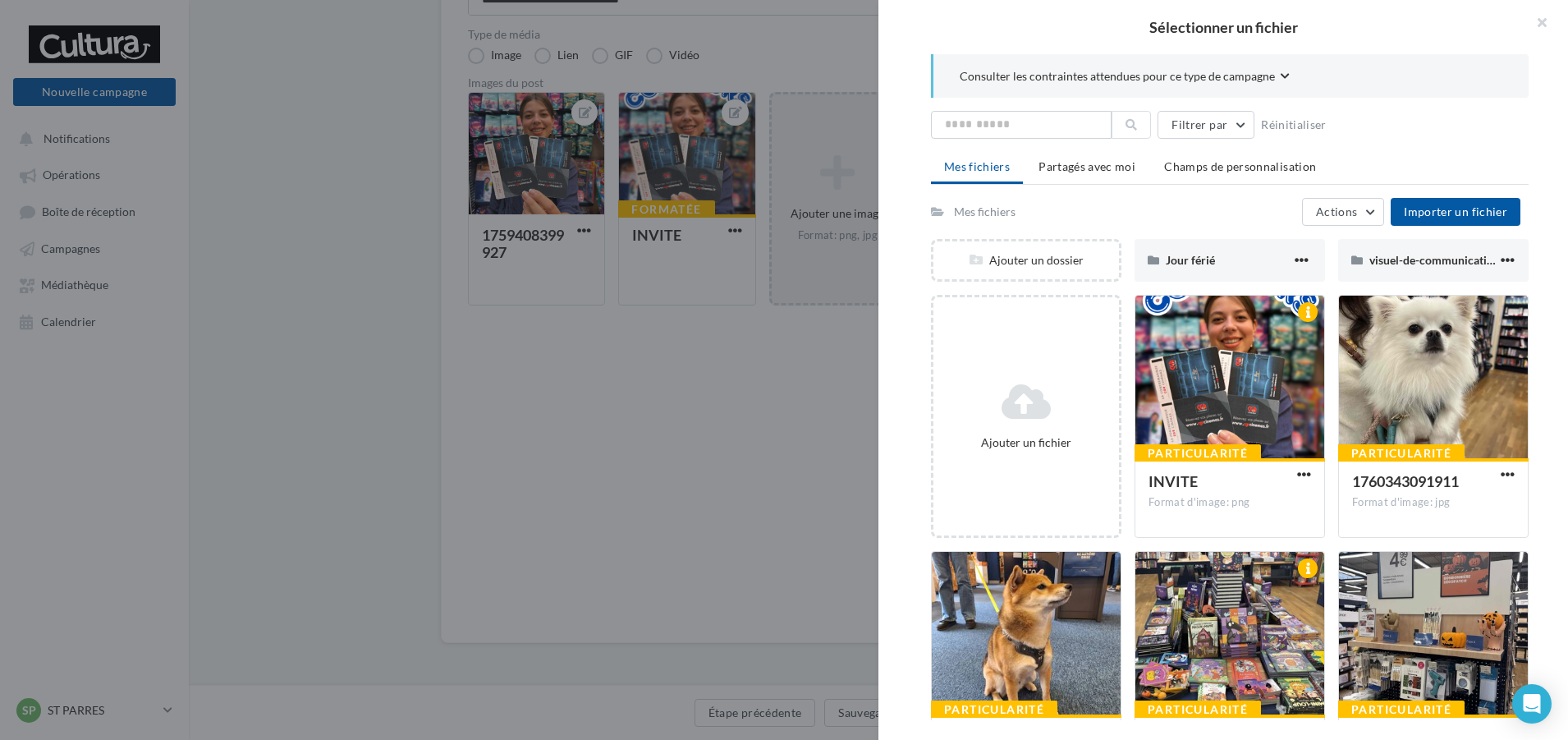
click at [675, 387] on div at bounding box center [784, 370] width 1568 height 740
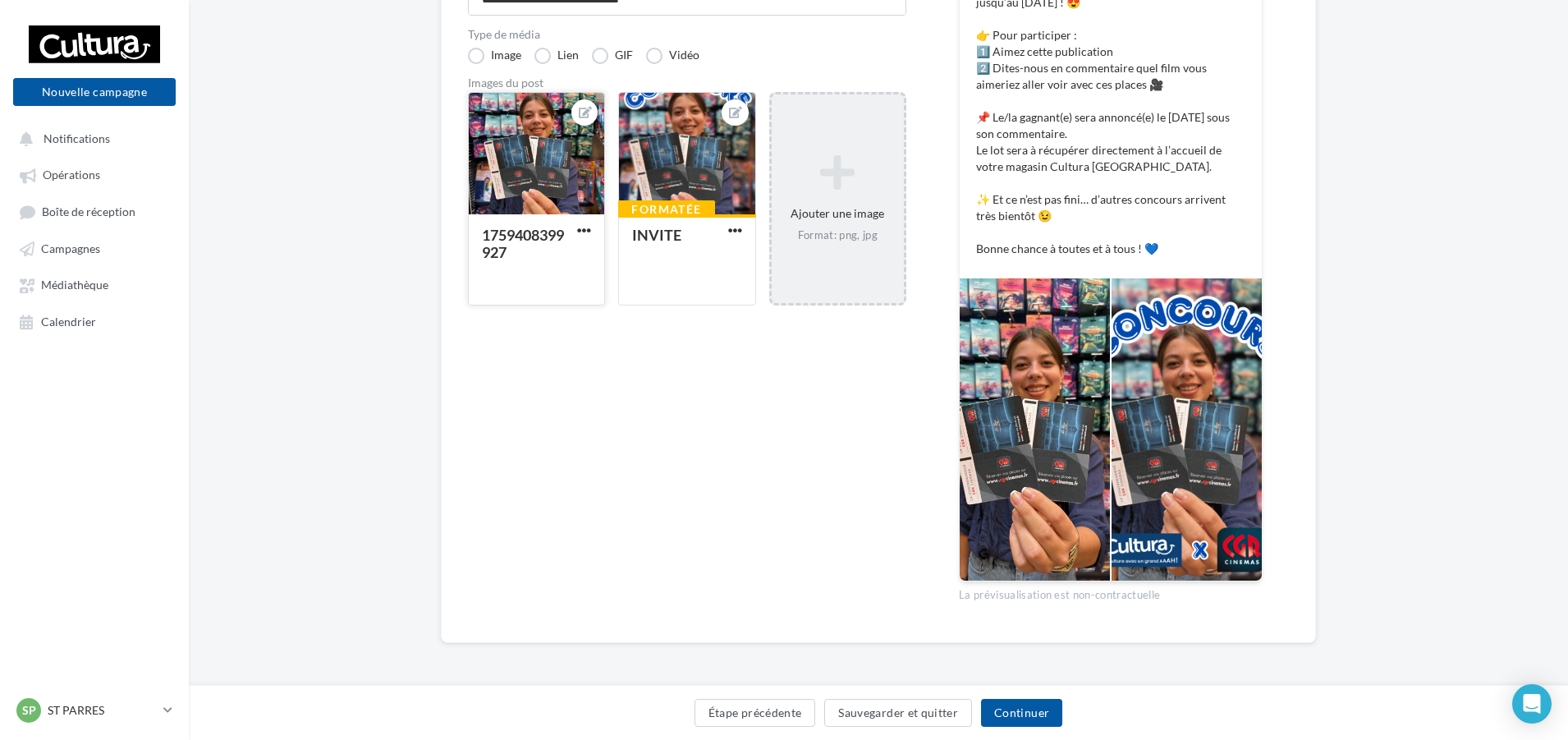
click at [570, 230] on div "1759408399927" at bounding box center [527, 244] width 90 height 34
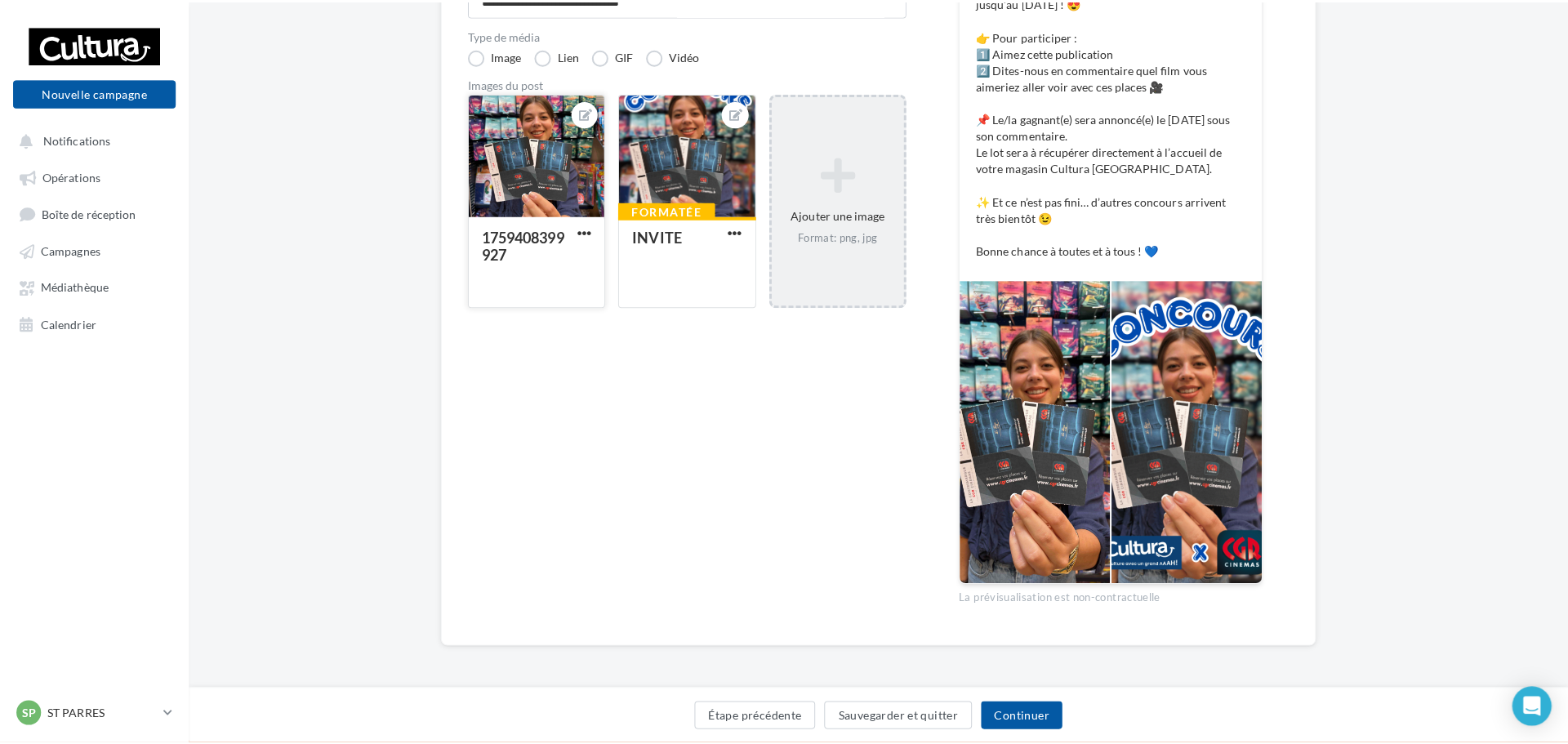
scroll to position [366, 0]
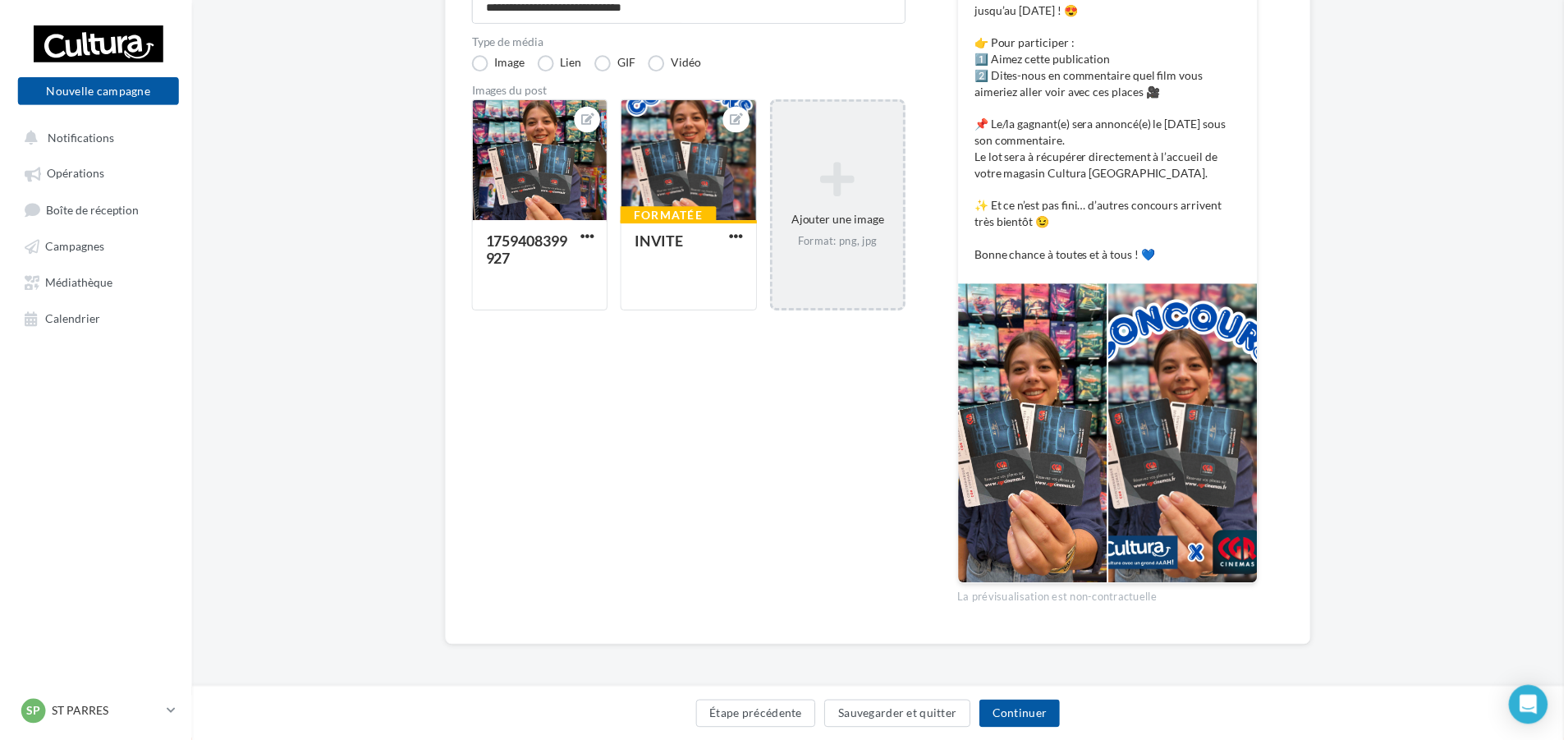
scroll to position [376, 0]
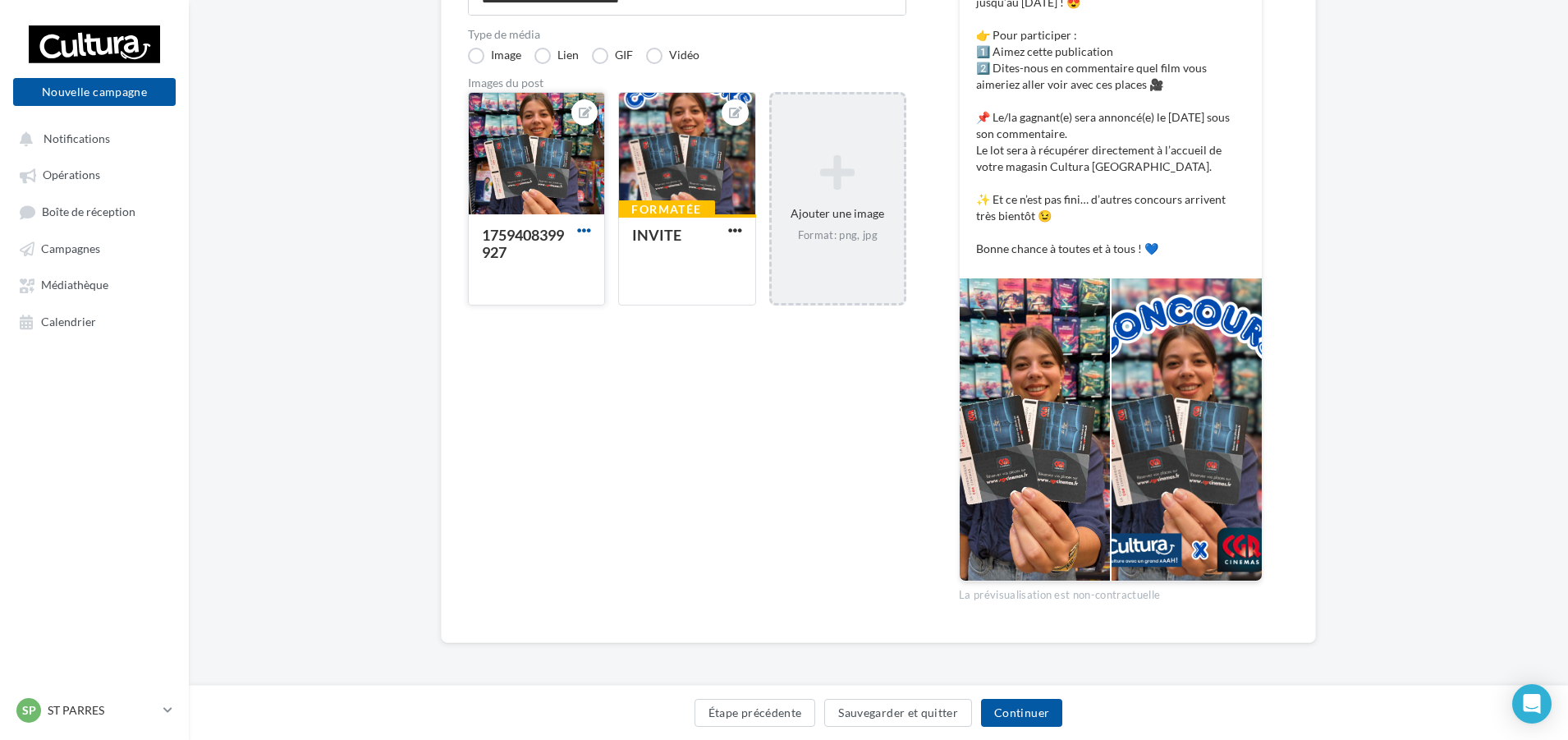
click at [590, 232] on span "button" at bounding box center [584, 230] width 14 height 14
click at [615, 341] on button "Supprimer" at bounding box center [661, 350] width 173 height 43
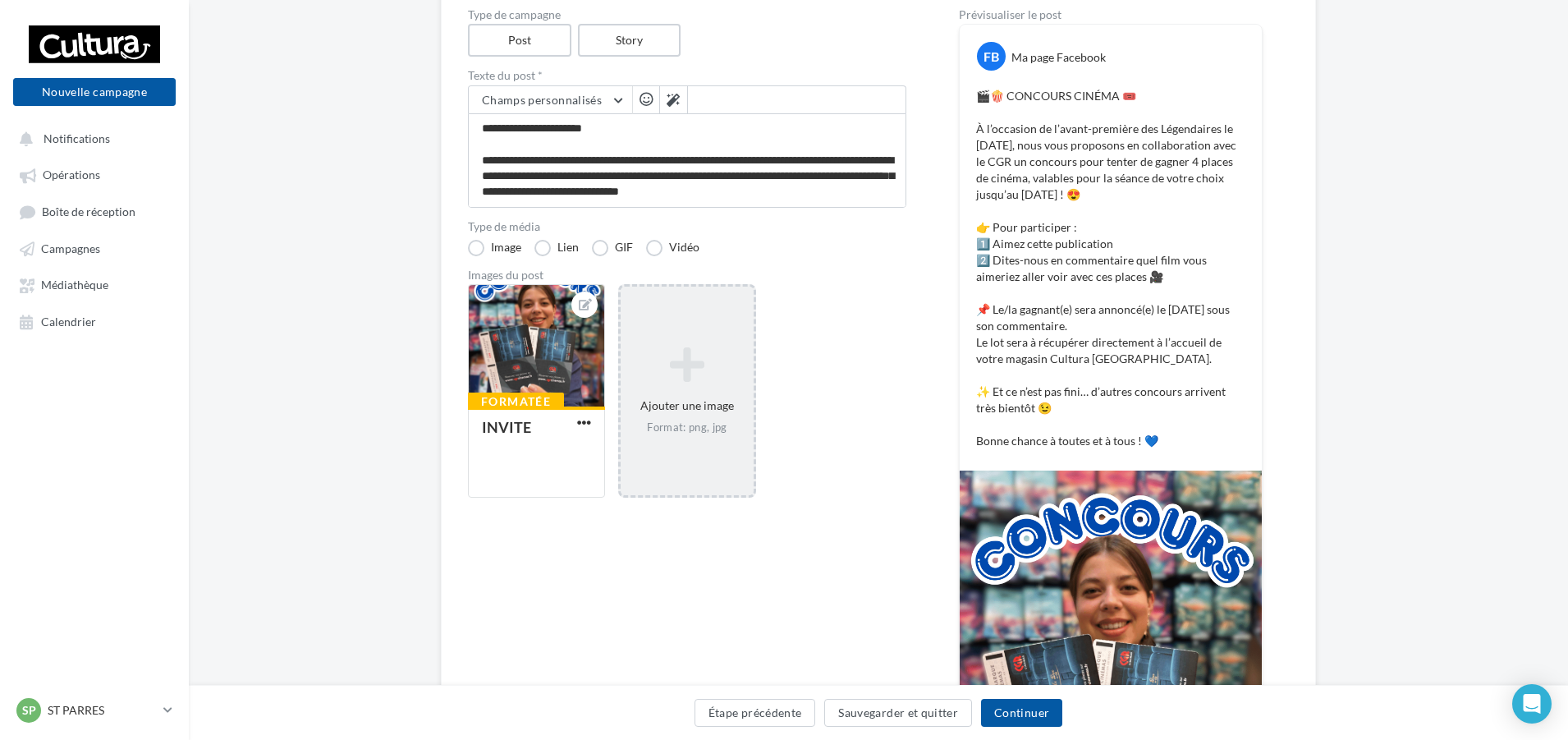
scroll to position [130, 0]
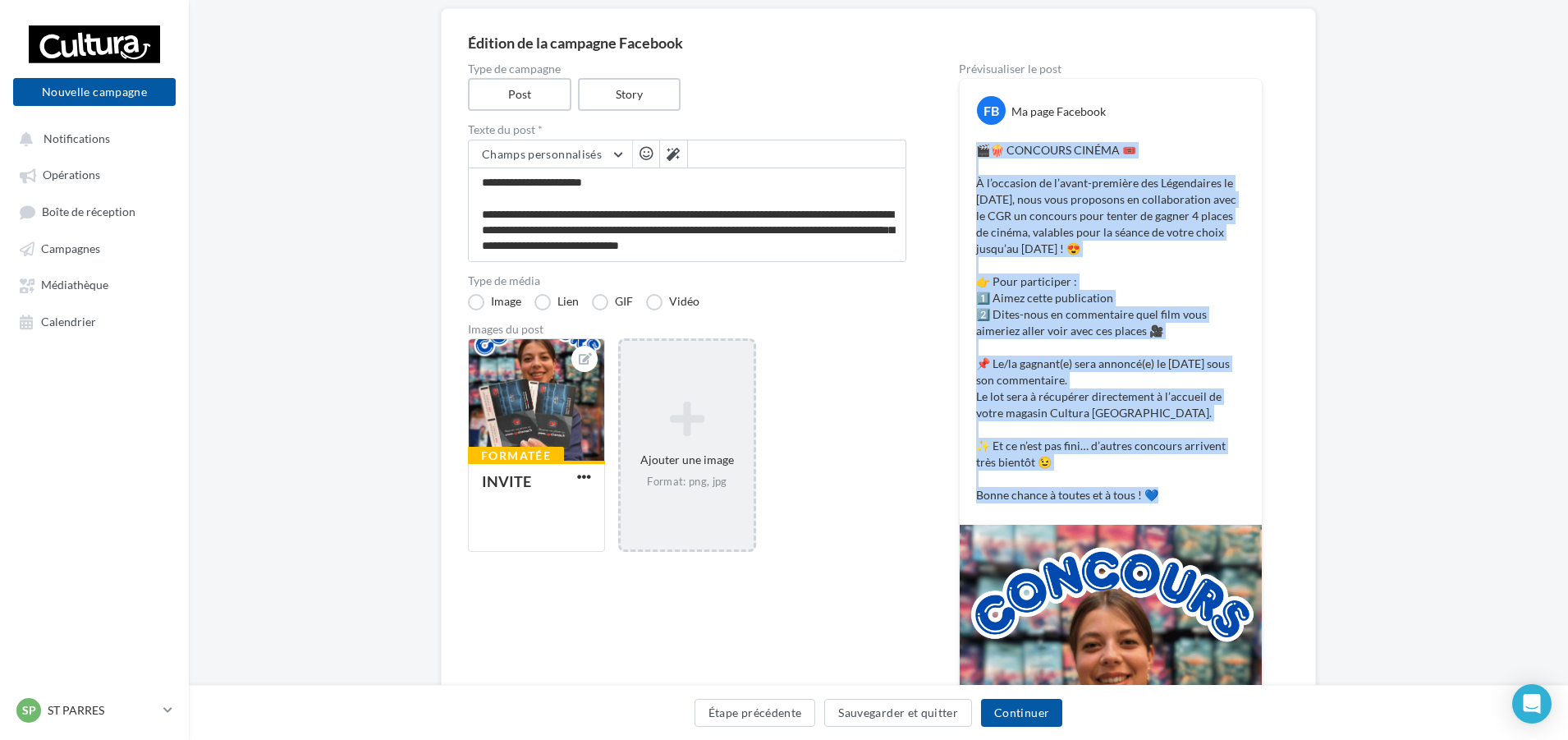
drag, startPoint x: 1179, startPoint y: 506, endPoint x: 970, endPoint y: 148, distance: 414.5
click at [970, 148] on div "🎬🍿 CONCOURS CINÉMA 🎟️ À l’occasion de l’avant-première des Légendaires le 9 nov…" at bounding box center [1111, 323] width 294 height 370
copy p "🎬🍿 CONCOURS CINÉMA 🎟️ À l’occasion de l’avant-première des Légendaires le 9 nov…"
click at [1301, 333] on div "Édition de la campagne Facebook Type de campagne Post Story Texte du post * Cha…" at bounding box center [878, 510] width 875 height 1006
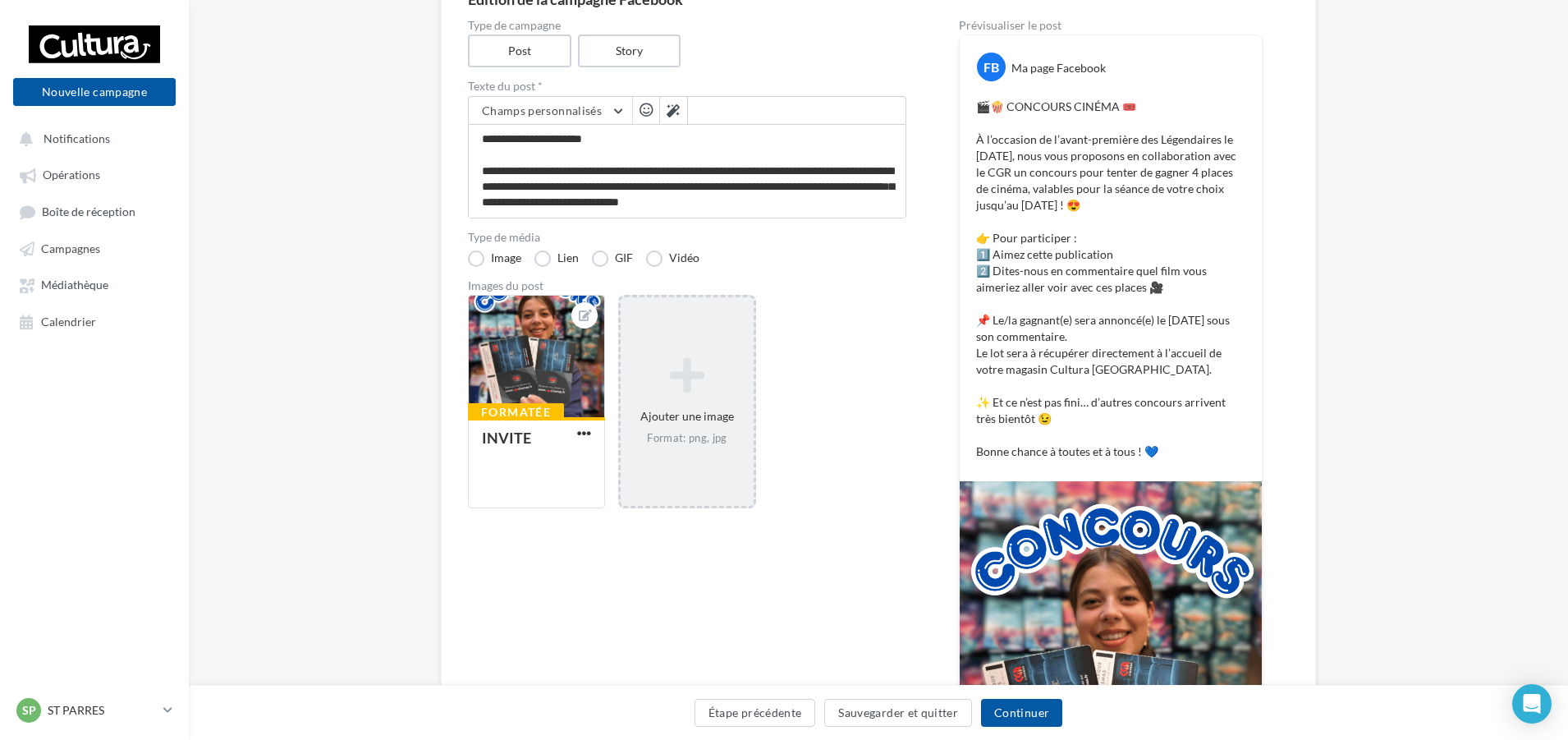
scroll to position [212, 0]
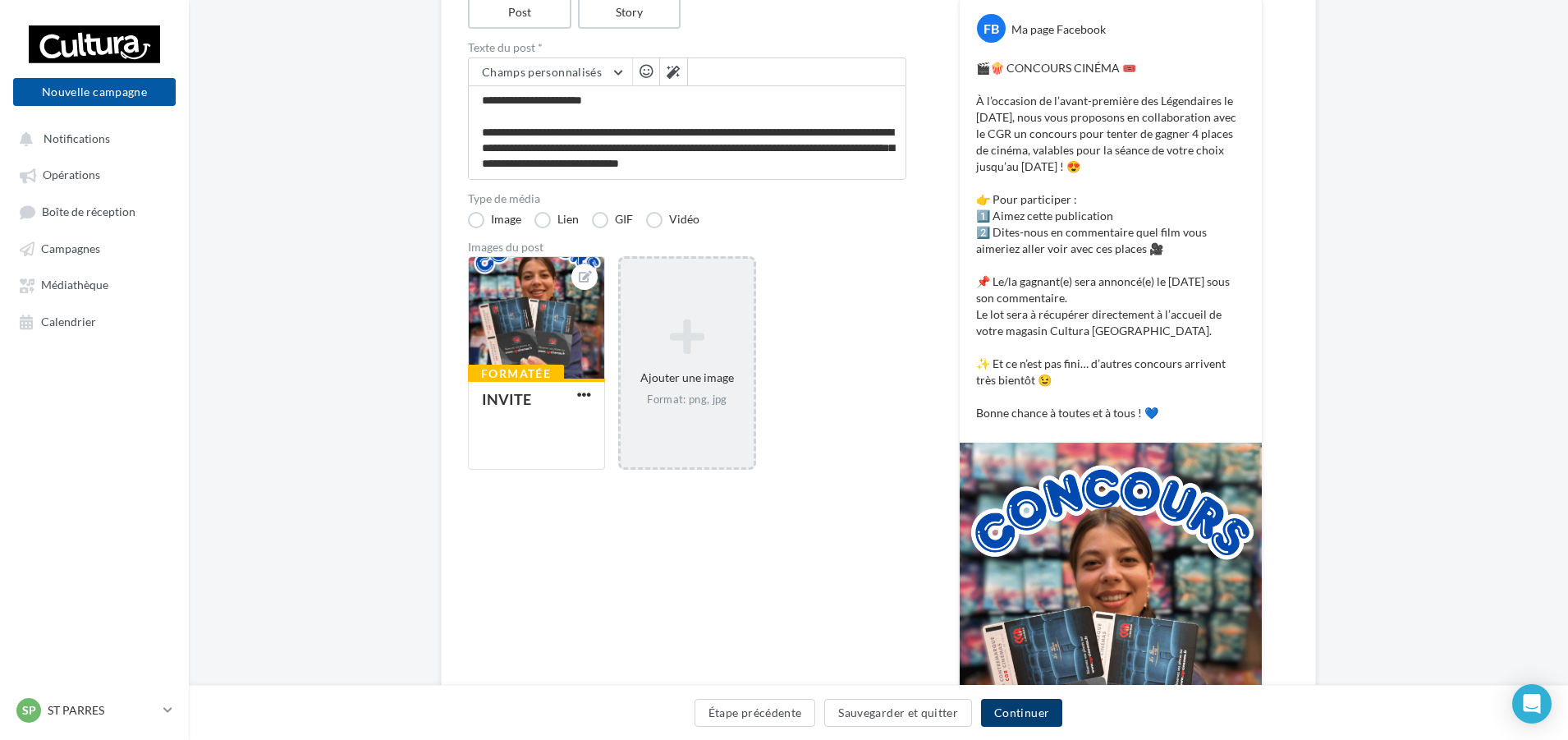
click at [1016, 712] on button "Continuer" at bounding box center [1021, 713] width 81 height 28
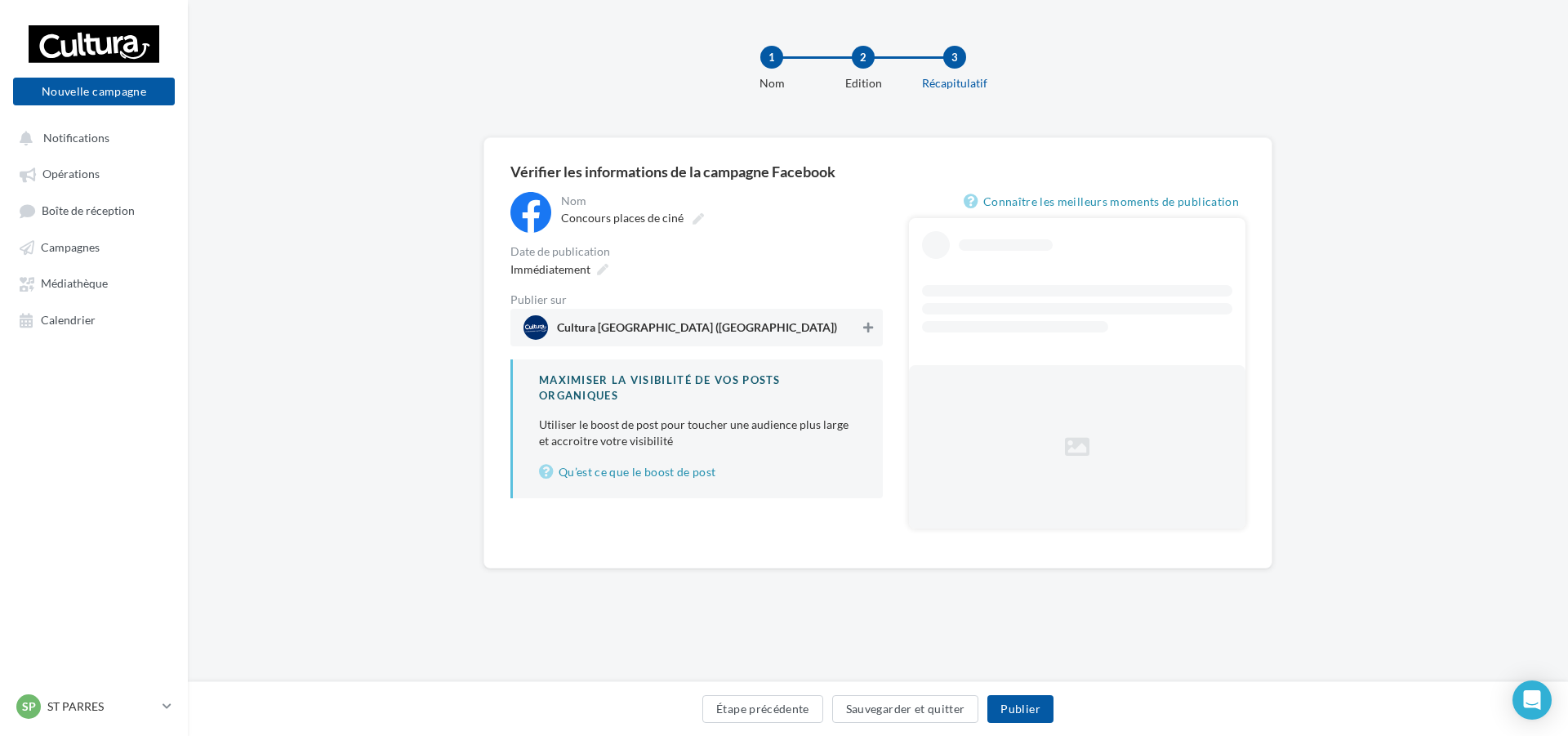
click at [860, 327] on button at bounding box center [868, 327] width 16 height 19
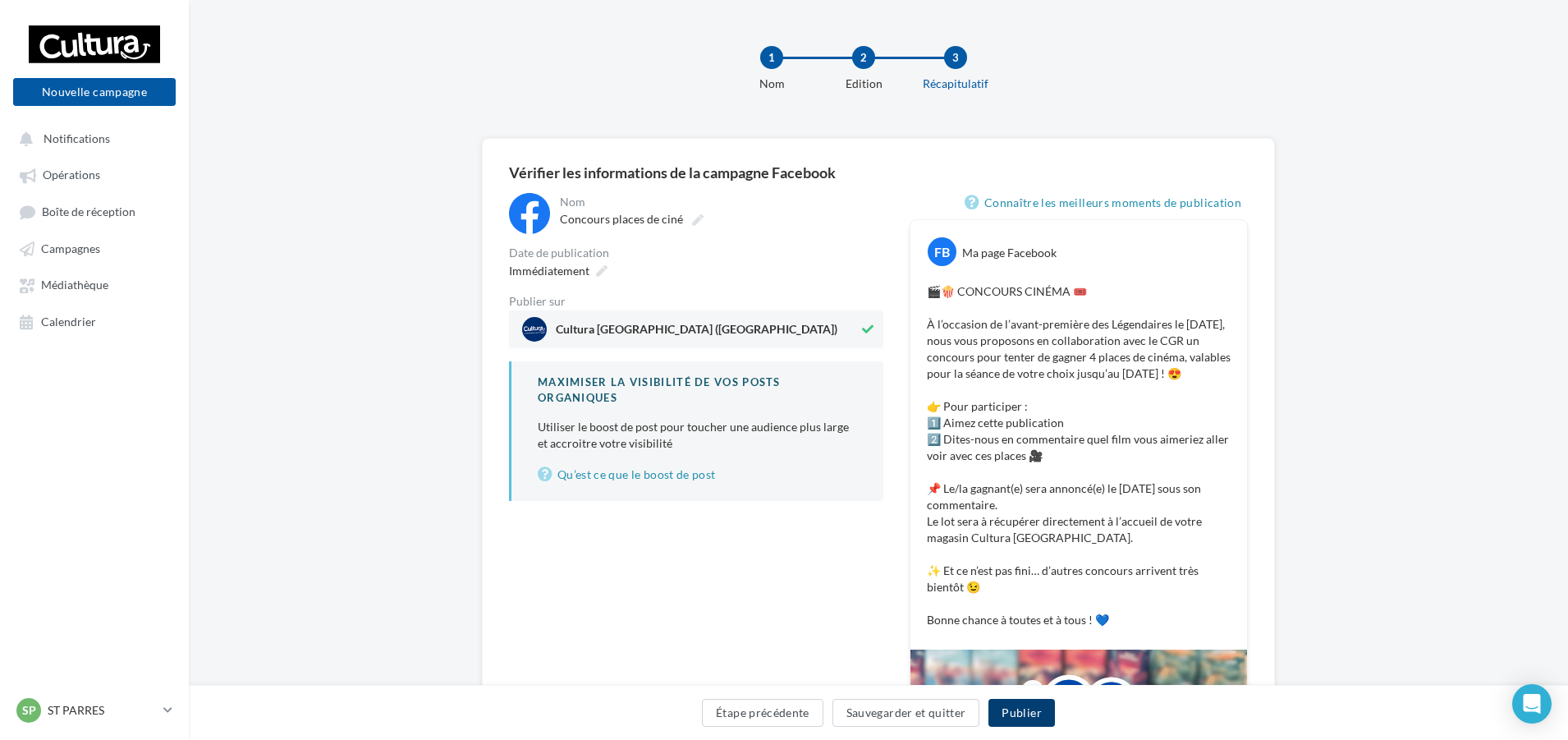
click at [1014, 723] on button "Publier" at bounding box center [1020, 713] width 65 height 28
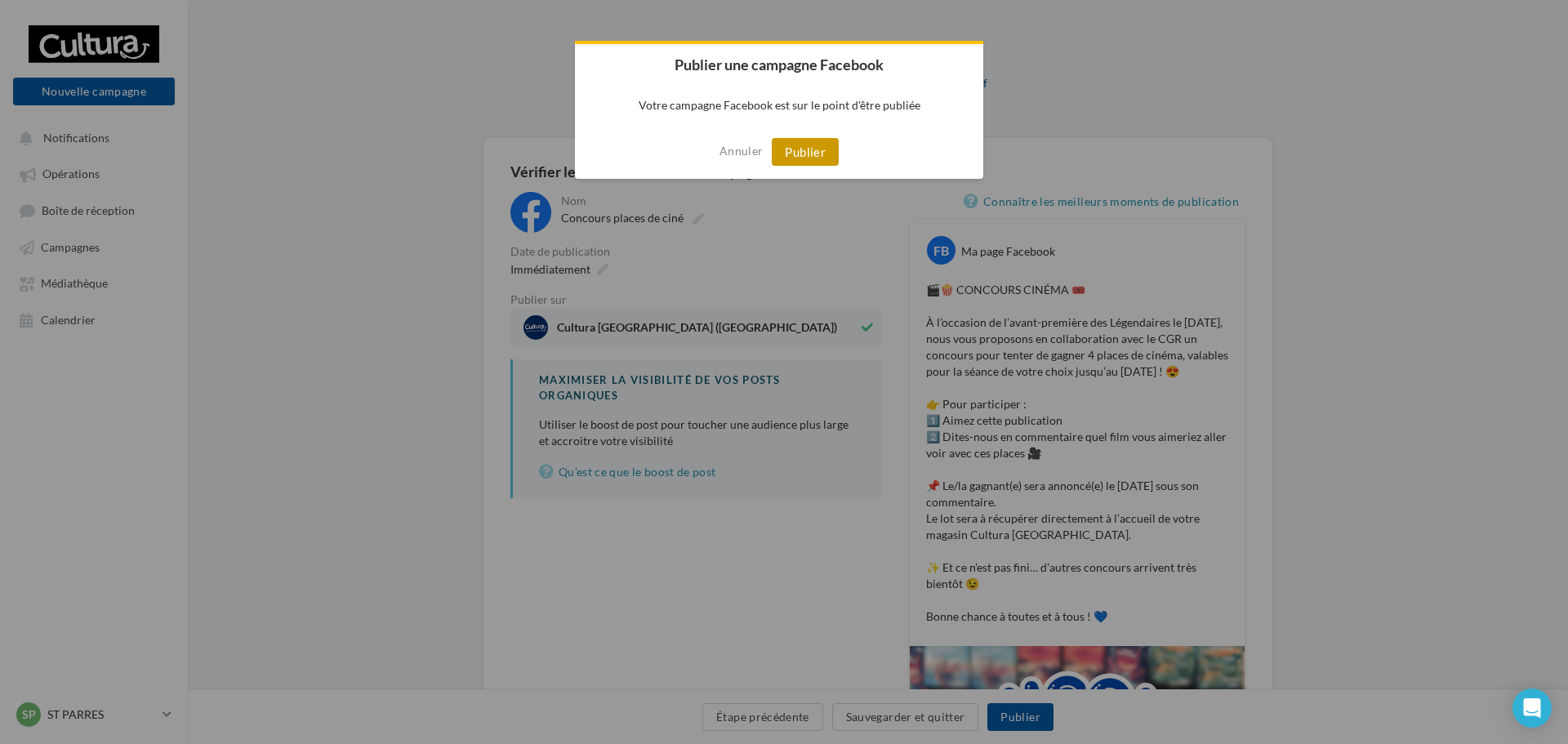
click at [810, 149] on button "Publier" at bounding box center [805, 152] width 67 height 28
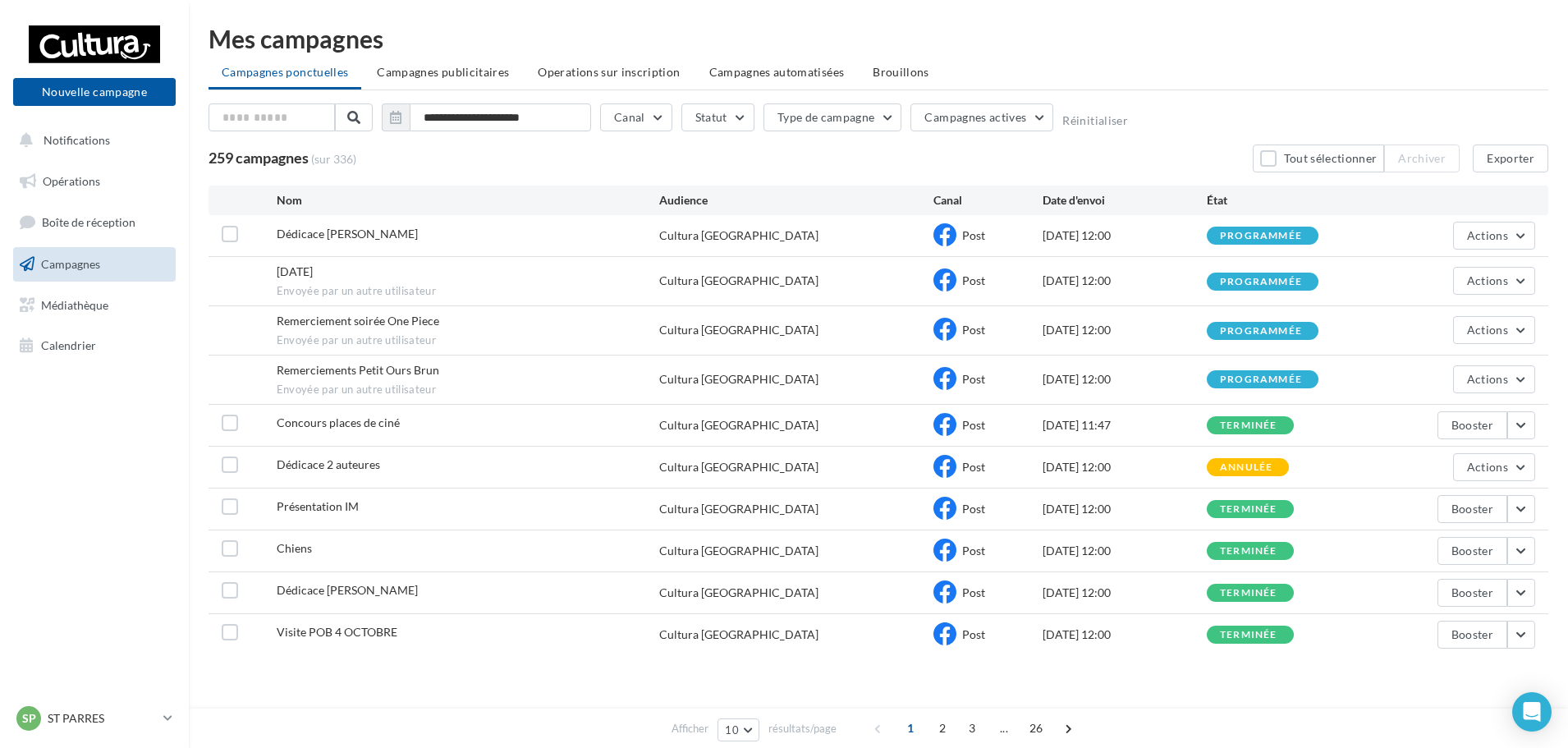
click at [118, 265] on link "Campagnes" at bounding box center [94, 264] width 169 height 34
click at [1526, 559] on button "button" at bounding box center [1520, 551] width 28 height 28
click at [1486, 352] on button "Voir les résultats" at bounding box center [1452, 342] width 164 height 43
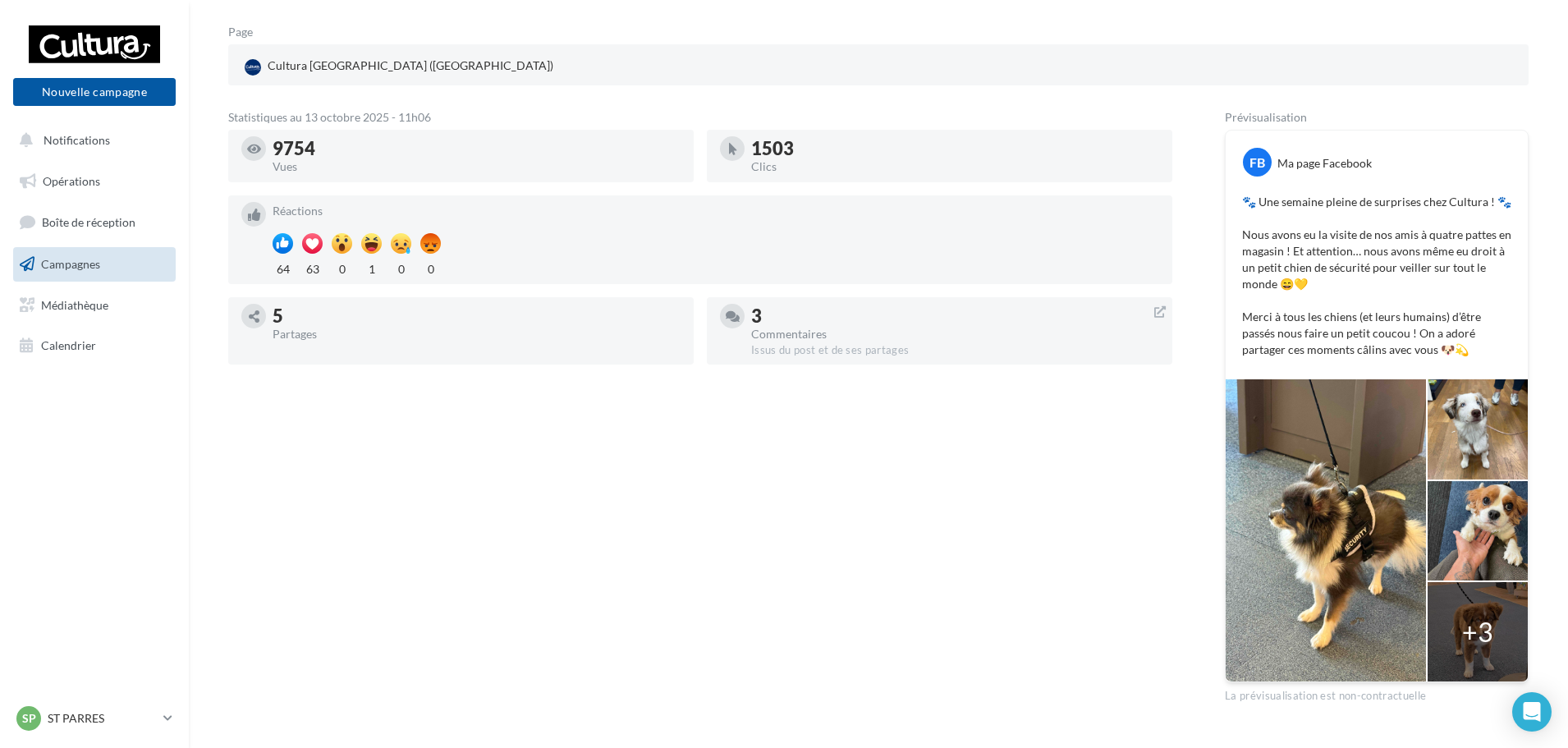
scroll to position [237, 0]
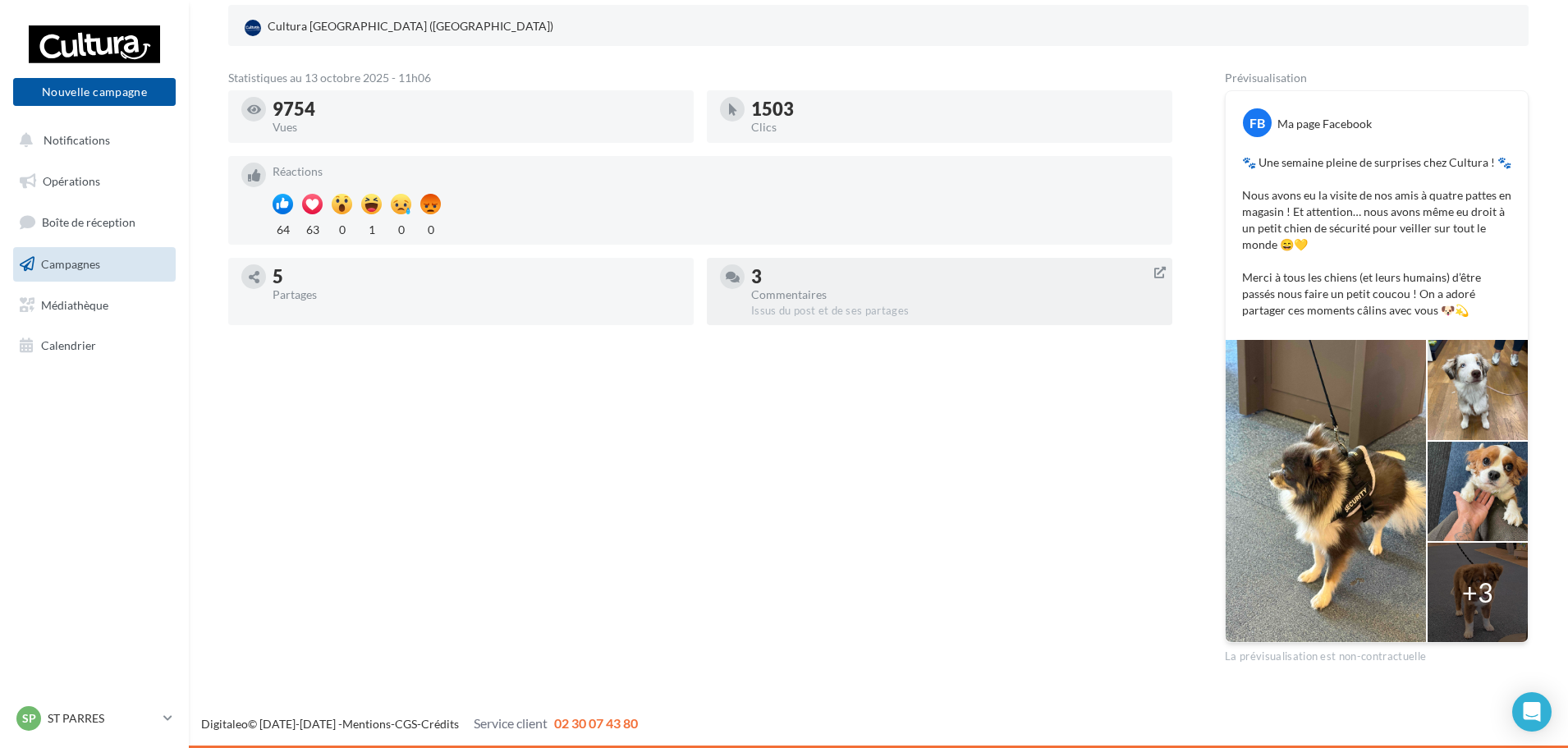
click at [801, 294] on div "Commentaires" at bounding box center [955, 295] width 408 height 12
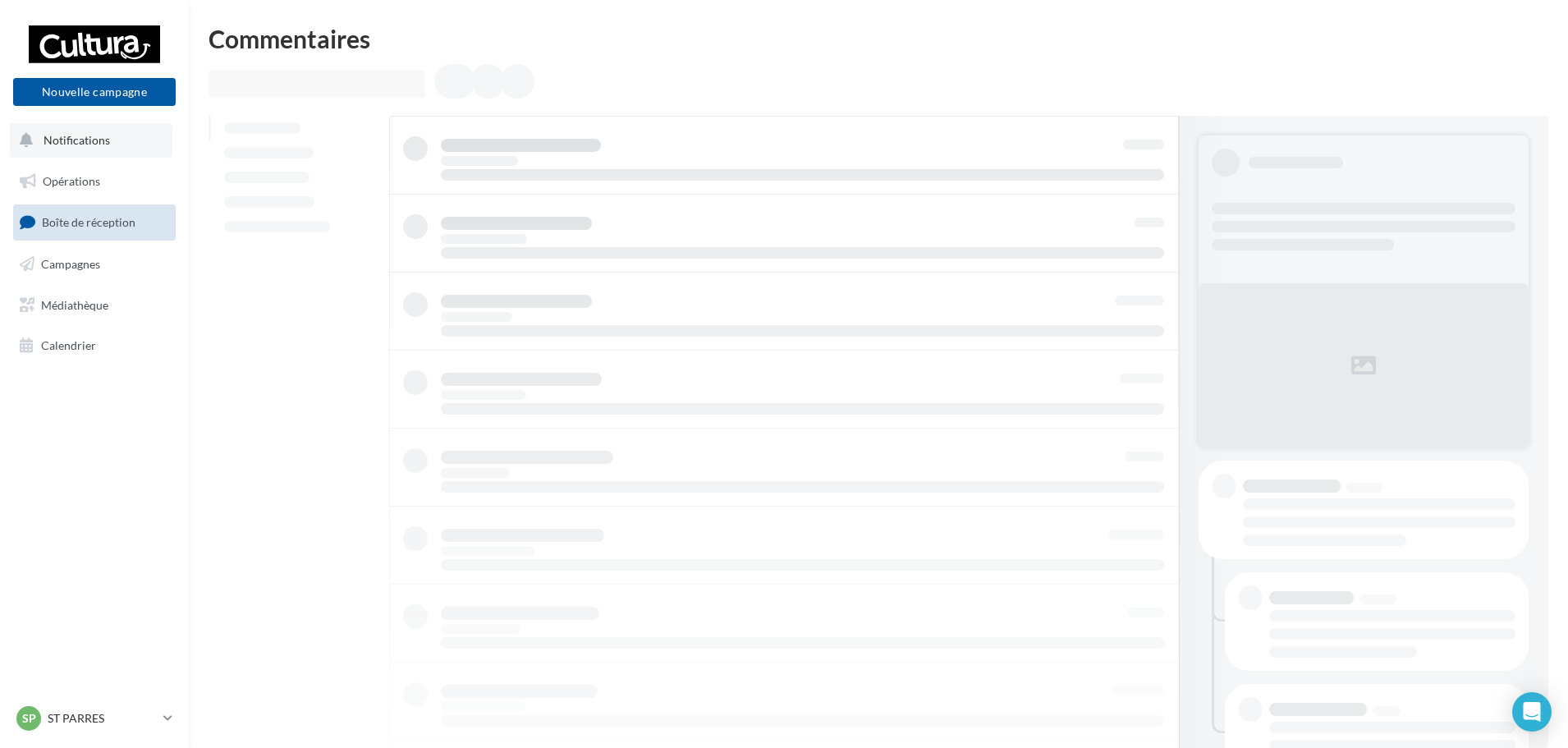
click at [63, 133] on span "Notifications" at bounding box center [77, 140] width 66 height 14
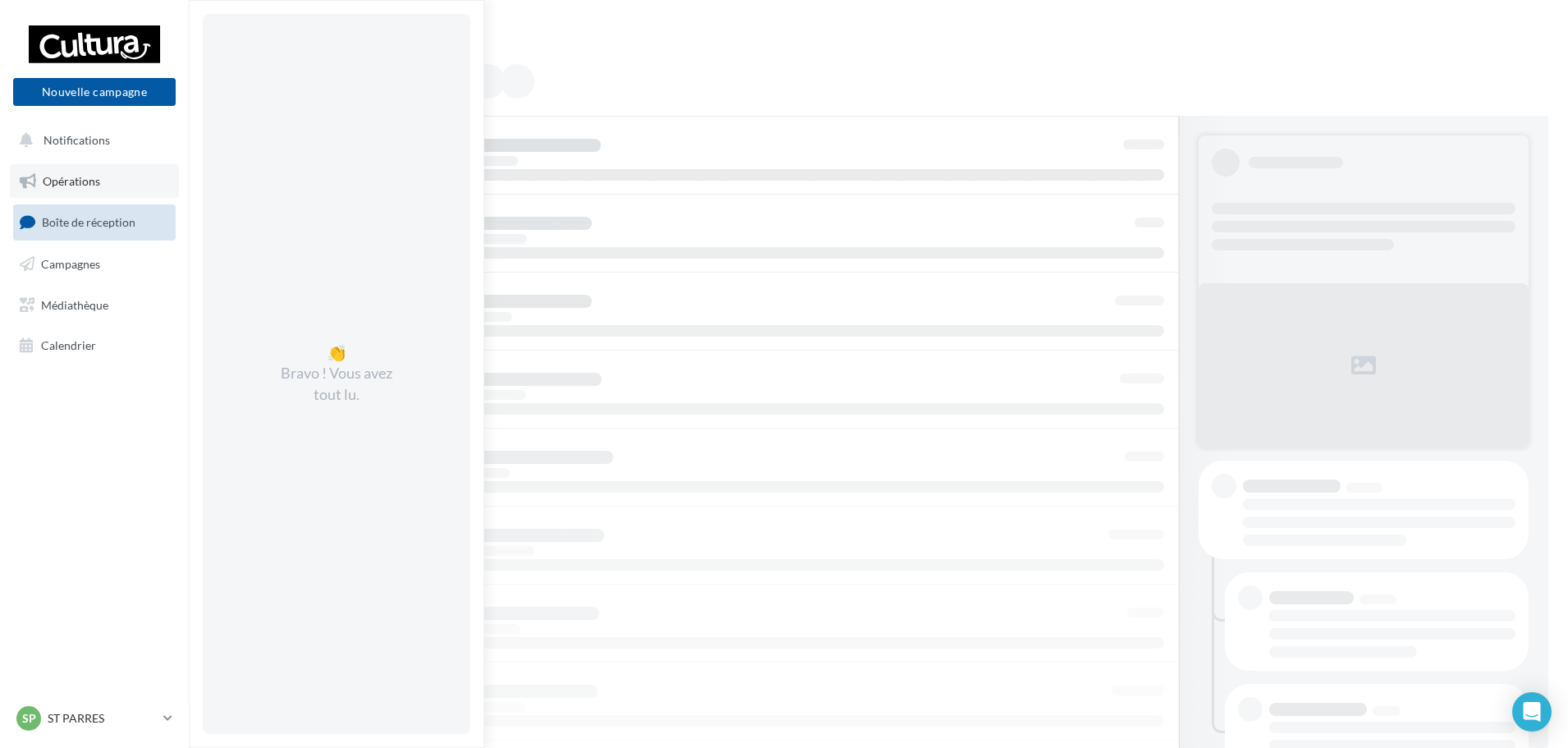
click at [71, 180] on span "Opérations" at bounding box center [71, 181] width 57 height 14
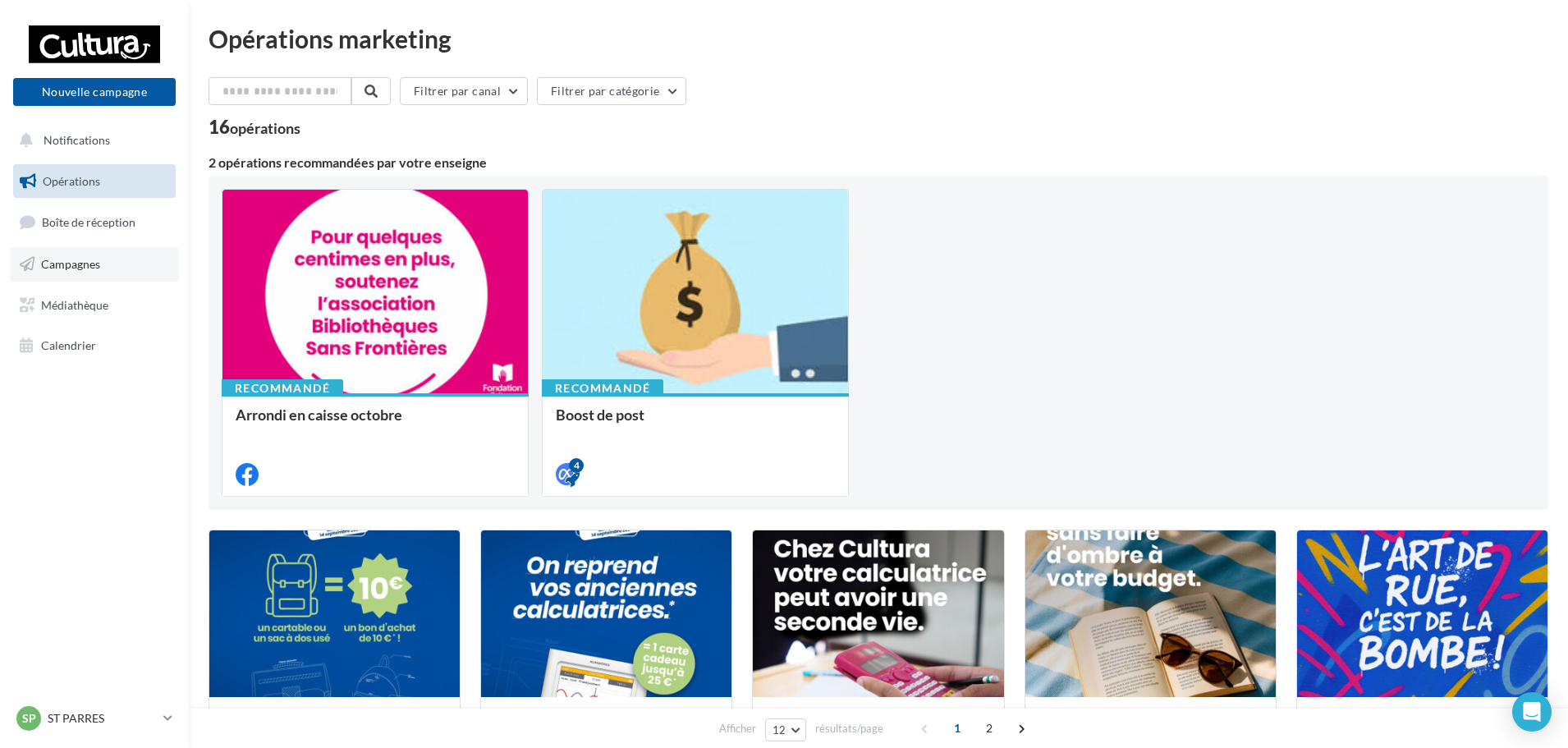
click at [84, 263] on span "Campagnes" at bounding box center [70, 264] width 59 height 14
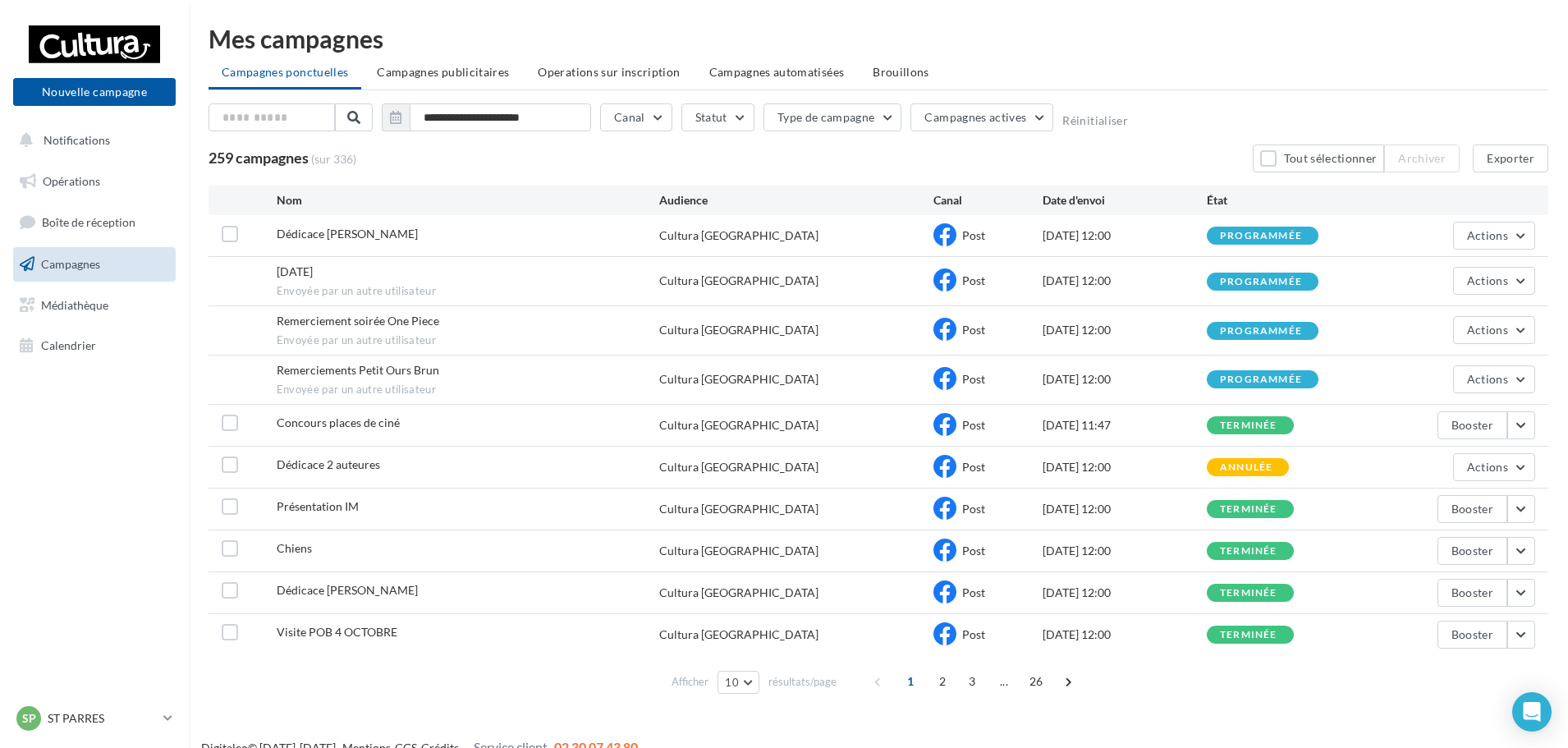
scroll to position [23, 0]
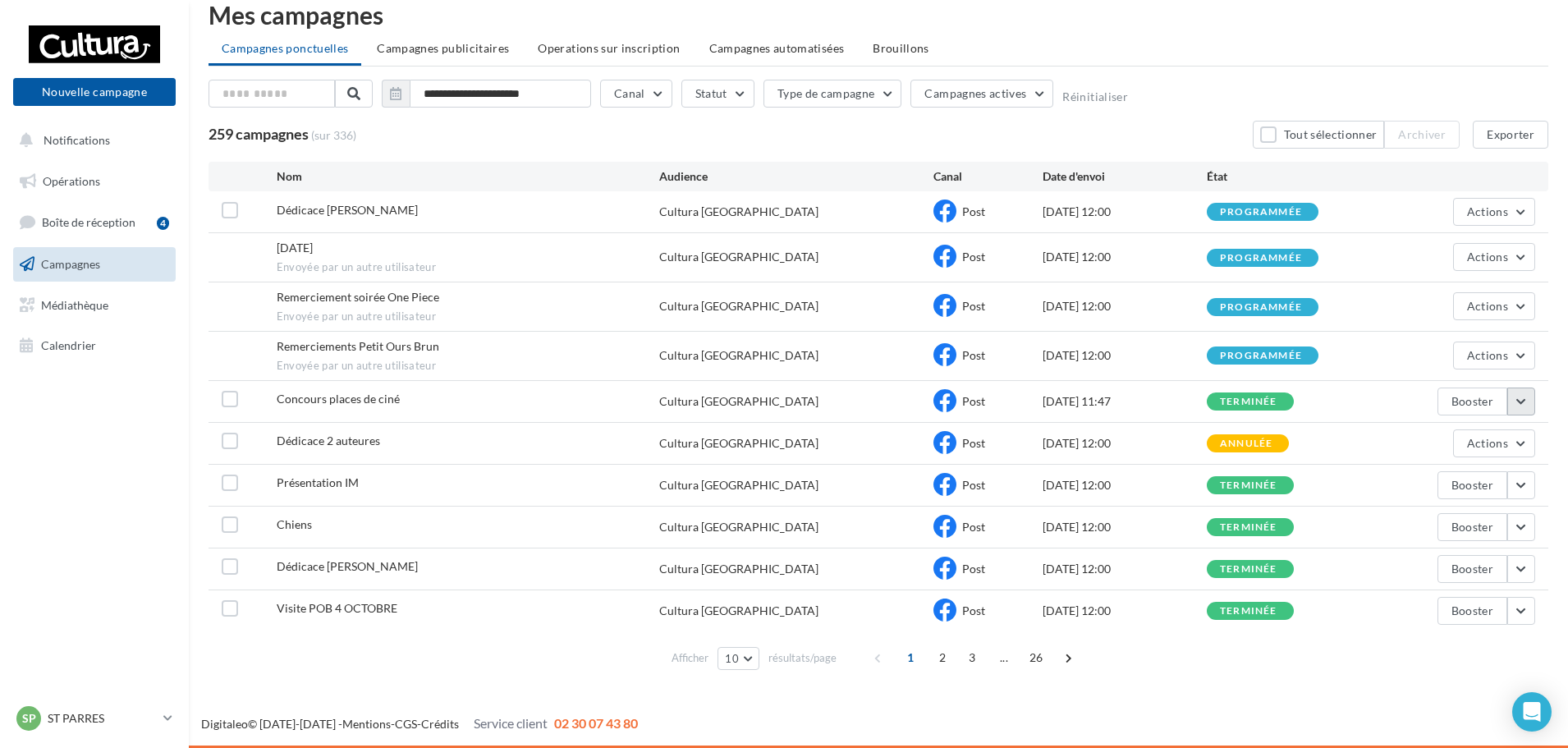
click at [1525, 397] on button "button" at bounding box center [1520, 401] width 28 height 28
click at [1437, 434] on button "Voir les résultats" at bounding box center [1452, 440] width 164 height 43
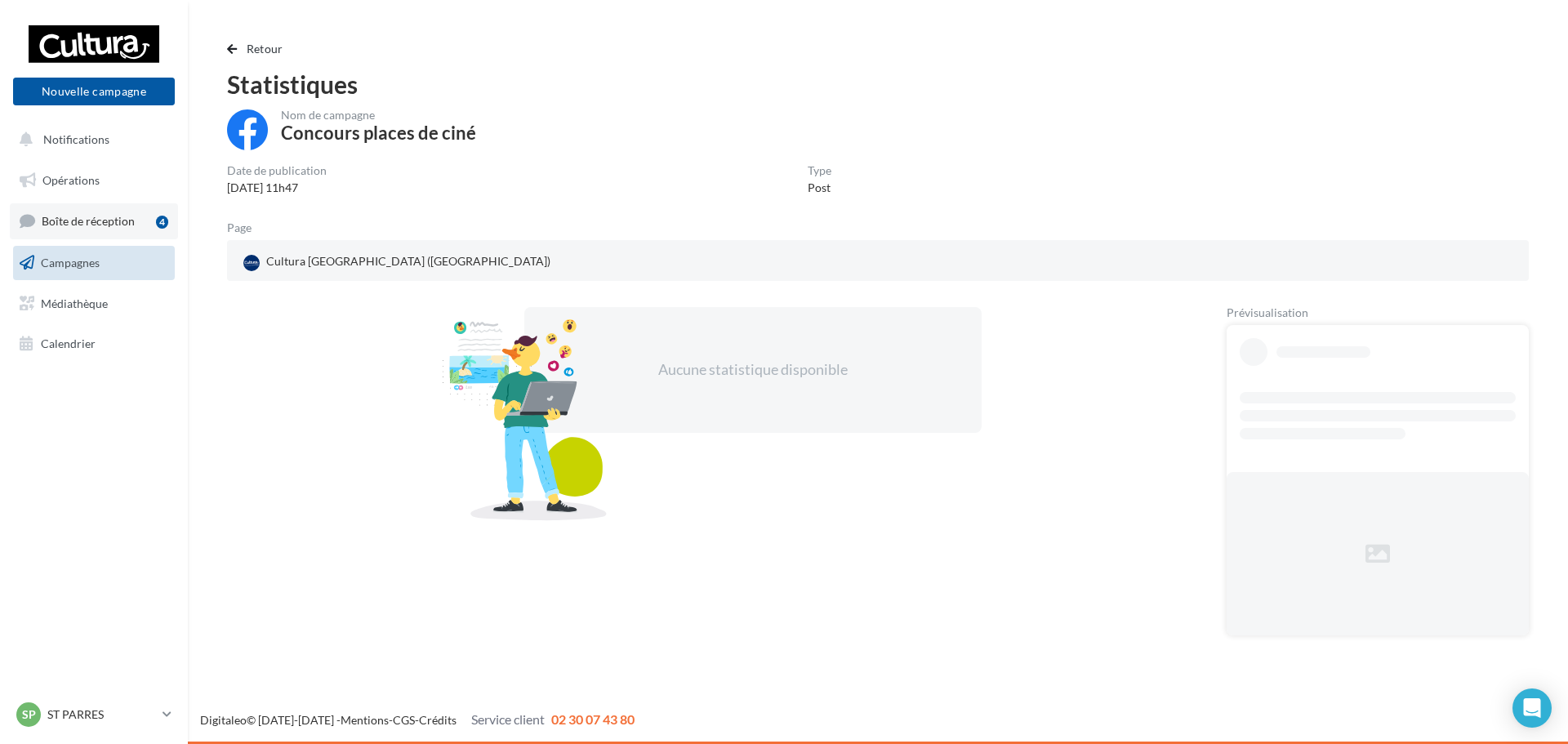
click at [128, 221] on span "Boîte de réception" at bounding box center [88, 221] width 93 height 14
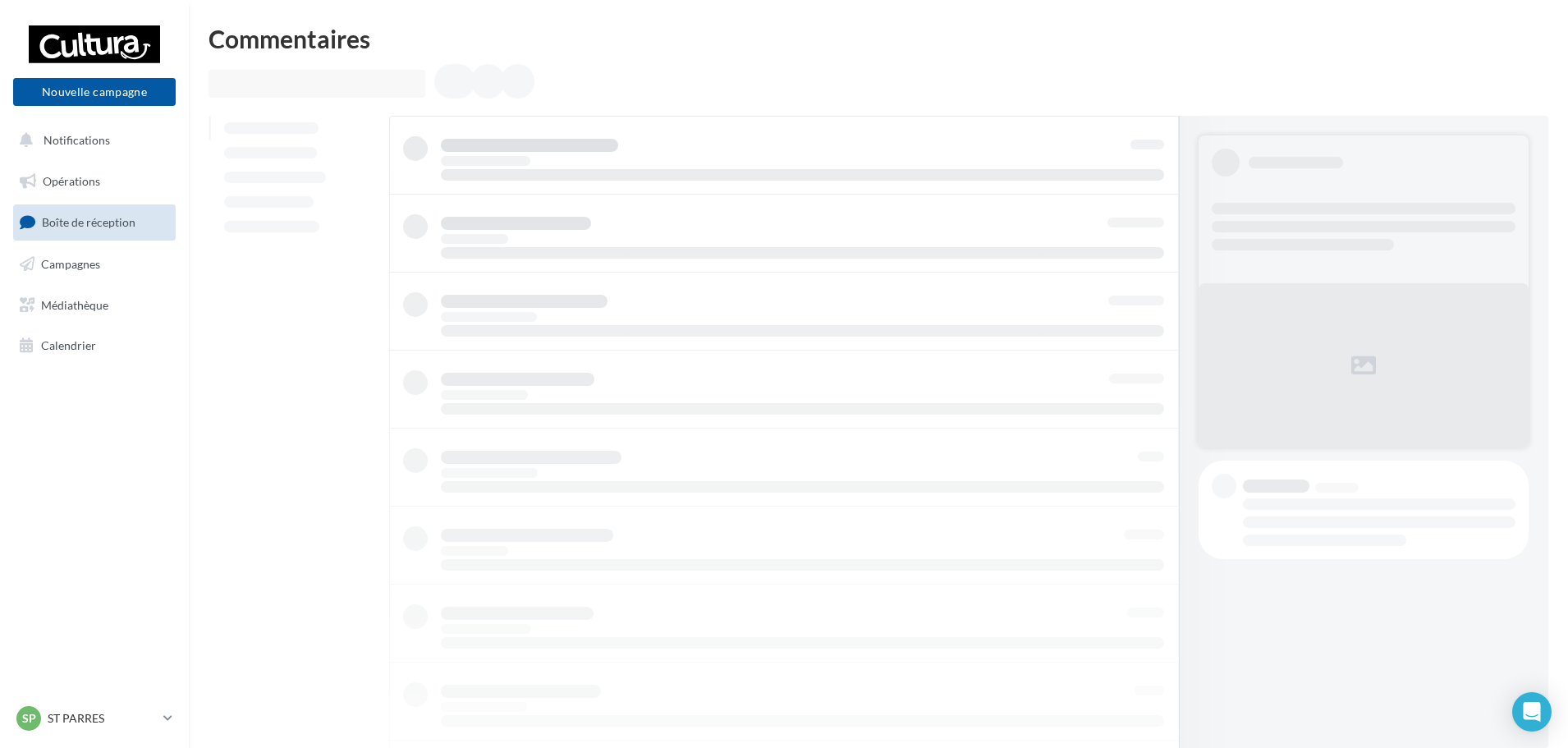
click at [128, 234] on link "Boîte de réception" at bounding box center [94, 222] width 169 height 35
click at [43, 226] on span "Boîte de réception" at bounding box center [89, 222] width 93 height 14
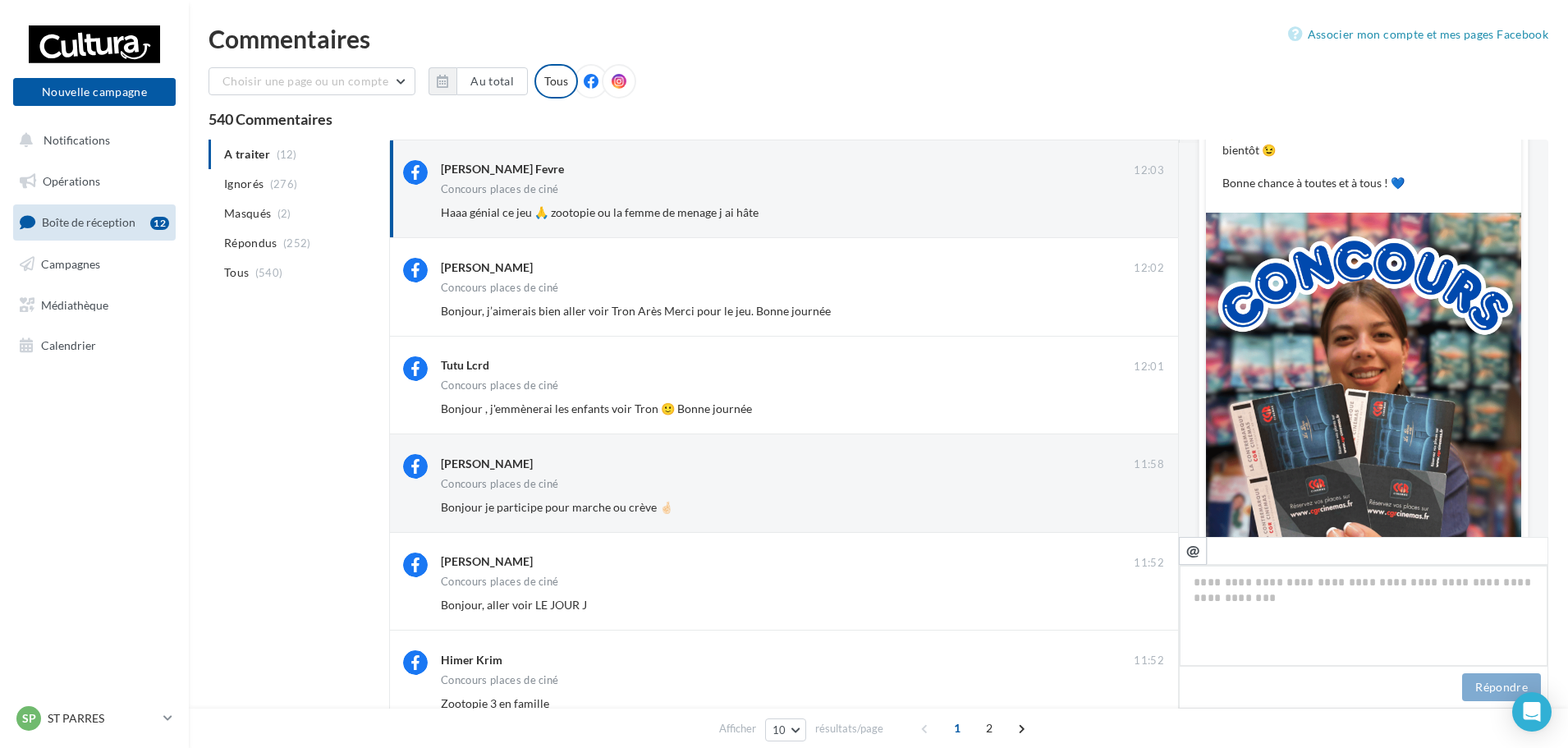
scroll to position [65, 0]
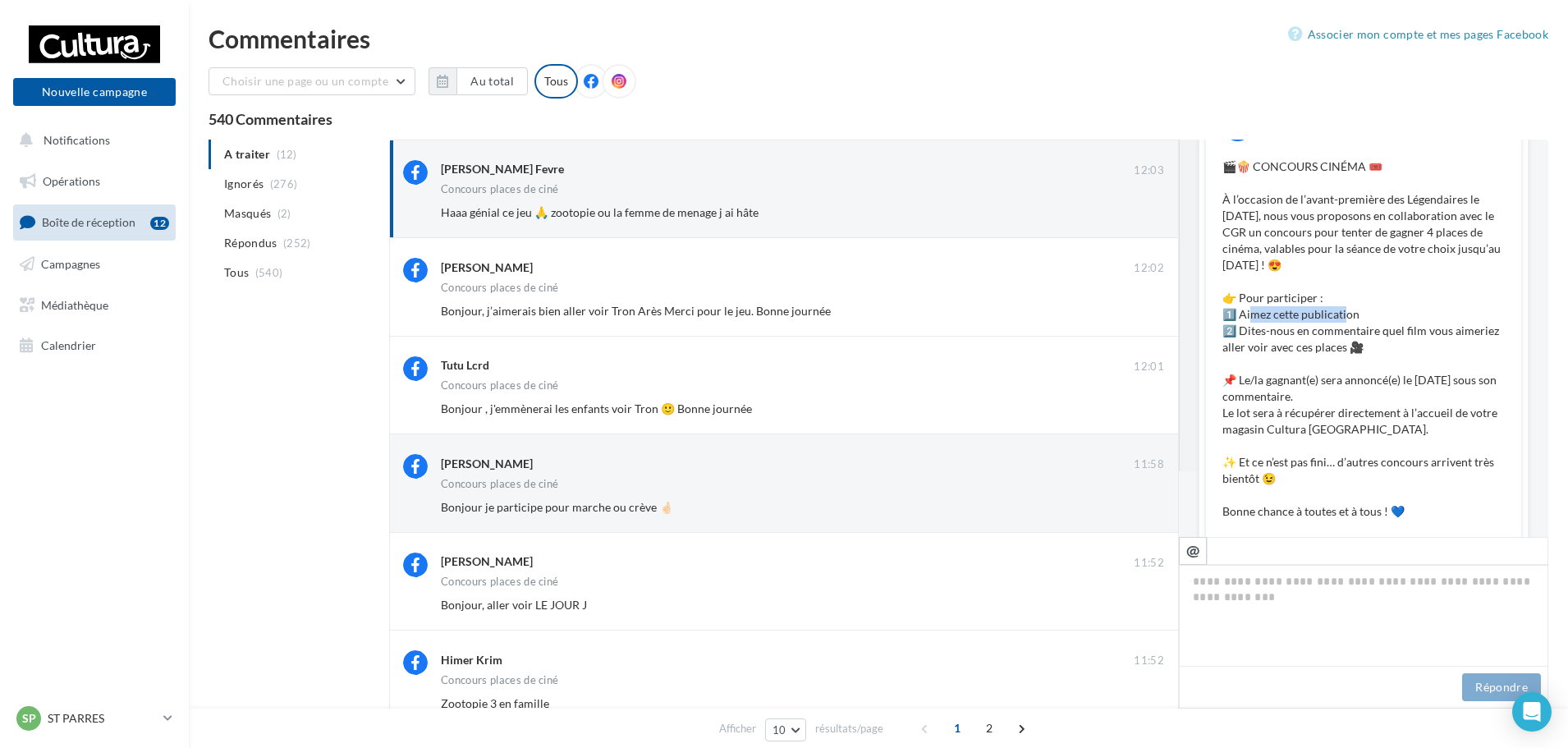
drag, startPoint x: 1249, startPoint y: 318, endPoint x: 1341, endPoint y: 315, distance: 92.0
click at [1341, 315] on p "🎬🍿 CONCOURS CINÉMA 🎟️ À l’occasion de l’avant-première des Légendaires le 9 nov…" at bounding box center [1364, 339] width 282 height 361
click at [1300, 328] on p "🎬🍿 CONCOURS CINÉMA 🎟️ À l’occasion de l’avant-première des Légendaires le 9 nov…" at bounding box center [1364, 339] width 282 height 361
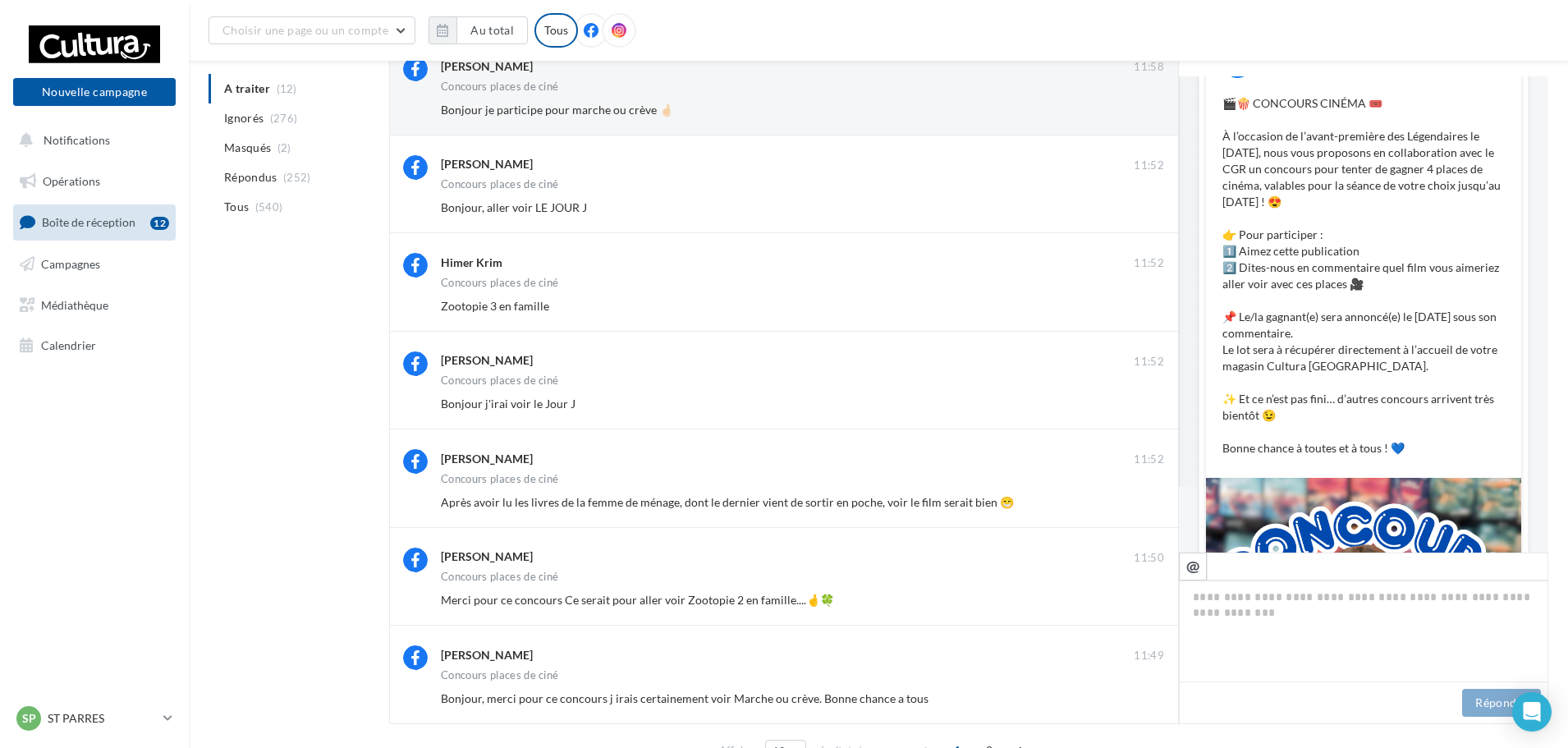
scroll to position [493, 0]
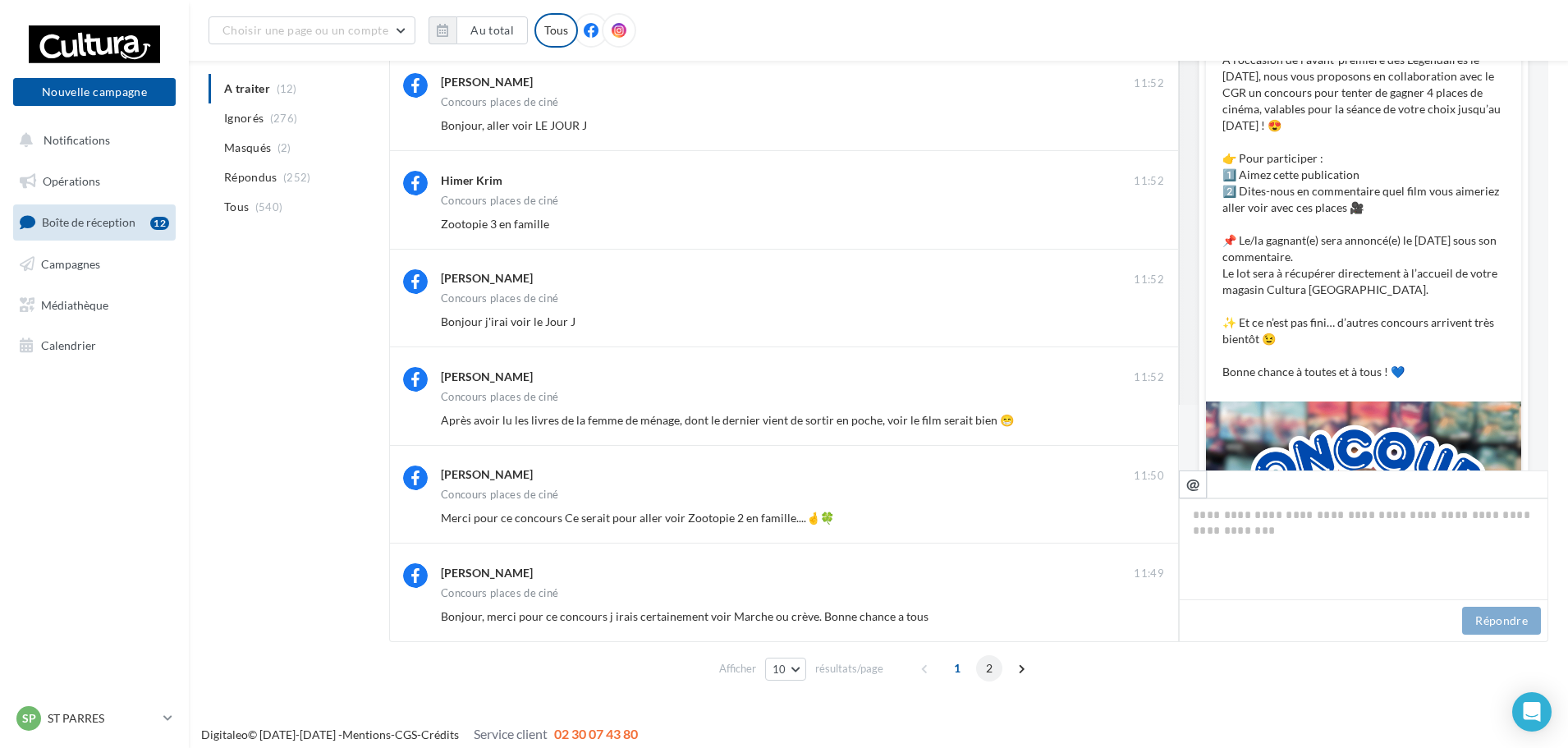
click at [994, 660] on span "2" at bounding box center [989, 668] width 26 height 26
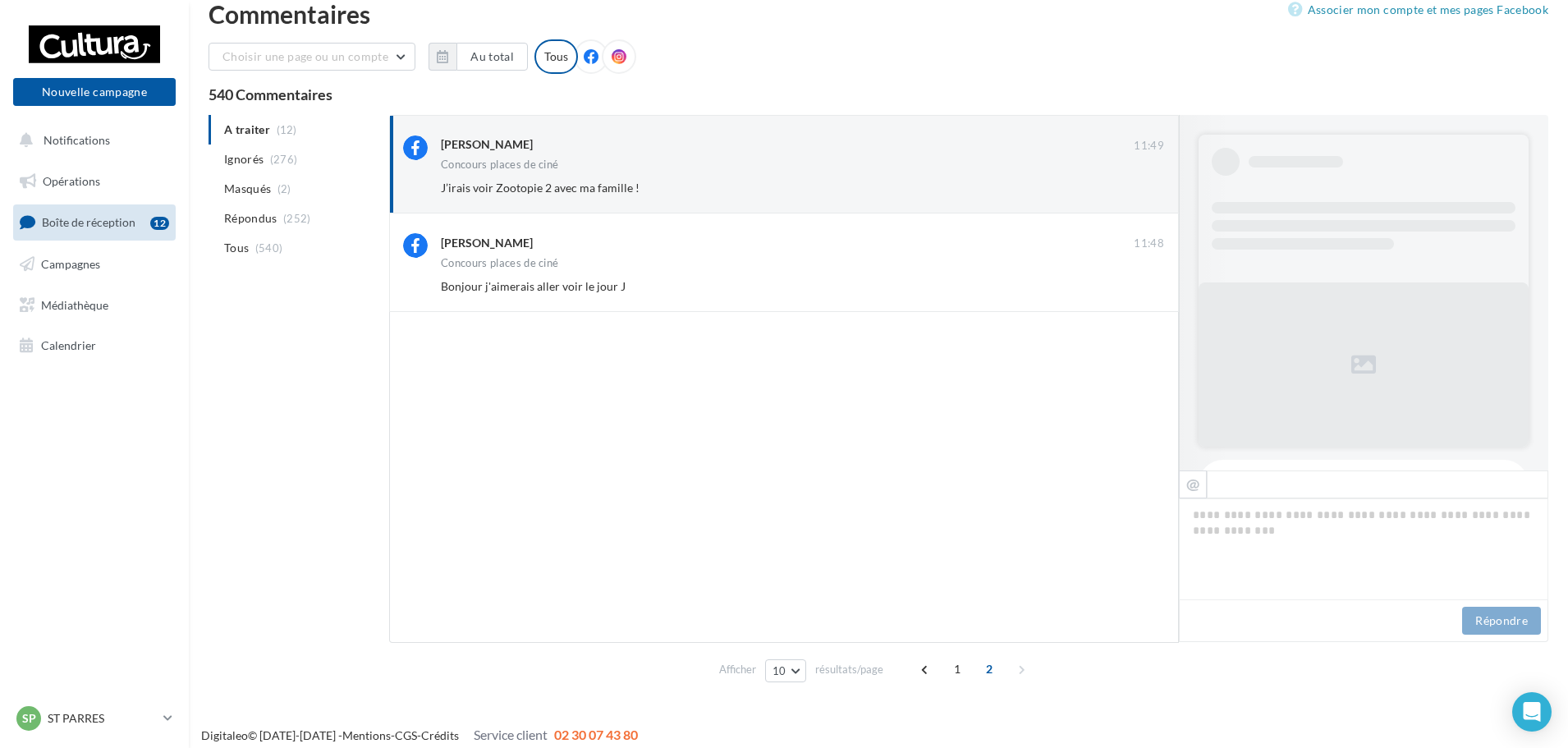
scroll to position [0, 0]
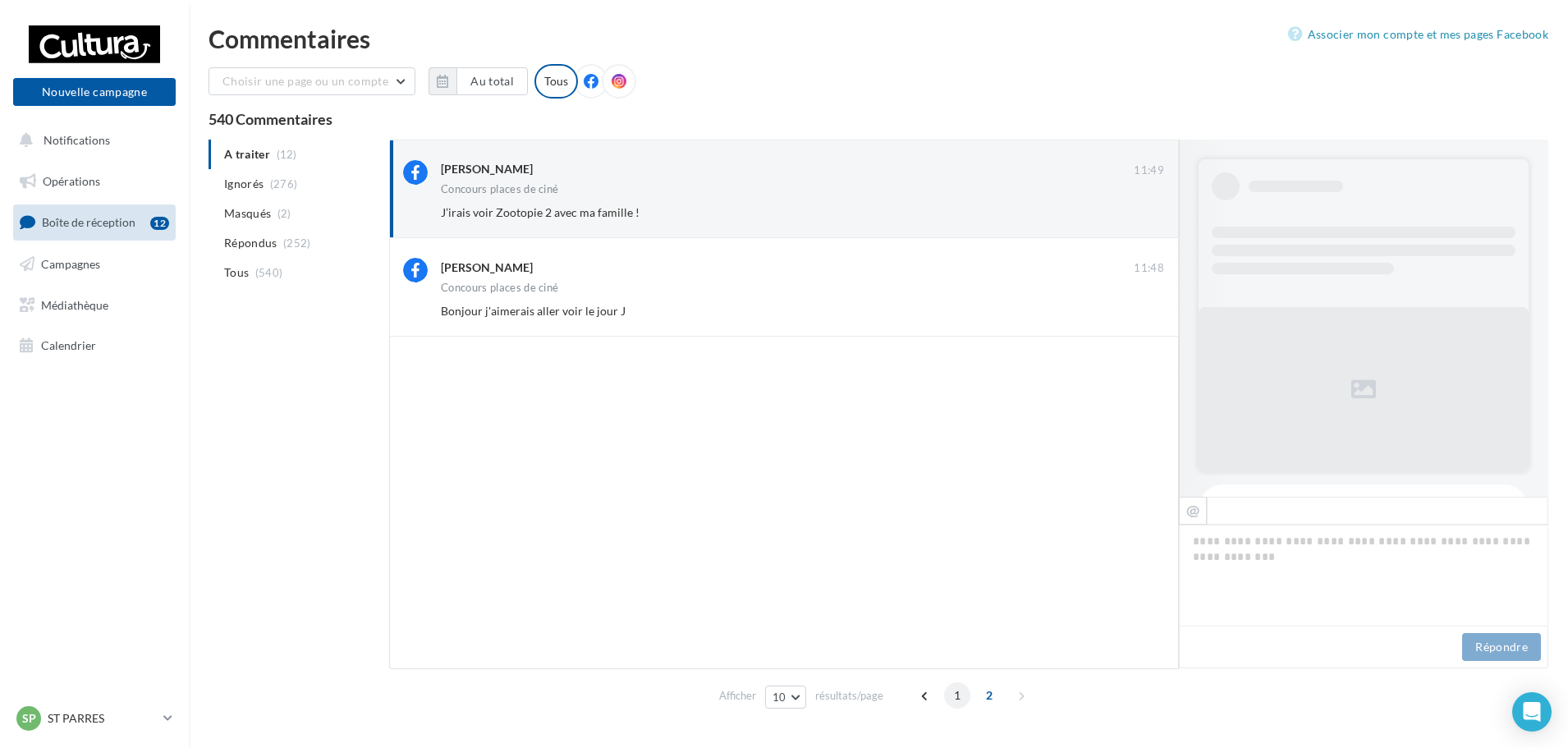
click at [951, 701] on span "1" at bounding box center [957, 695] width 26 height 26
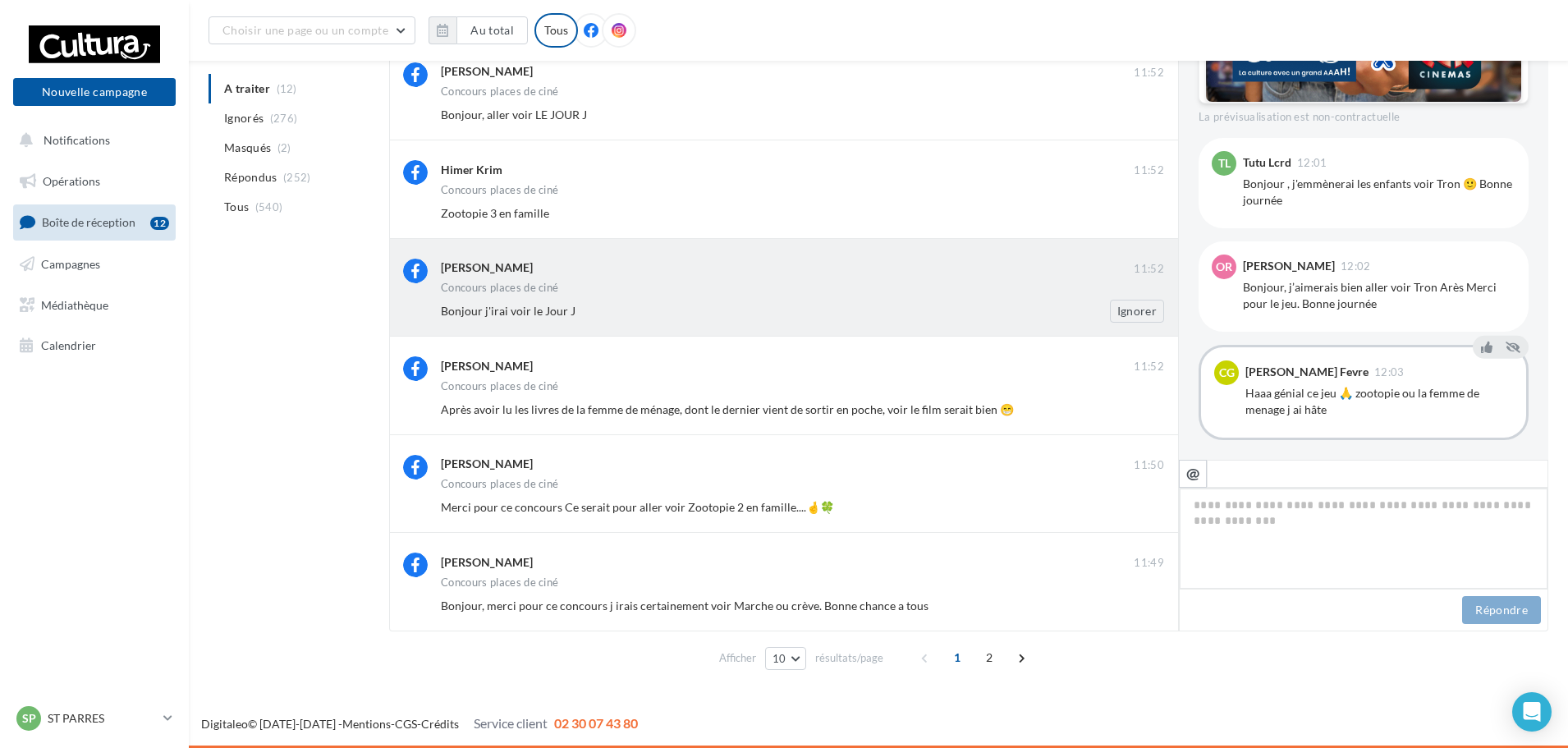
scroll to position [825, 0]
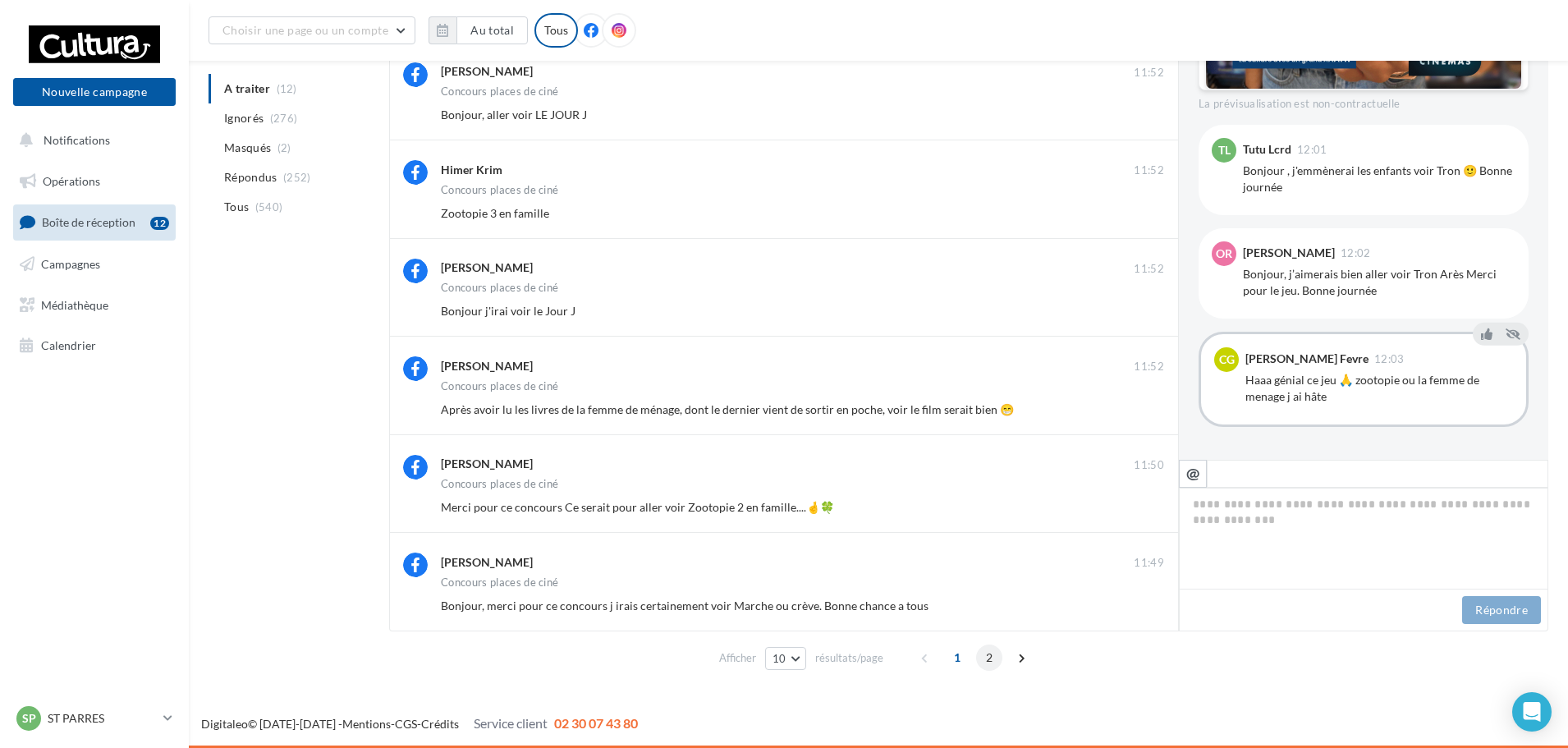
click at [997, 653] on span "2" at bounding box center [989, 657] width 26 height 26
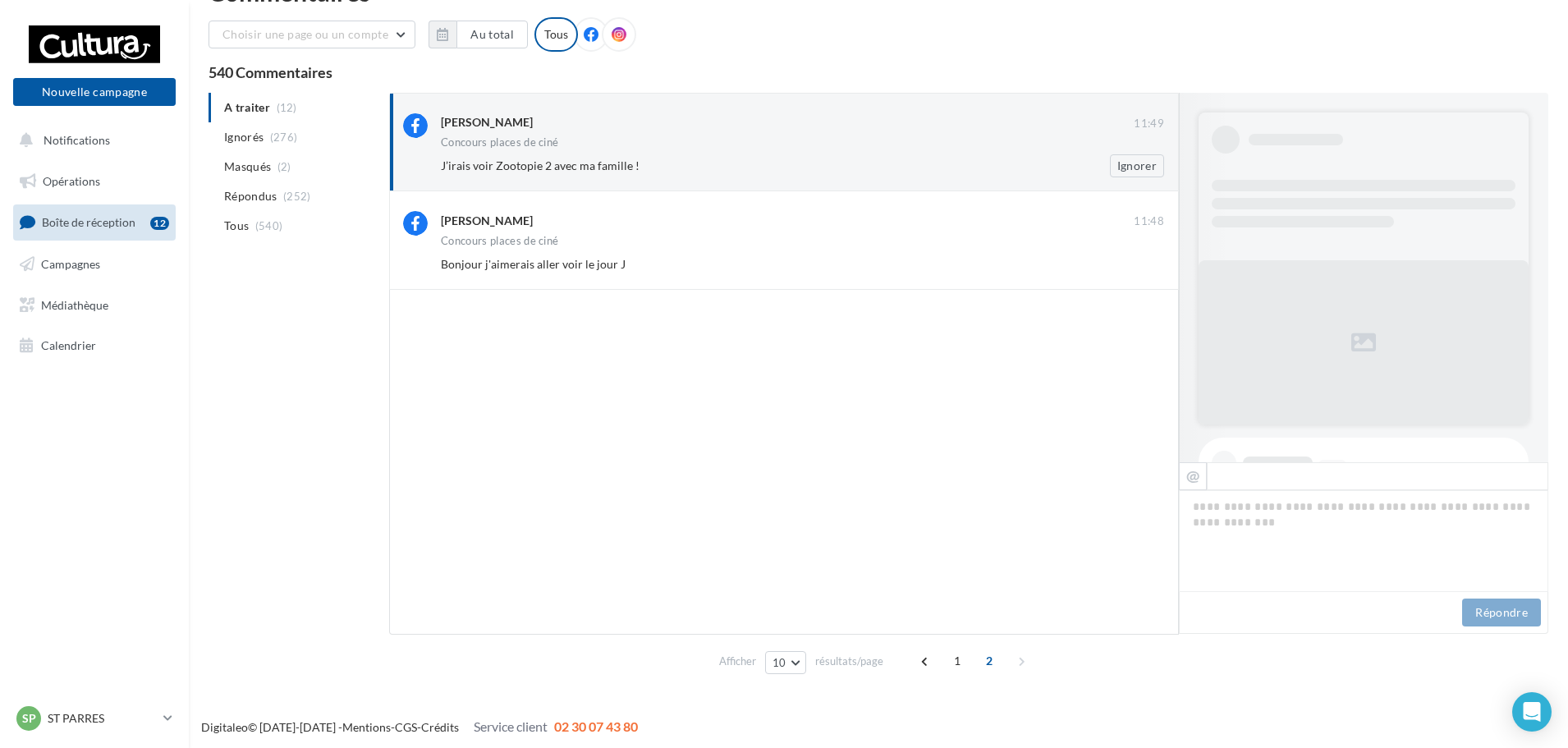
scroll to position [50, 0]
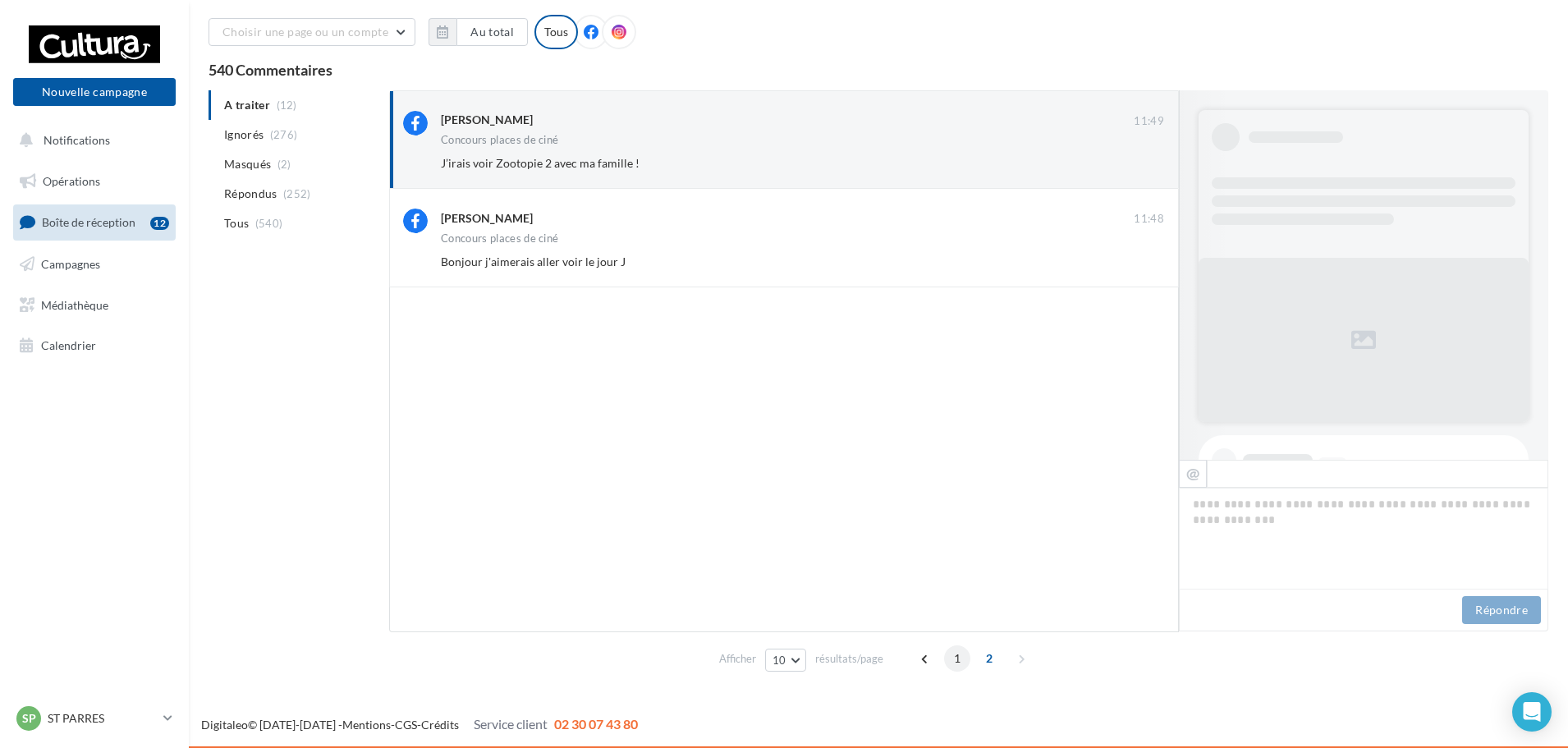
click at [960, 658] on span "1" at bounding box center [957, 658] width 26 height 26
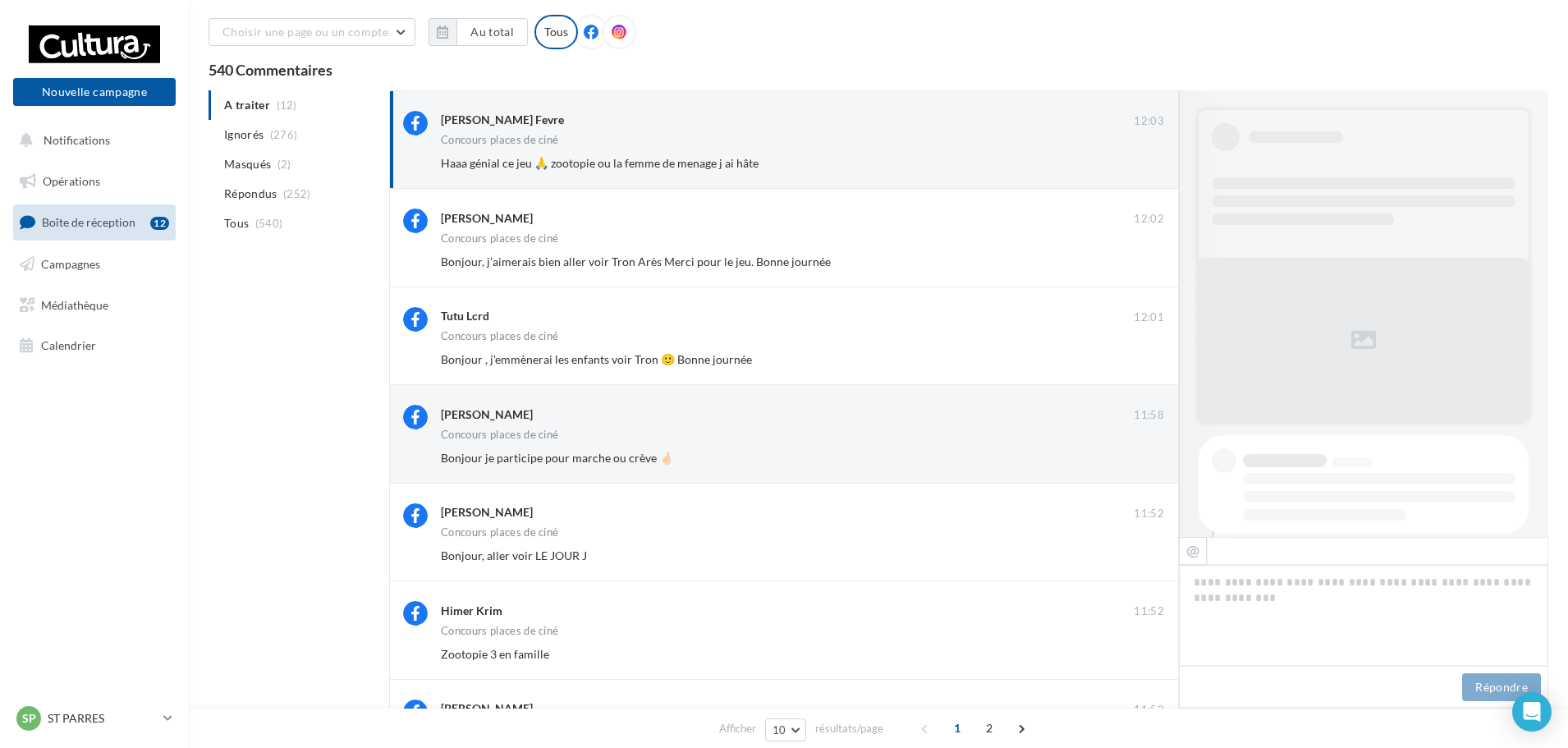
scroll to position [838, 0]
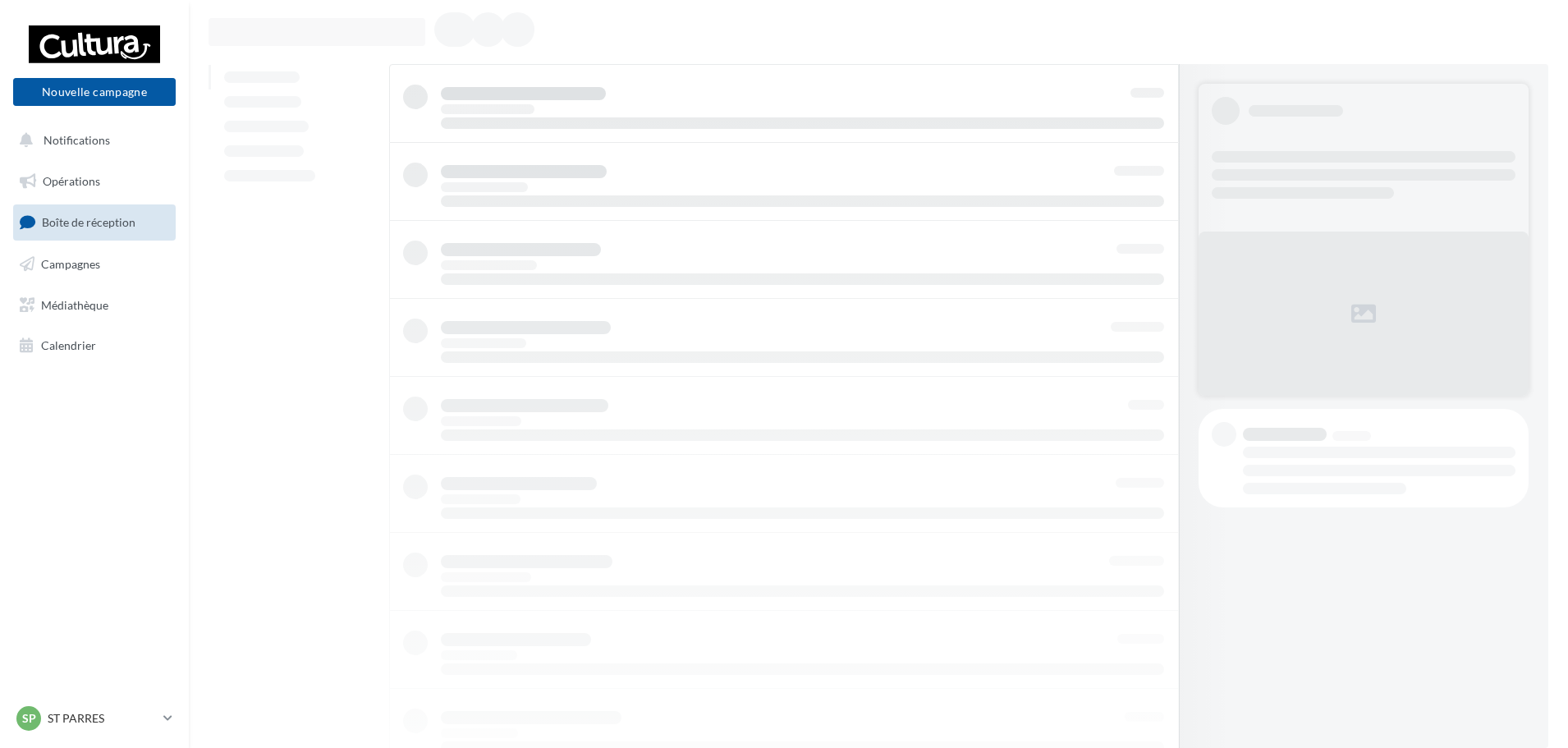
scroll to position [52, 0]
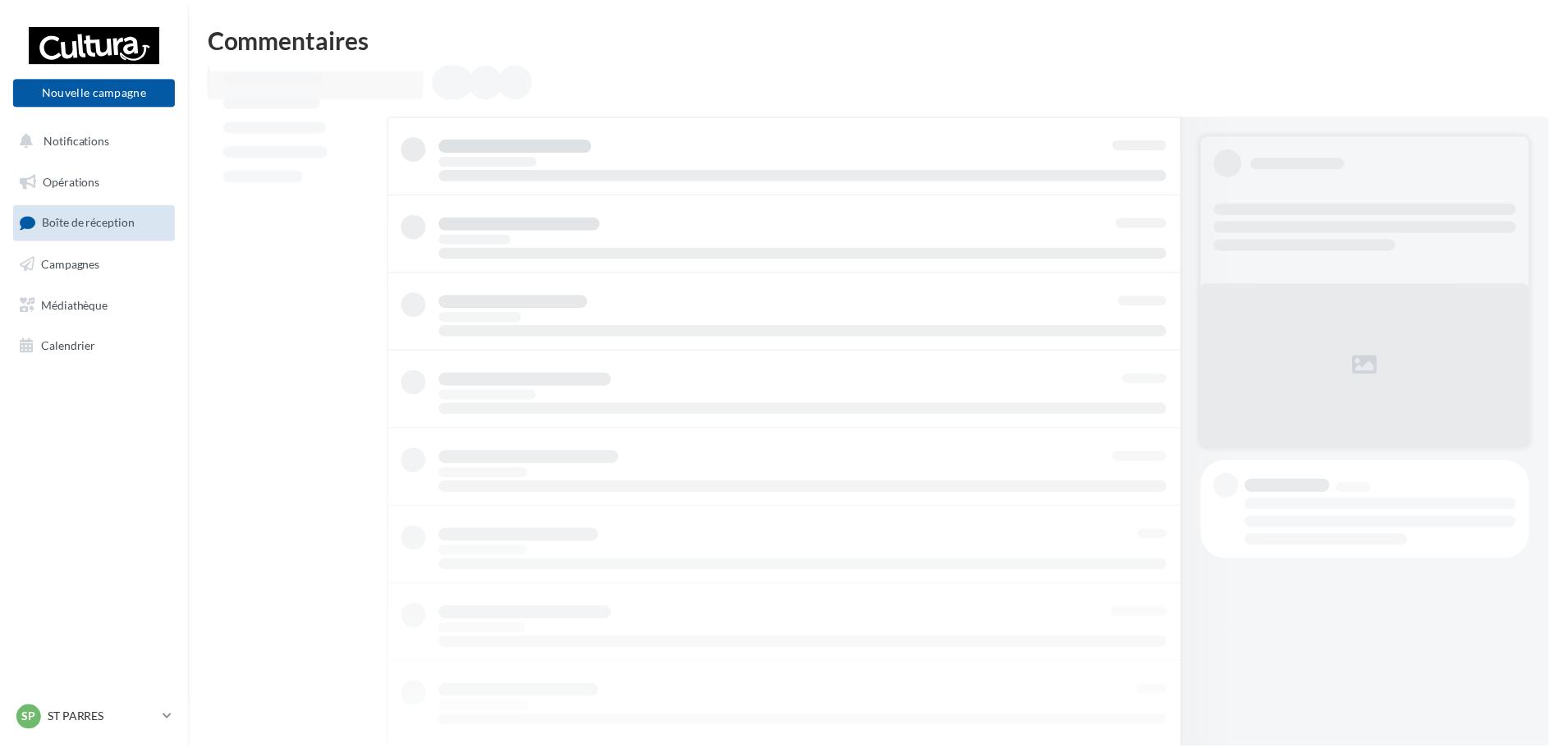
scroll to position [55, 0]
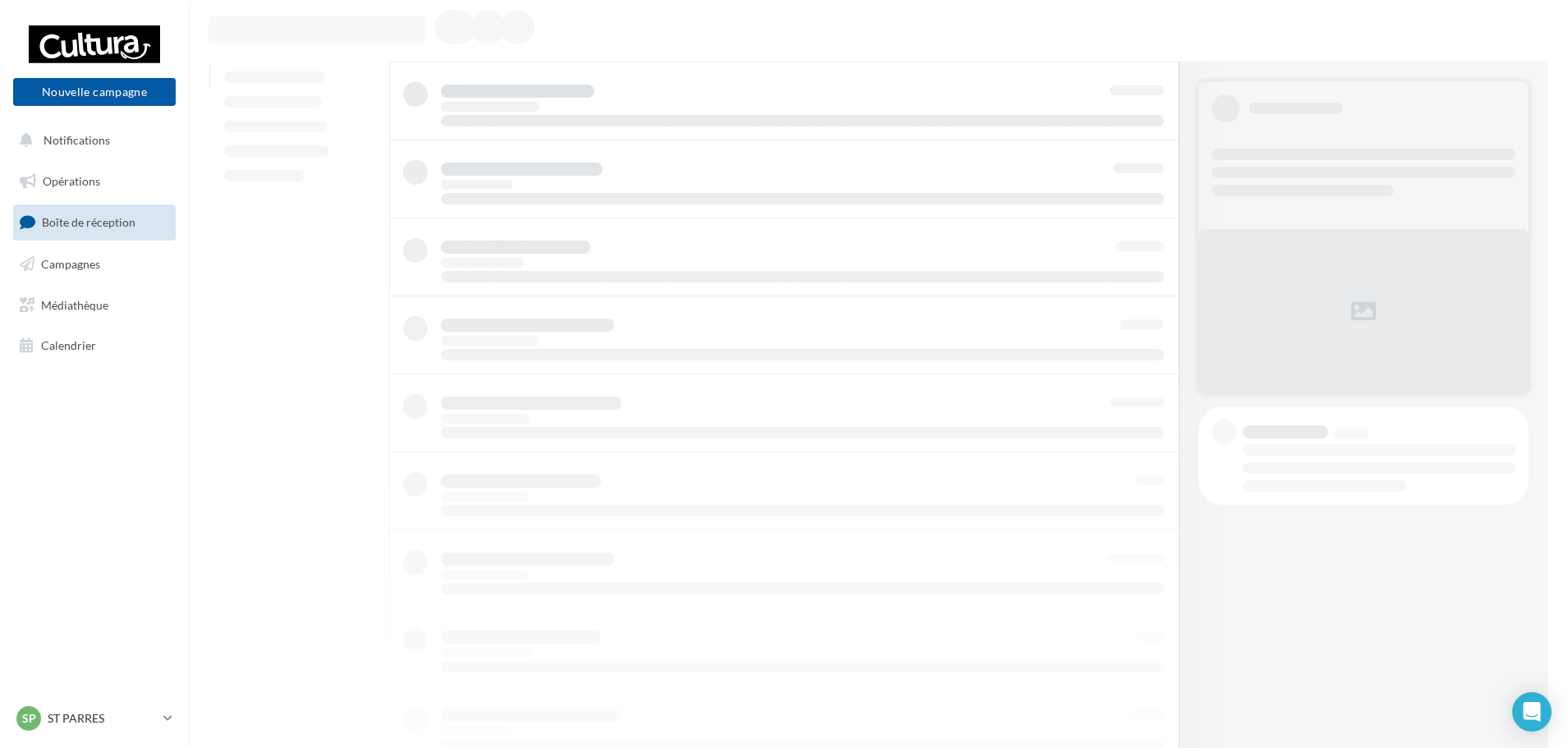
click at [77, 215] on link "Boîte de réception" at bounding box center [94, 222] width 169 height 35
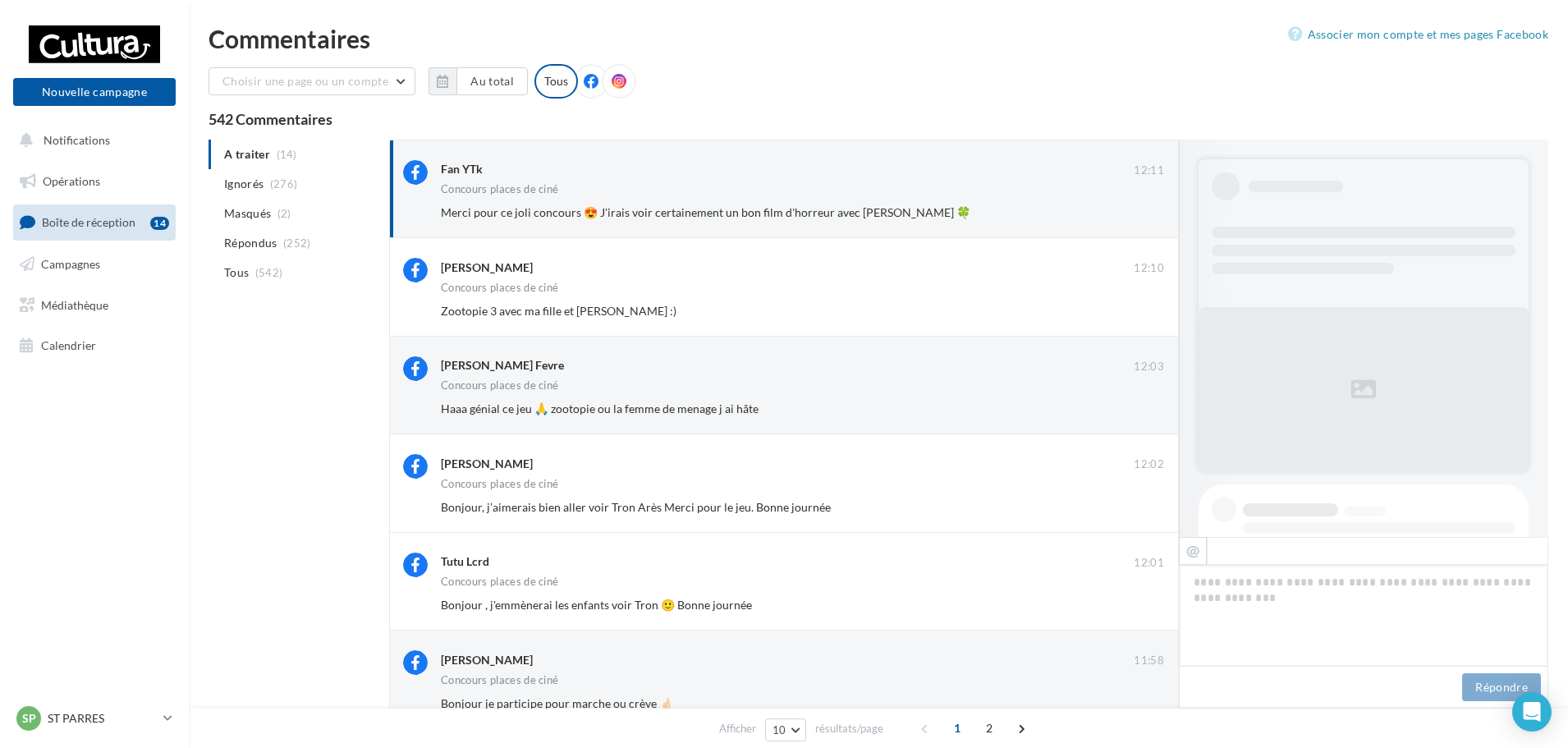
scroll to position [458, 0]
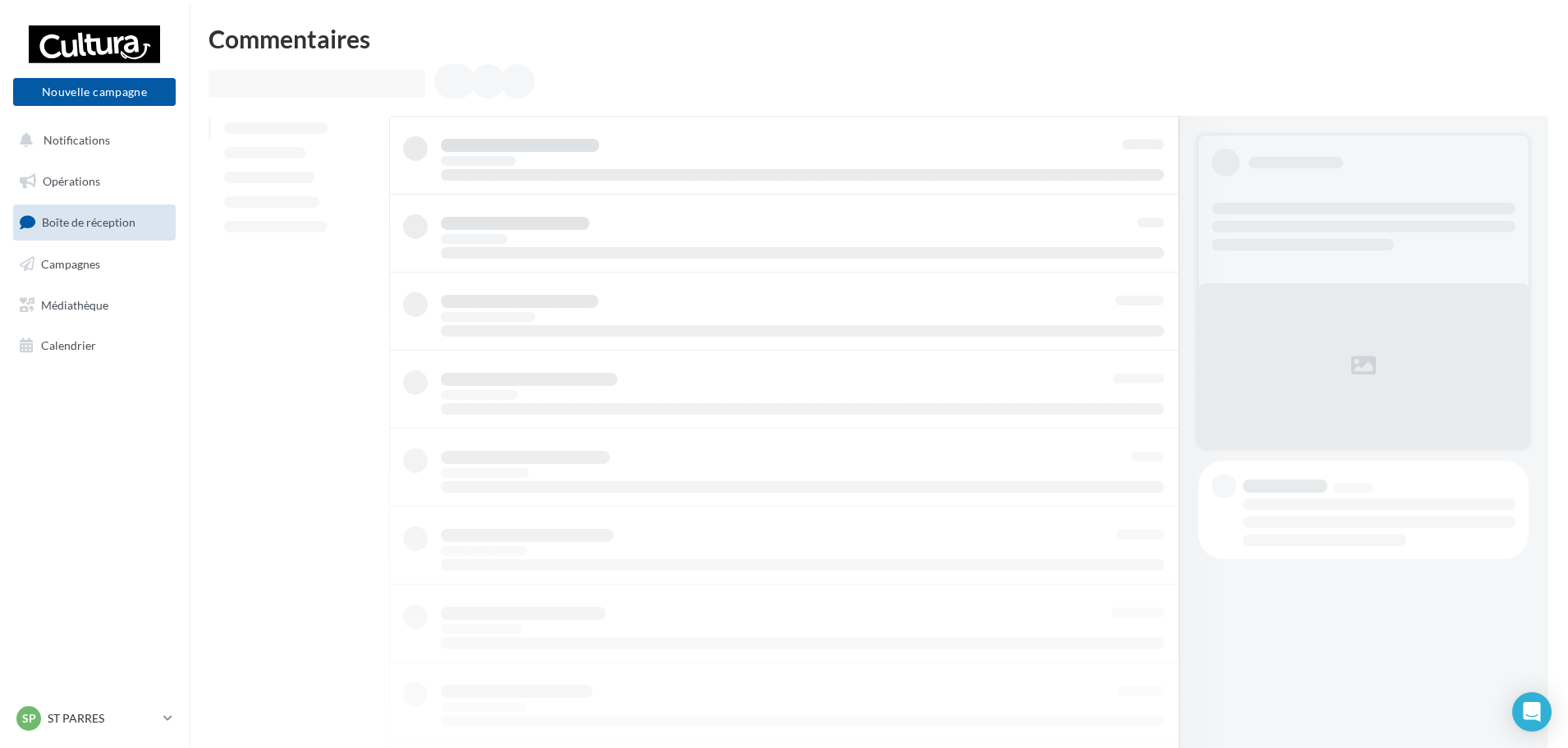
click at [64, 214] on link "Boîte de réception" at bounding box center [94, 222] width 169 height 35
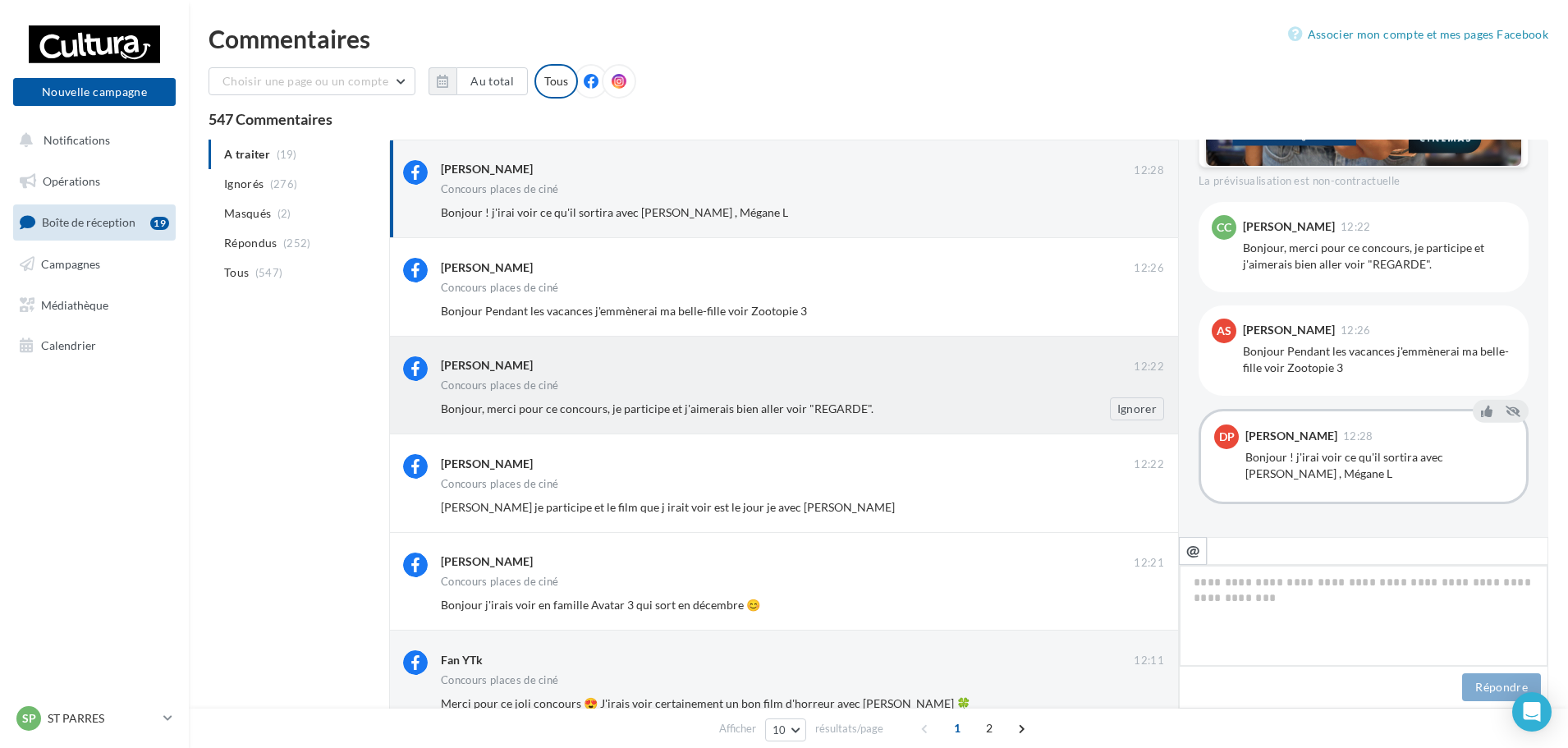
scroll to position [834, 0]
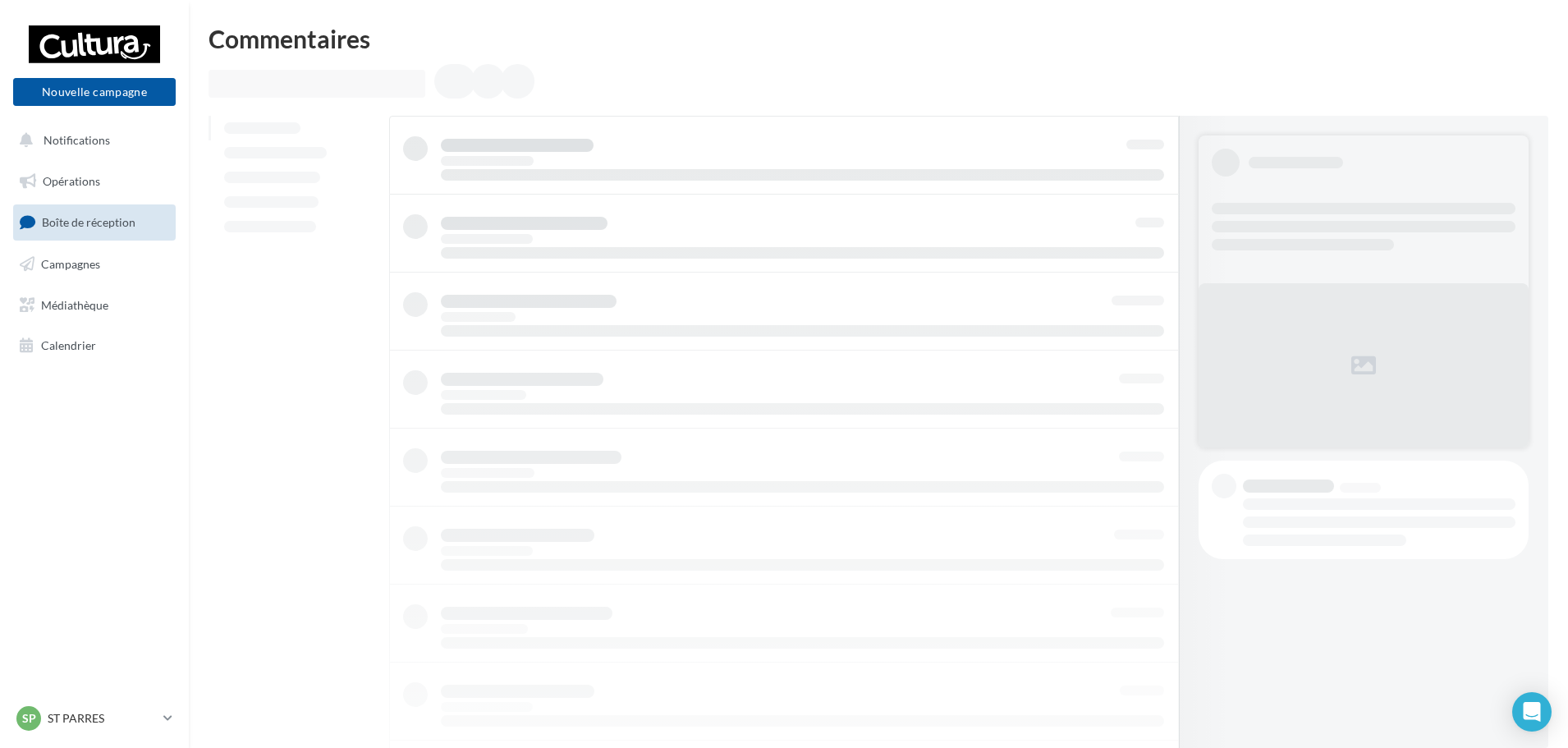
click at [127, 227] on span "Boîte de réception" at bounding box center [89, 222] width 93 height 14
click at [126, 224] on span "Boîte de réception" at bounding box center [89, 222] width 93 height 14
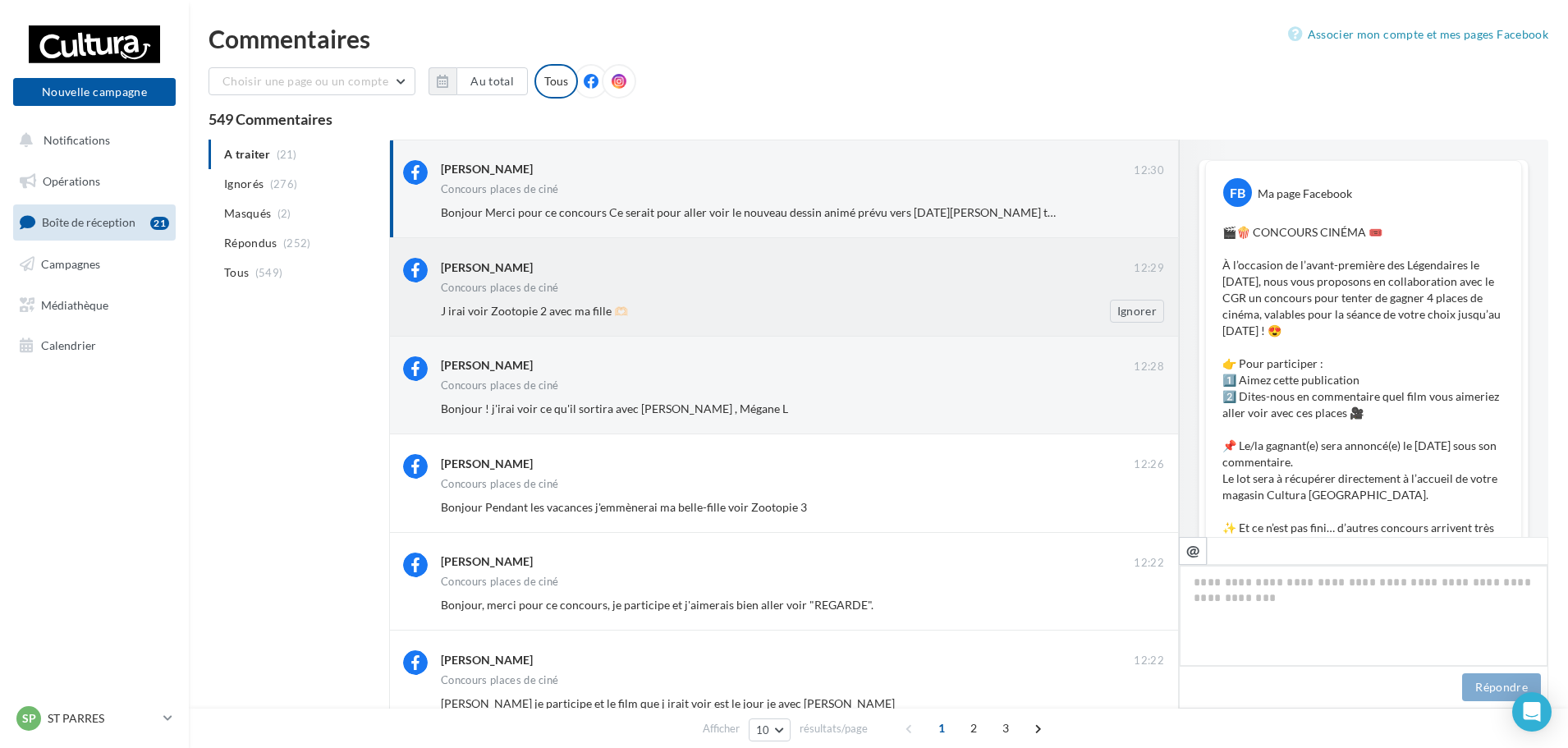
scroll to position [887, 0]
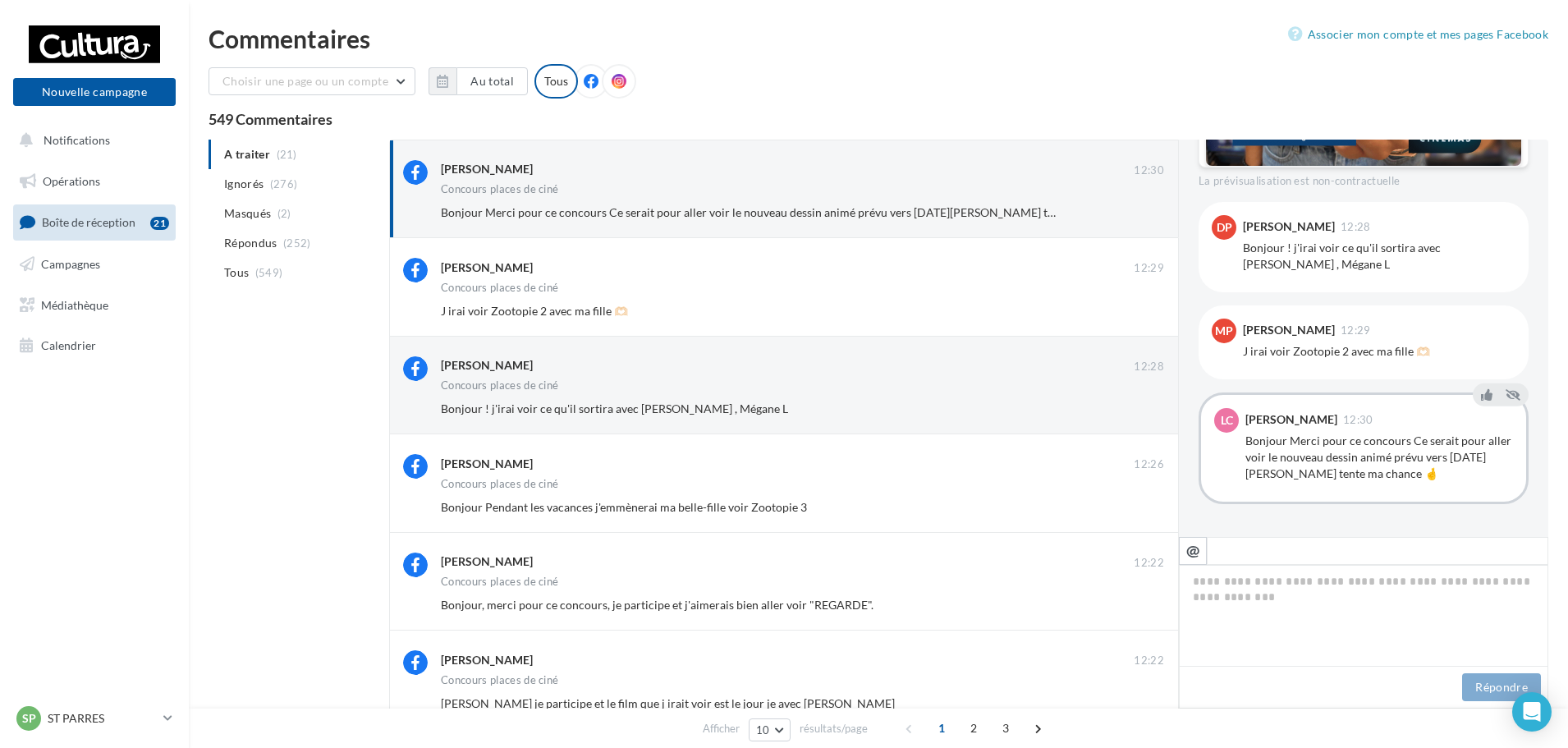
click at [248, 385] on div "A traiter (21) Ignorés (276) Masqués (2) Répondus (252) Tous (549) Lucie Chevil…" at bounding box center [878, 654] width 1339 height 1028
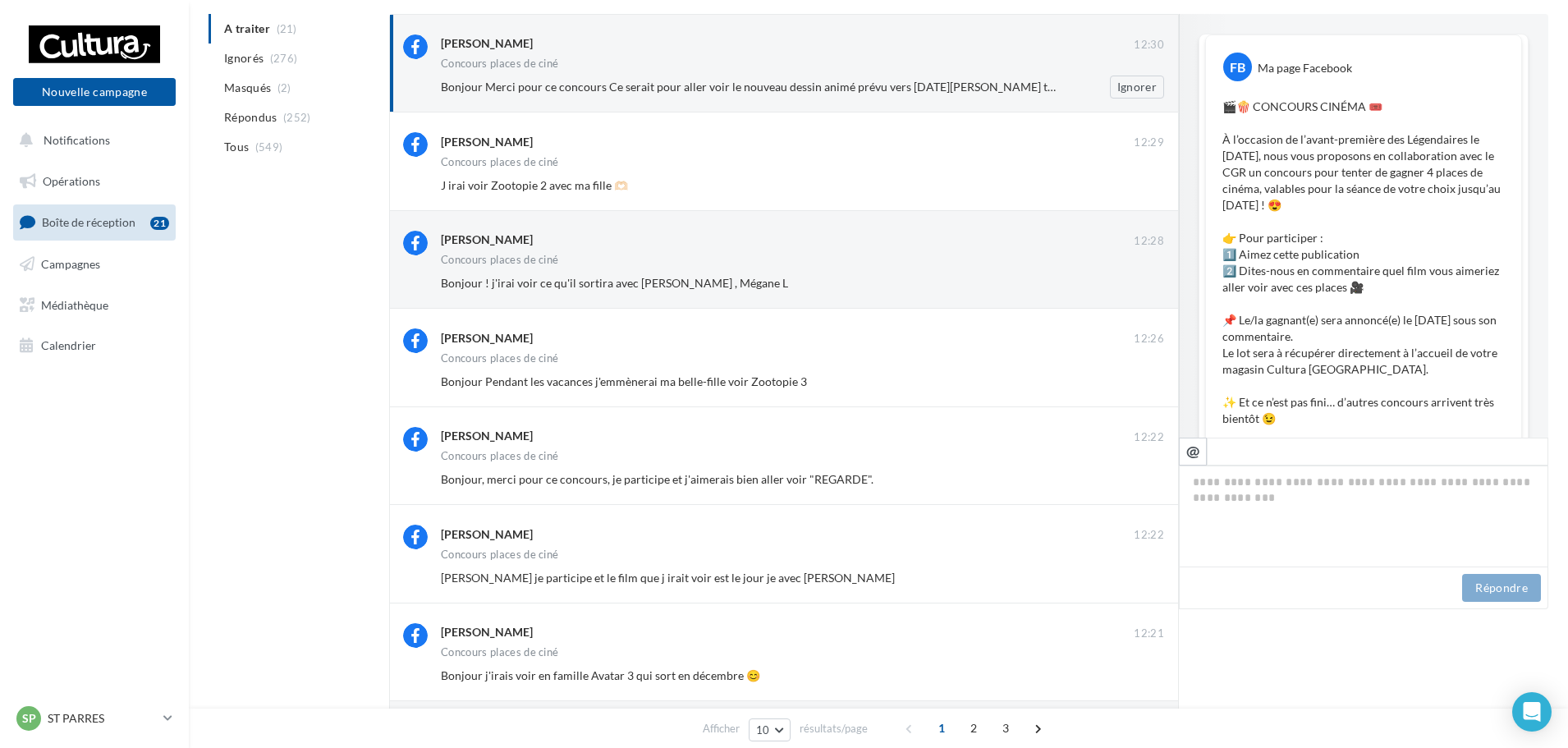
scroll to position [0, 0]
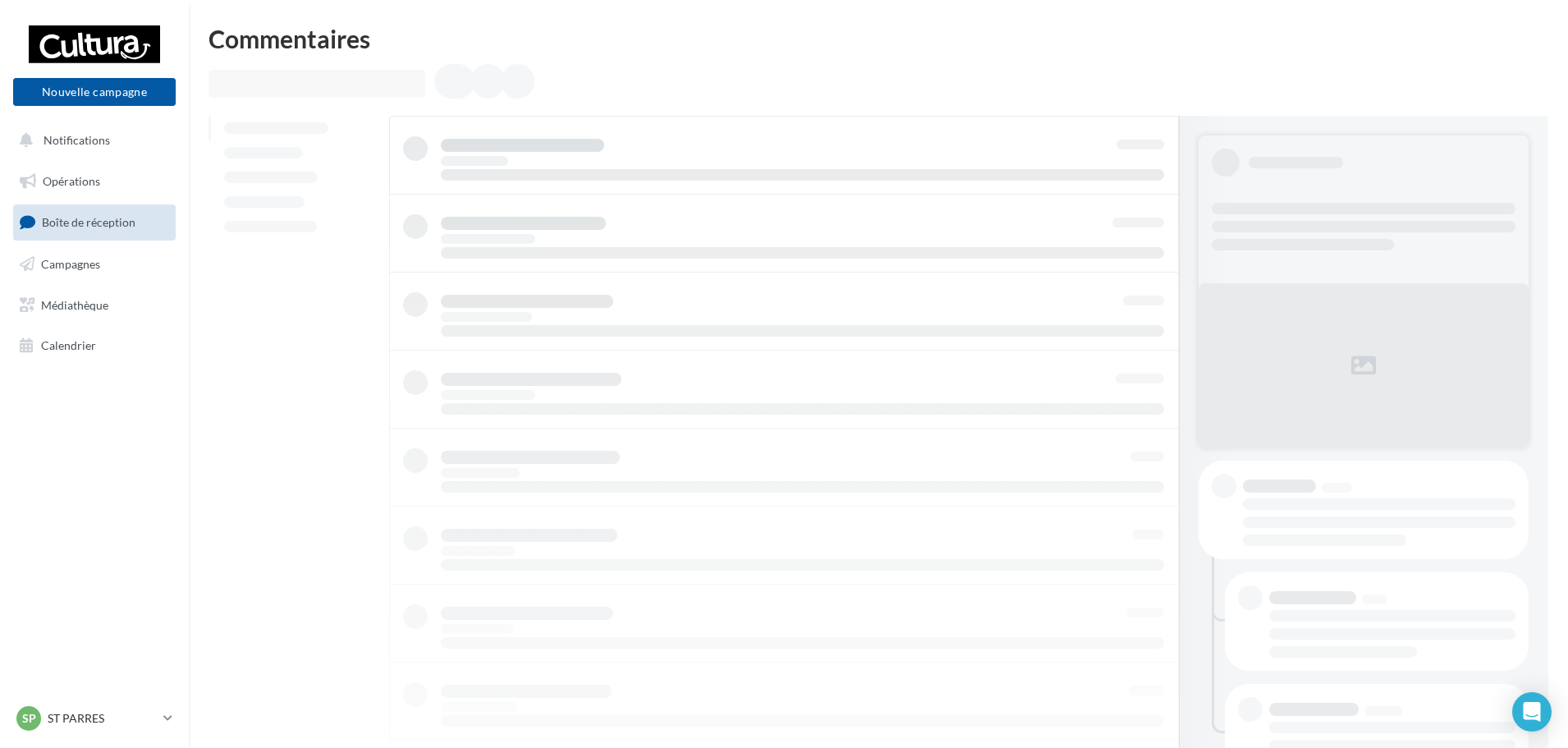
click at [135, 211] on link "Boîte de réception" at bounding box center [94, 222] width 169 height 35
click at [164, 224] on link "Boîte de réception" at bounding box center [94, 222] width 169 height 35
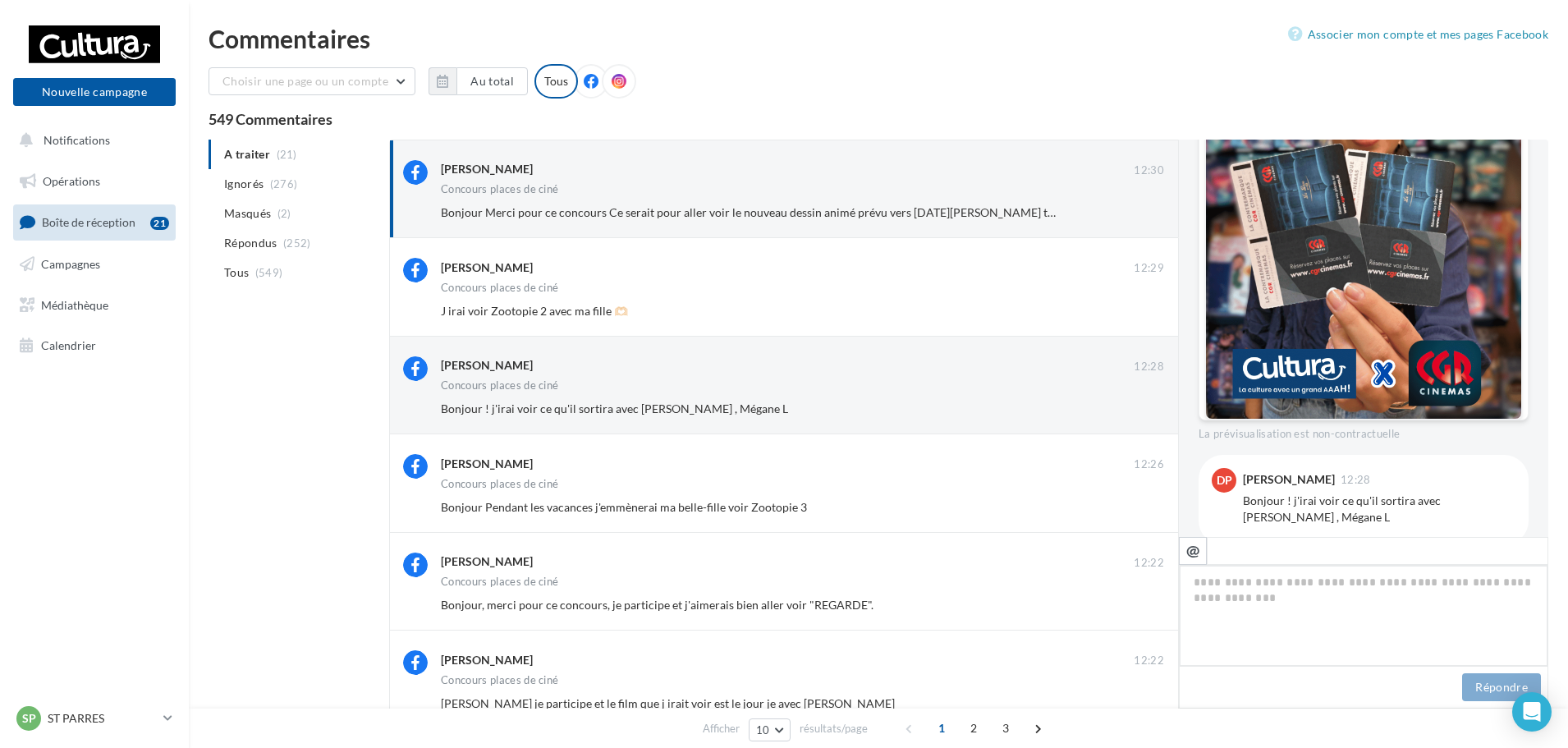
scroll to position [641, 0]
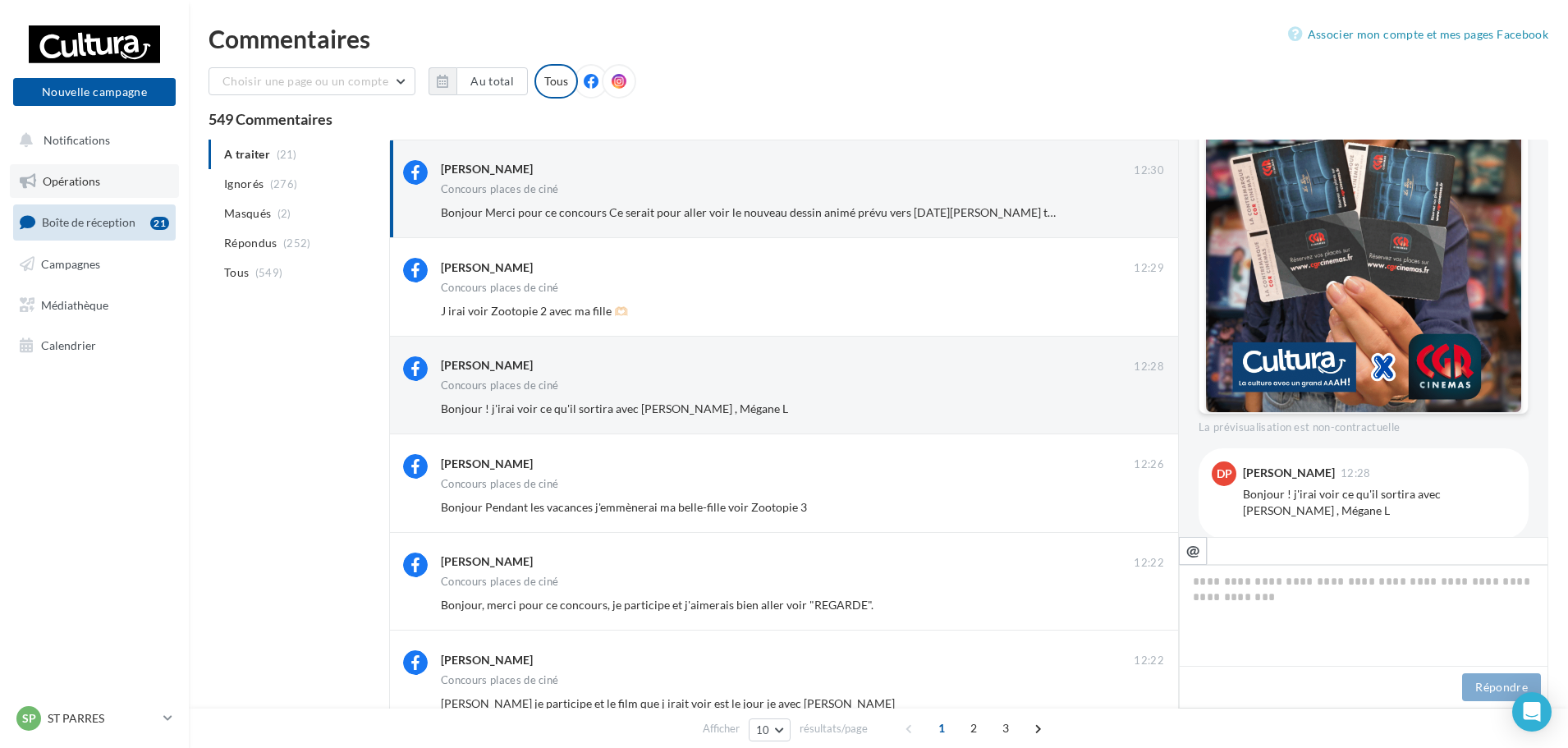
click at [91, 195] on link "Opérations" at bounding box center [94, 181] width 169 height 34
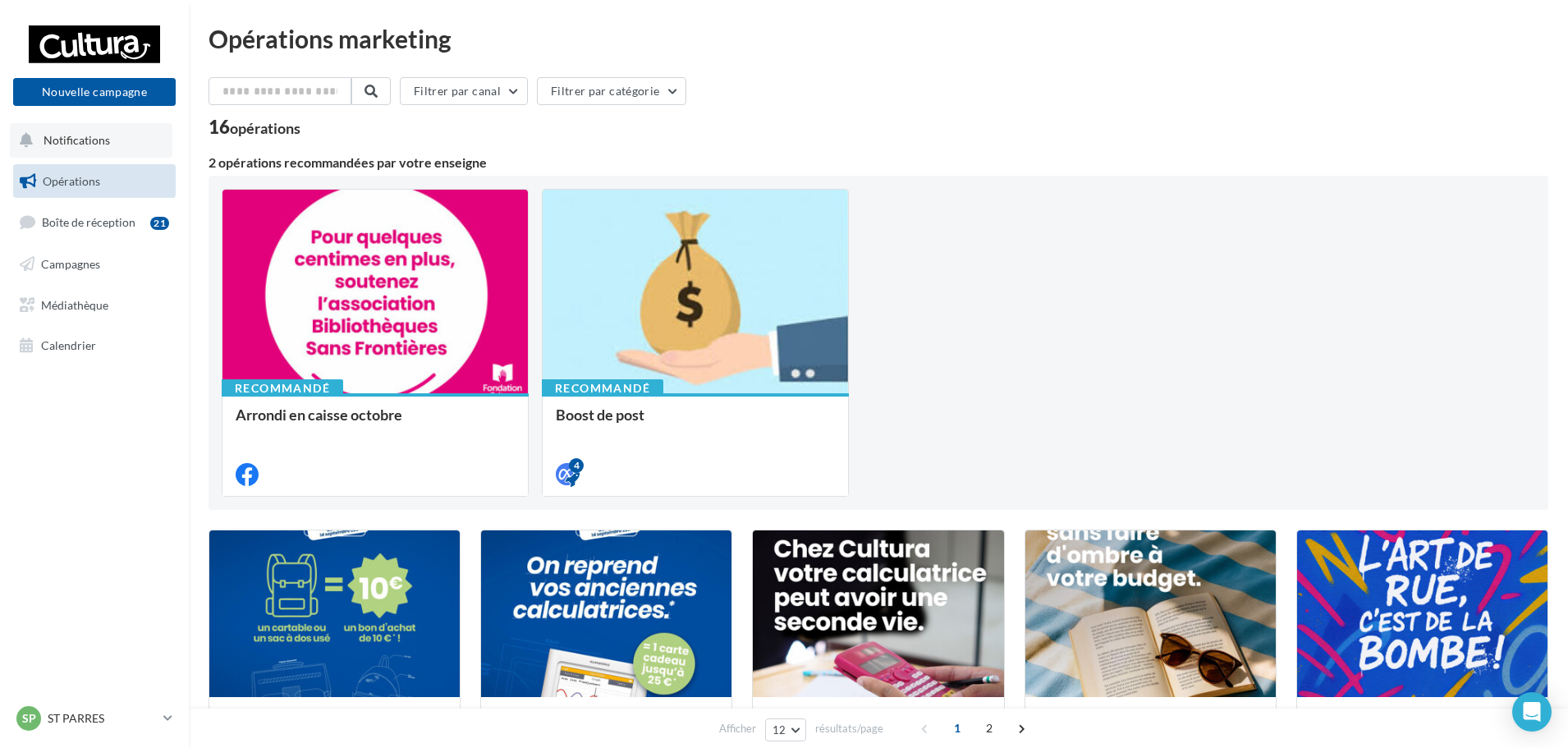
click at [107, 151] on button "Notifications" at bounding box center [91, 140] width 163 height 34
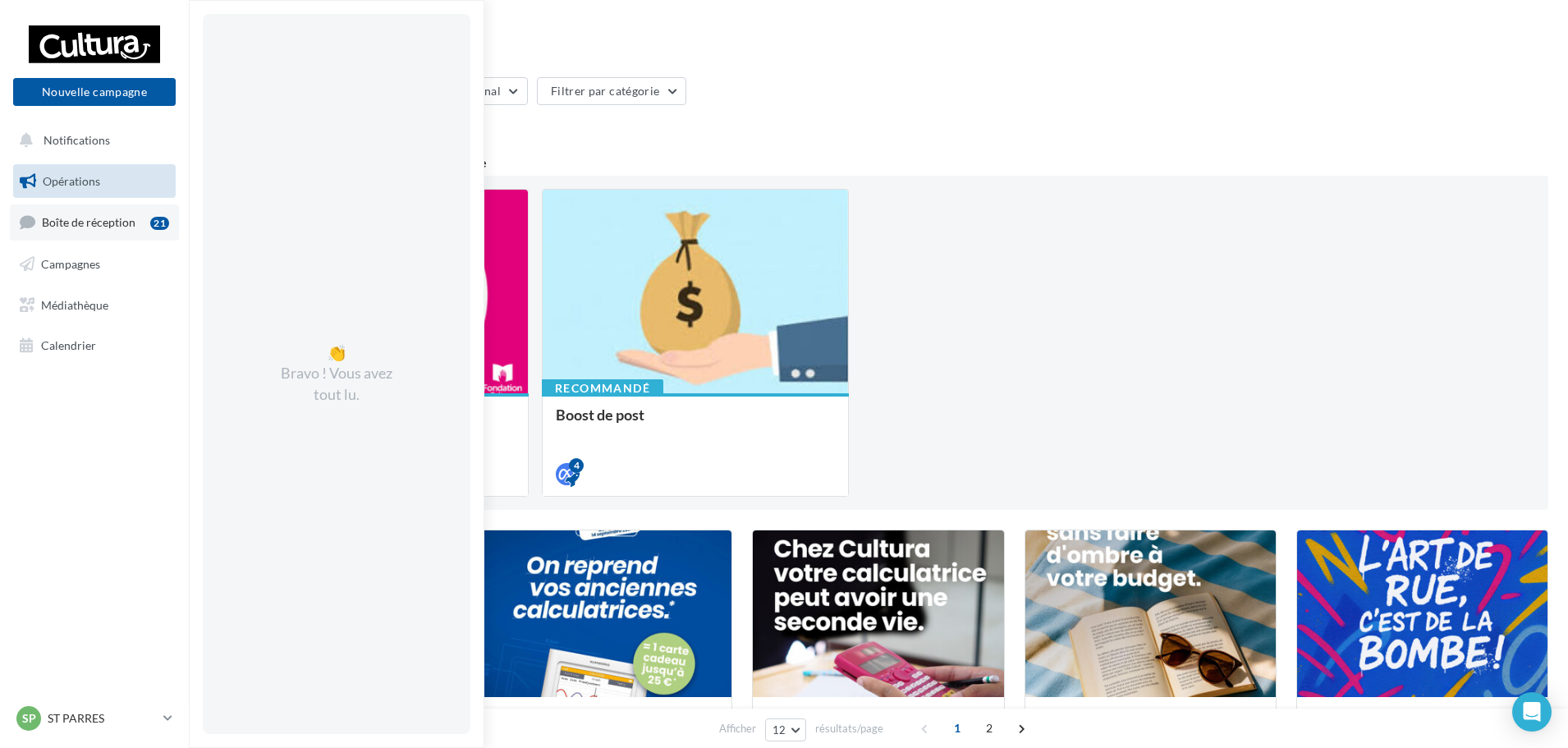
click at [91, 214] on link "Boîte de réception 21" at bounding box center [94, 222] width 169 height 35
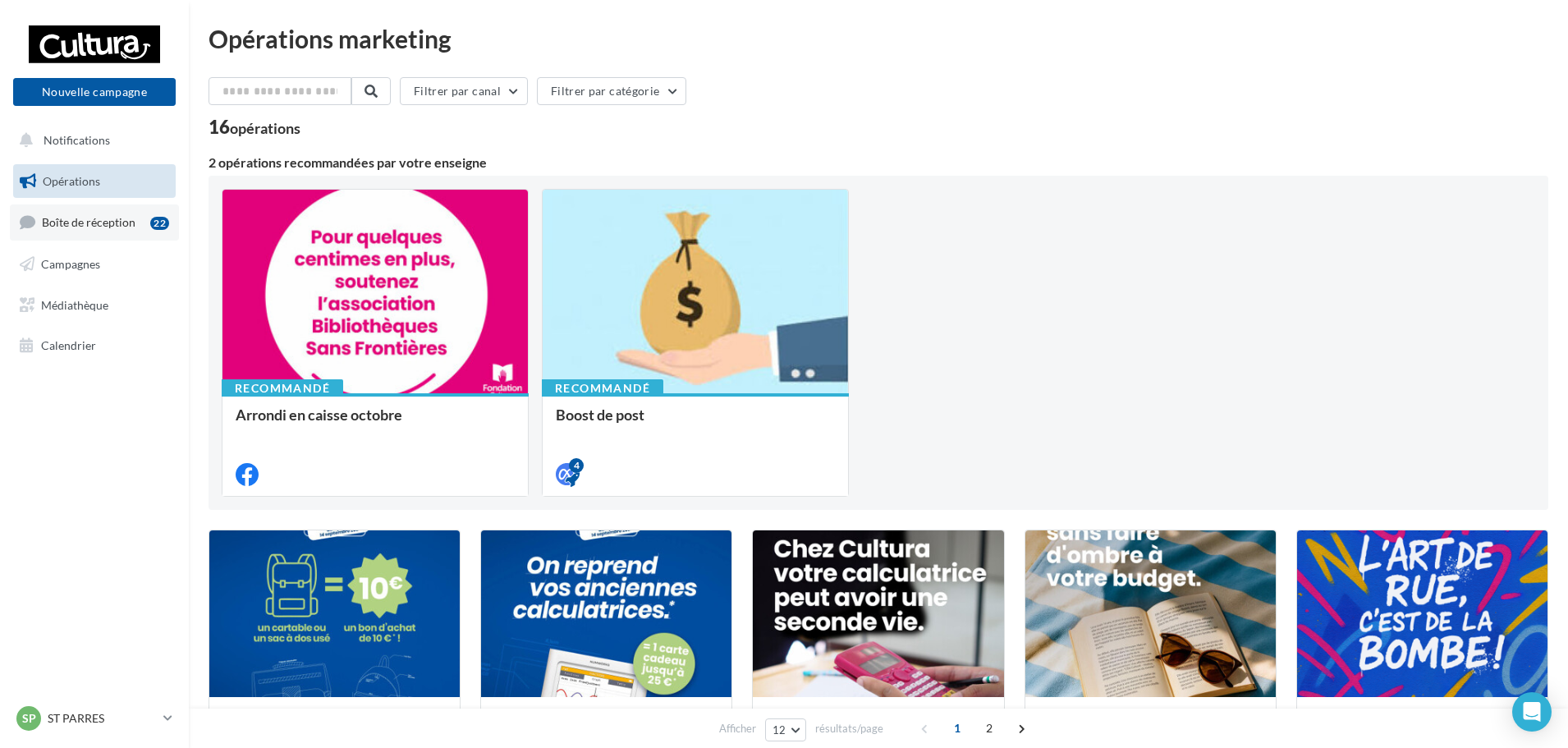
click at [70, 228] on span "Boîte de réception" at bounding box center [89, 222] width 93 height 14
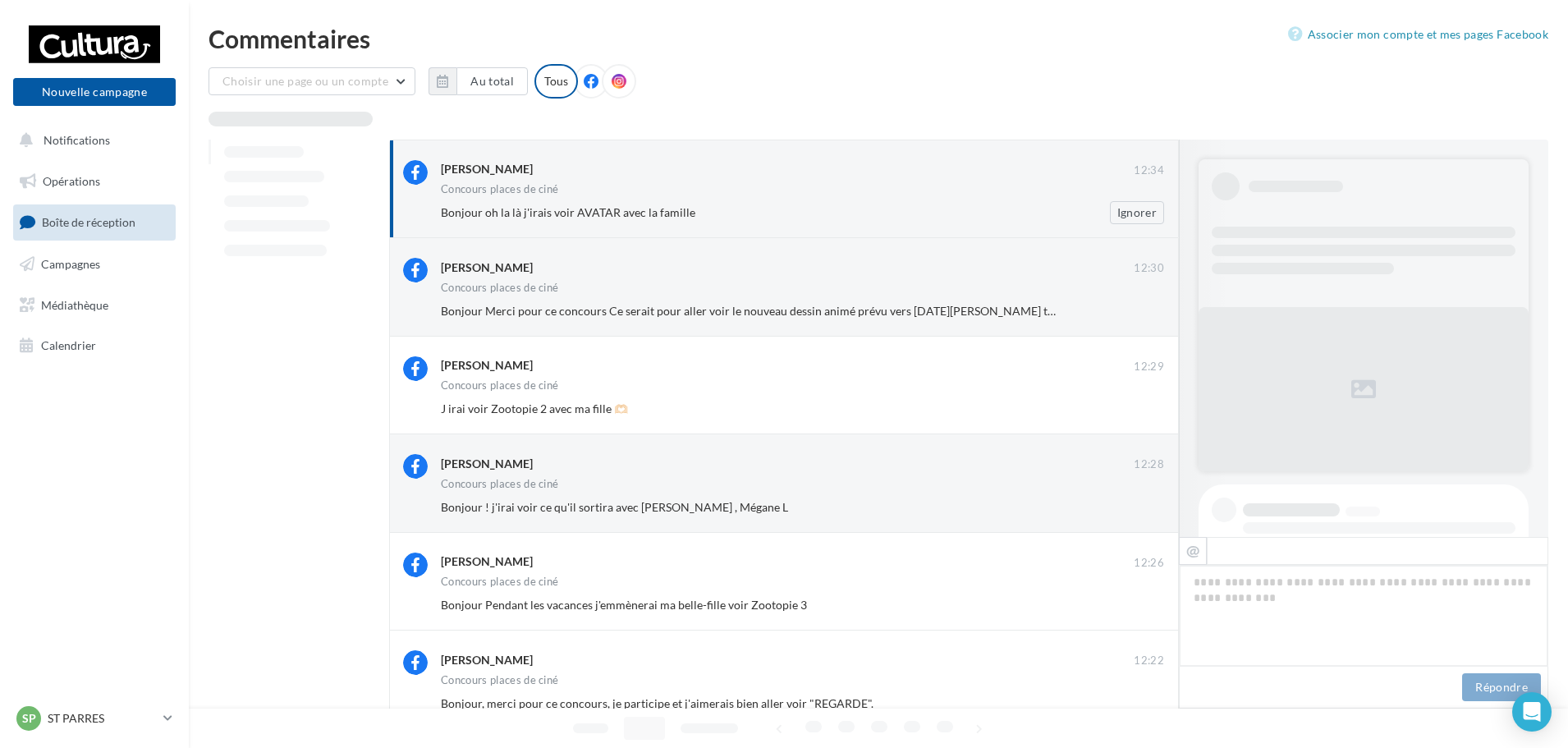
scroll to position [441, 0]
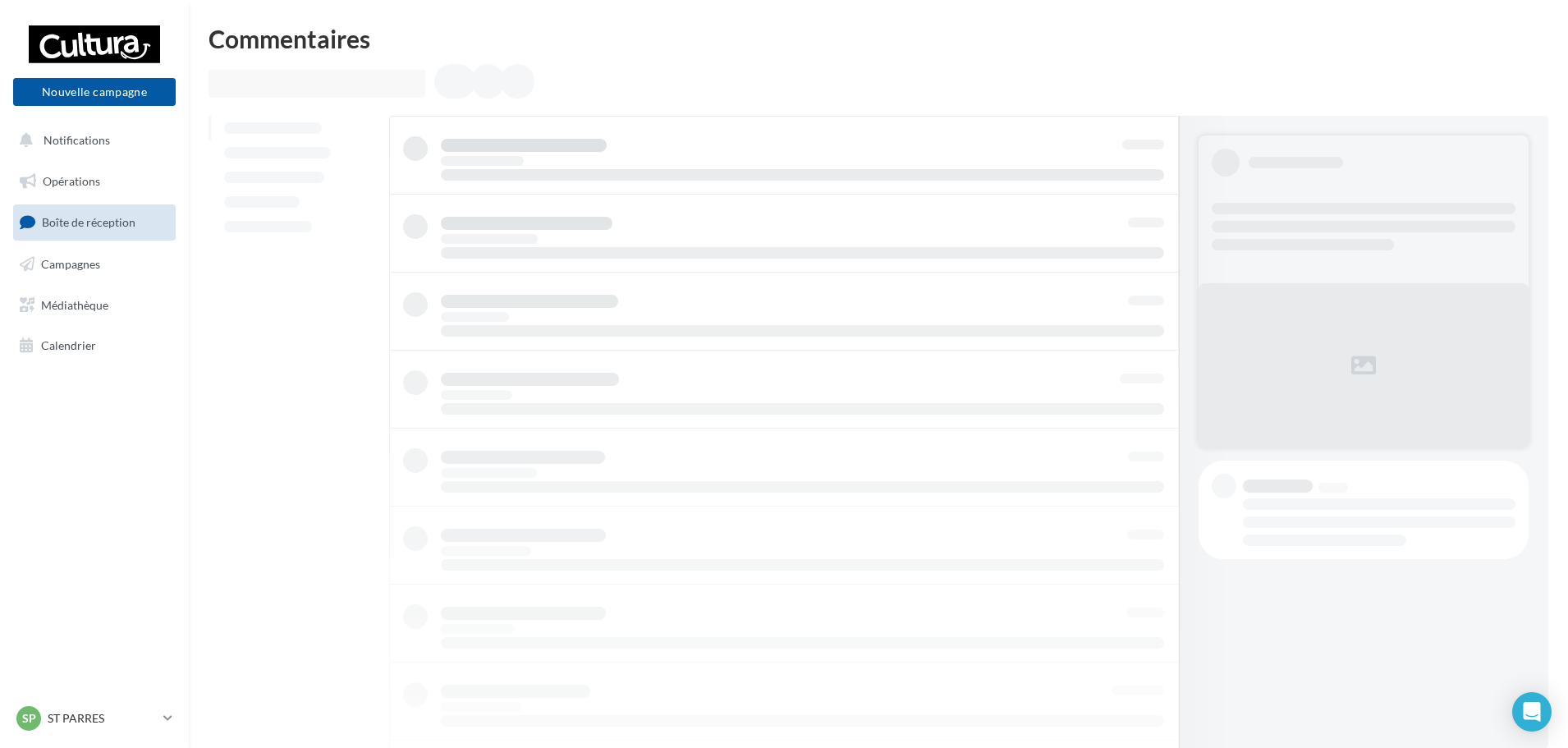
click at [139, 230] on link "Boîte de réception" at bounding box center [94, 222] width 169 height 35
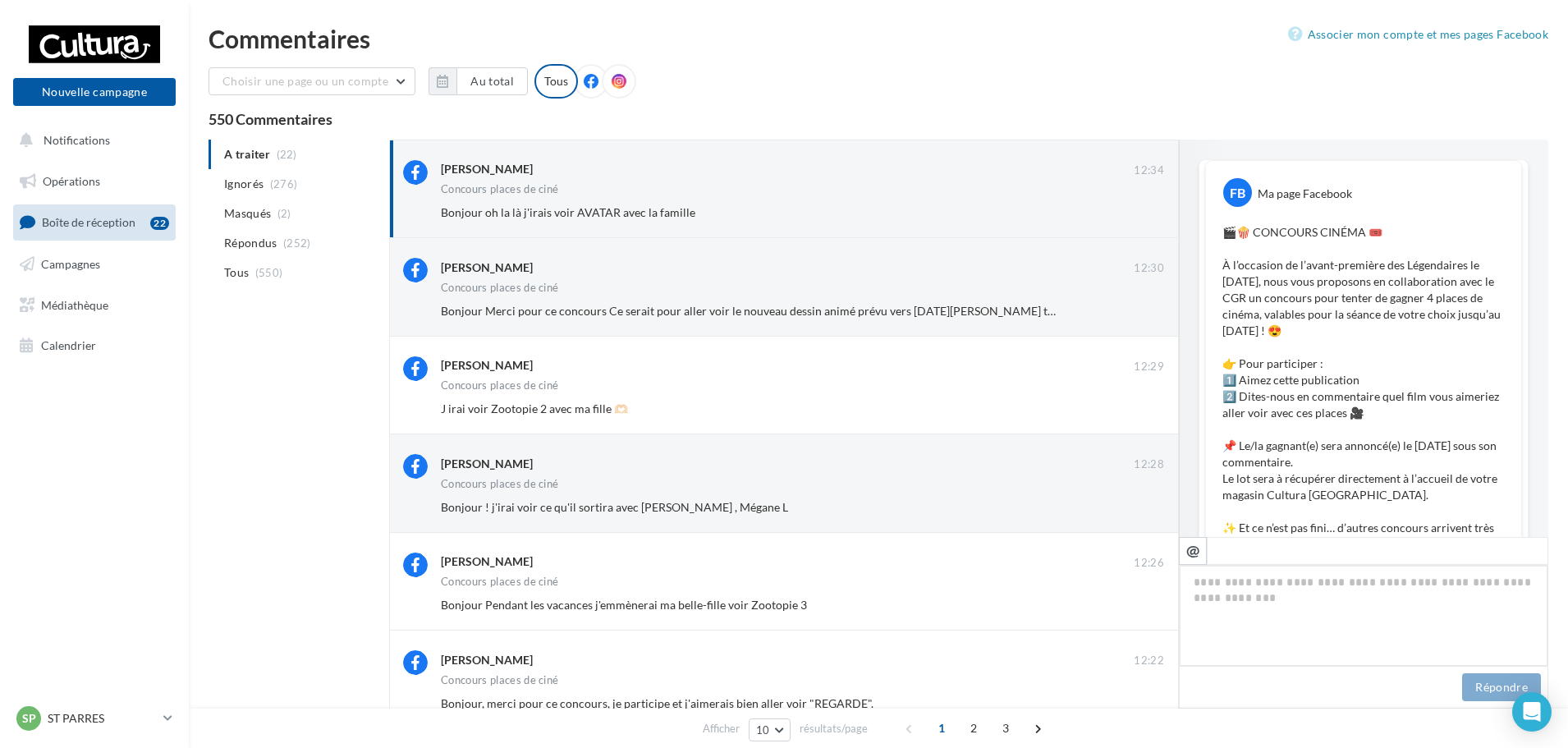
scroll to position [871, 0]
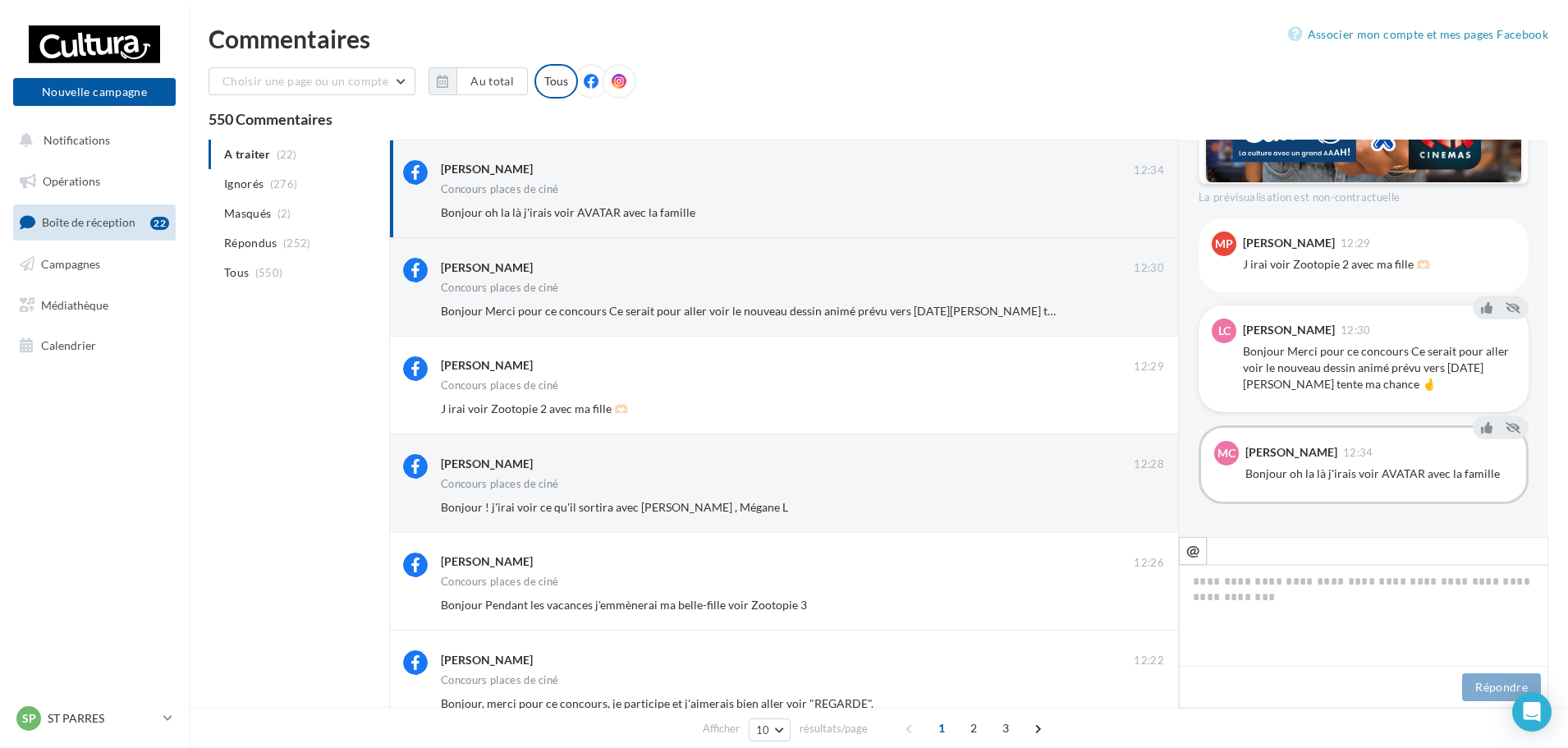
click at [1244, 351] on div "Bonjour Merci pour ce concours Ce serait pour aller voir le nouveau dessin anim…" at bounding box center [1379, 368] width 273 height 50
click at [1148, 100] on div "Choisir une page ou un compte Cultura Troyes ([GEOGRAPHIC_DATA]) Au total Réini…" at bounding box center [878, 88] width 1339 height 48
click at [667, 214] on span "Bonjour oh la là j'irais voir AVATAR avec la famille" at bounding box center [567, 212] width 254 height 14
click at [692, 285] on div "Concours places de ciné" at bounding box center [802, 289] width 723 height 14
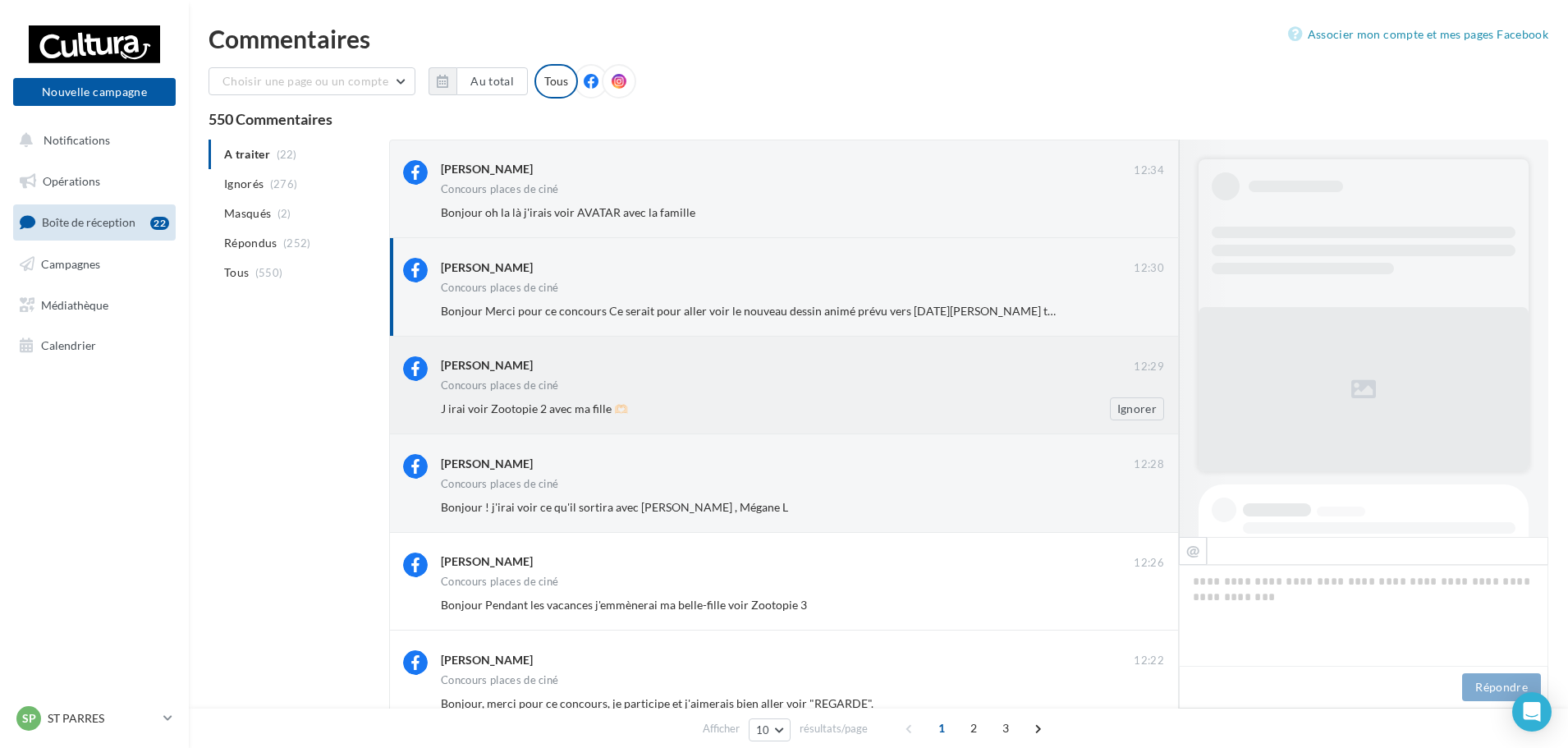
click at [757, 375] on div "[PERSON_NAME]" at bounding box center [787, 366] width 693 height 20
click at [769, 316] on span "Bonjour Merci pour ce concours Ce serait pour aller voir le nouveau dessin anim…" at bounding box center [791, 311] width 702 height 14
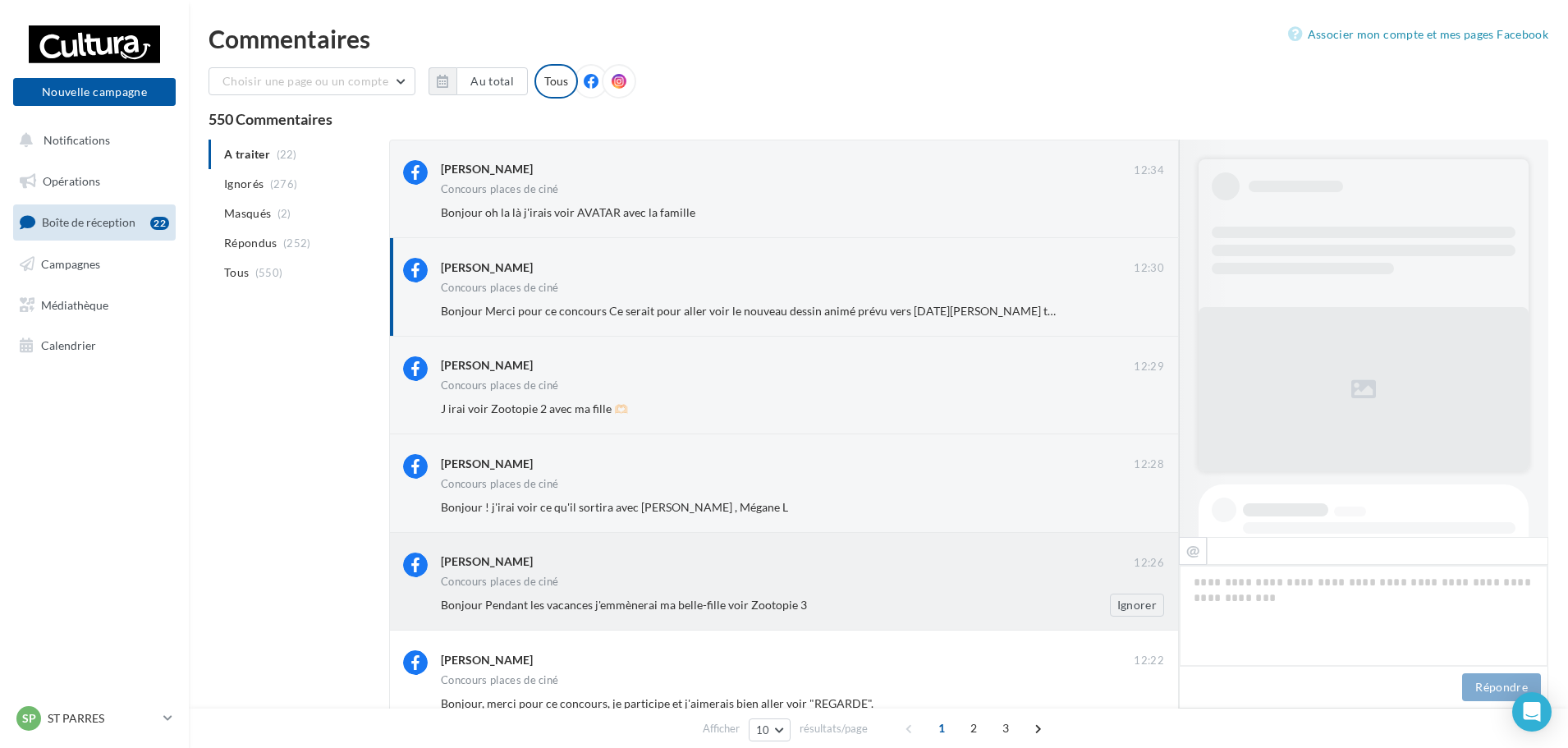
scroll to position [907, 0]
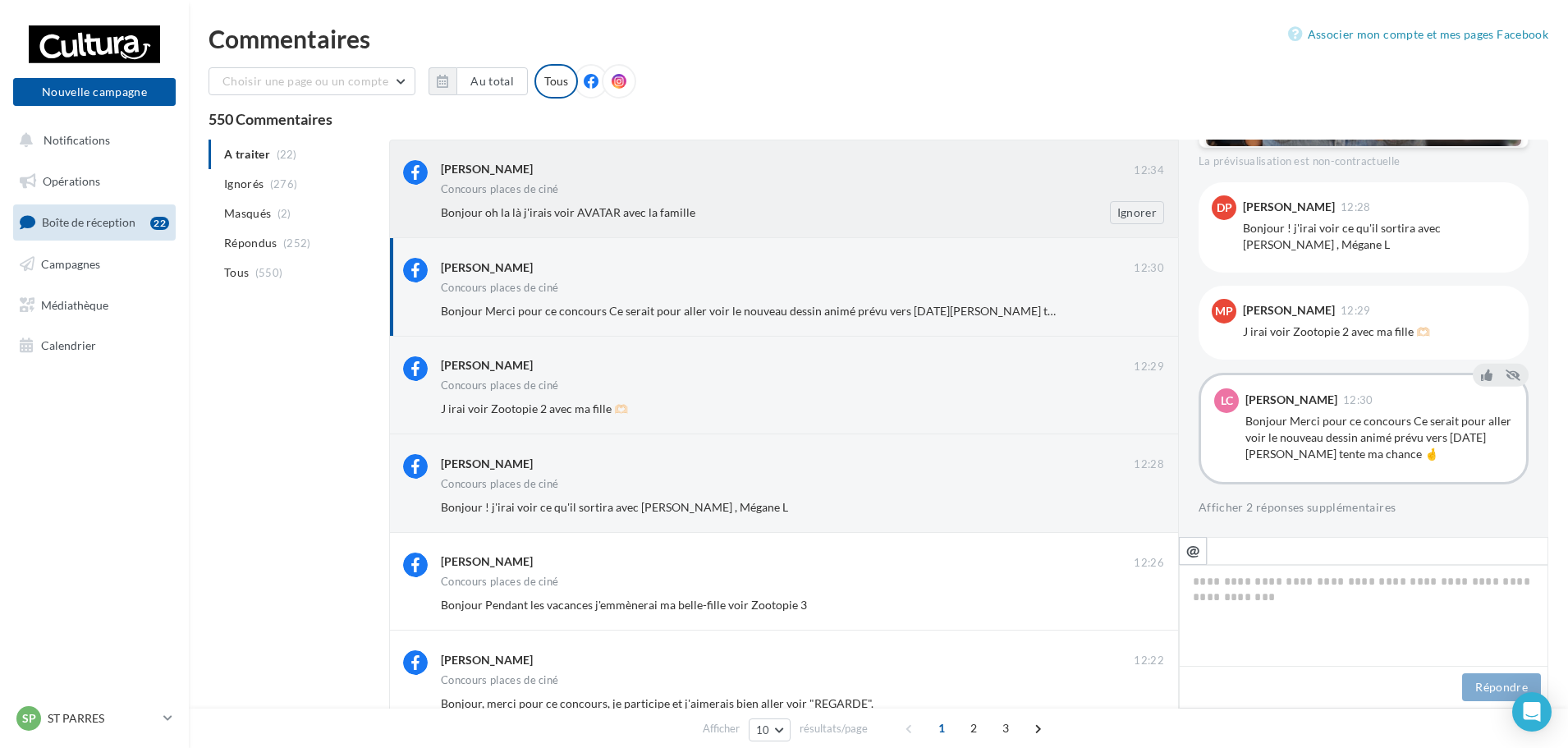
click at [553, 209] on span "Bonjour oh la là j'irais voir AVATAR avec la famille" at bounding box center [567, 212] width 254 height 14
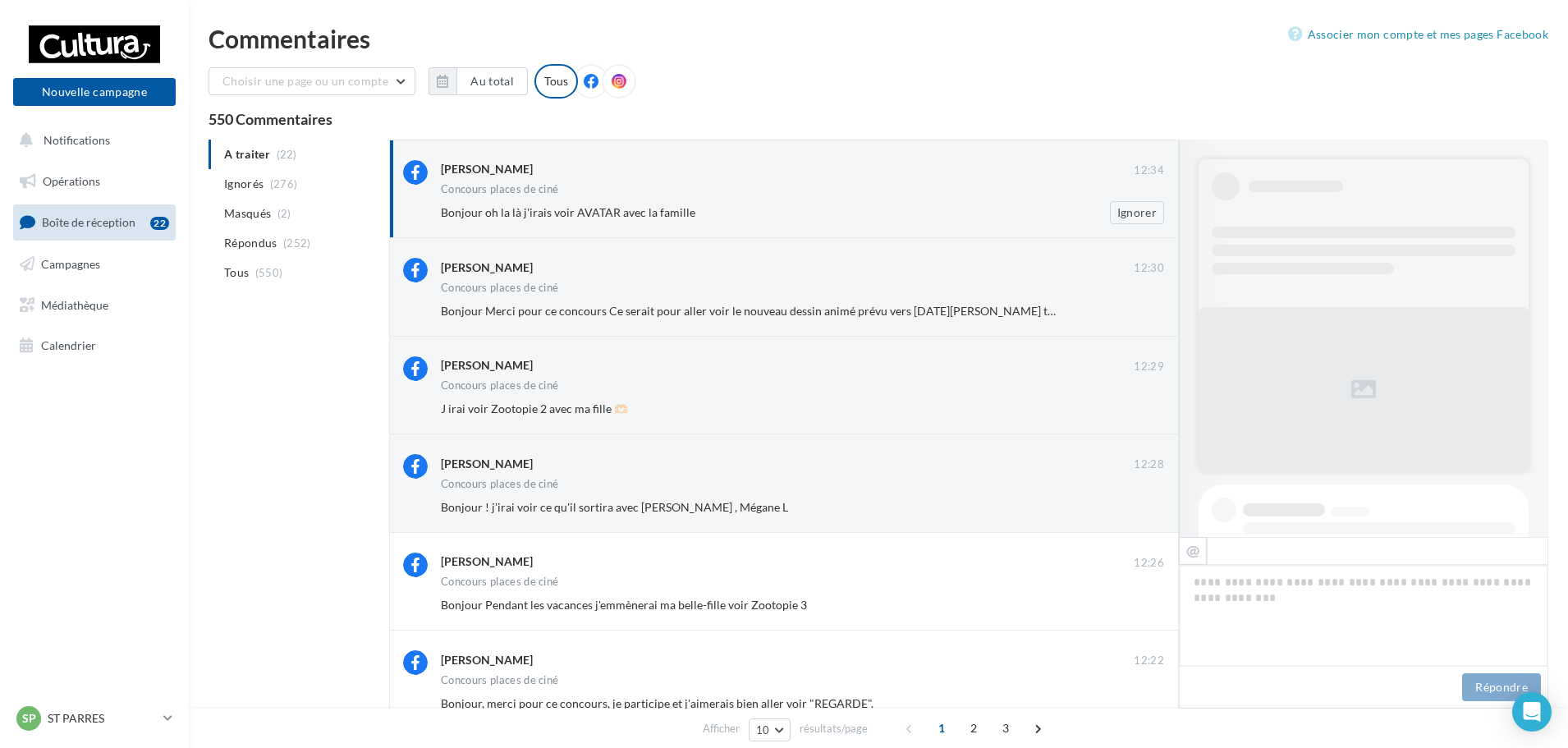
scroll to position [890, 0]
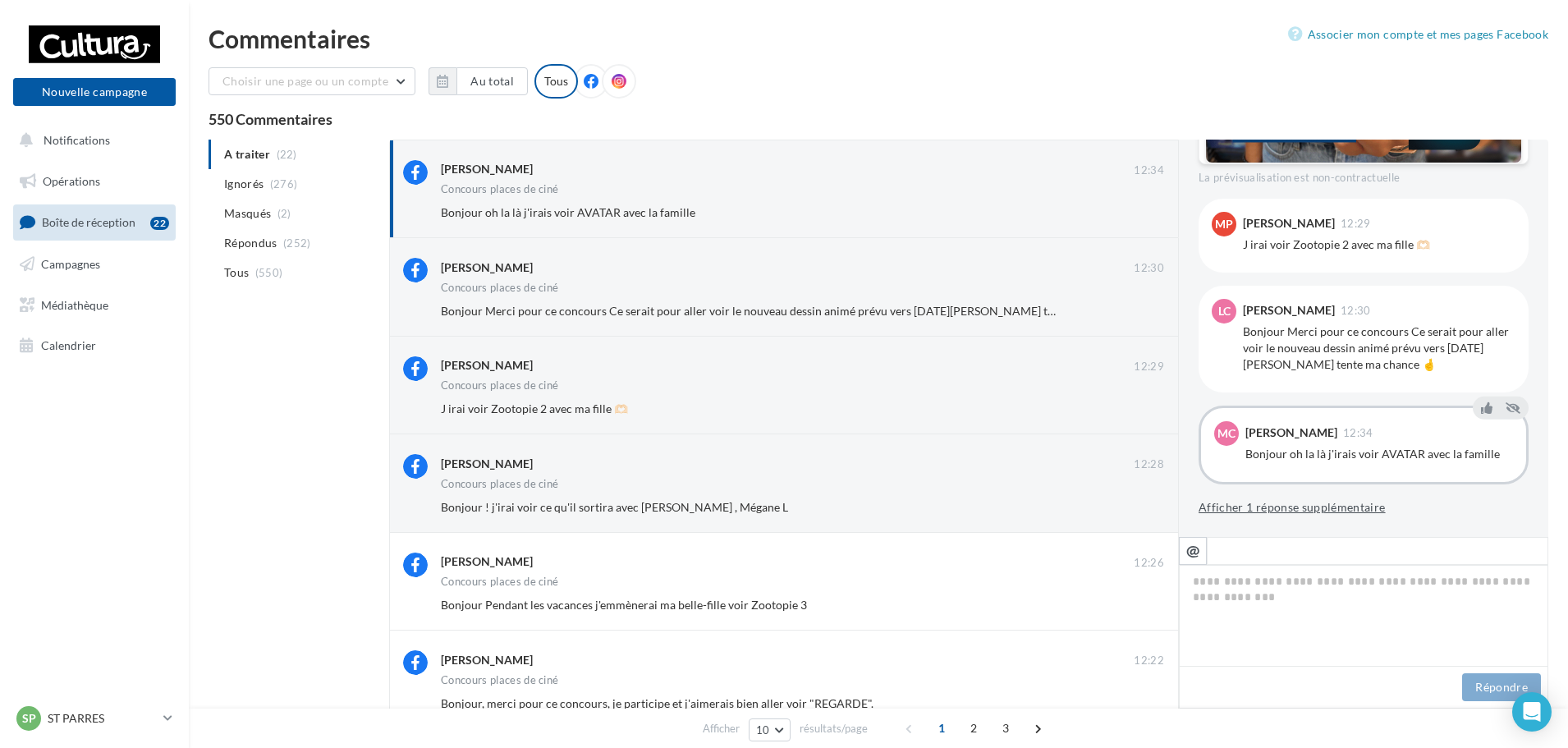
click at [1299, 509] on button "Afficher 1 réponse supplémentaire" at bounding box center [1292, 507] width 187 height 19
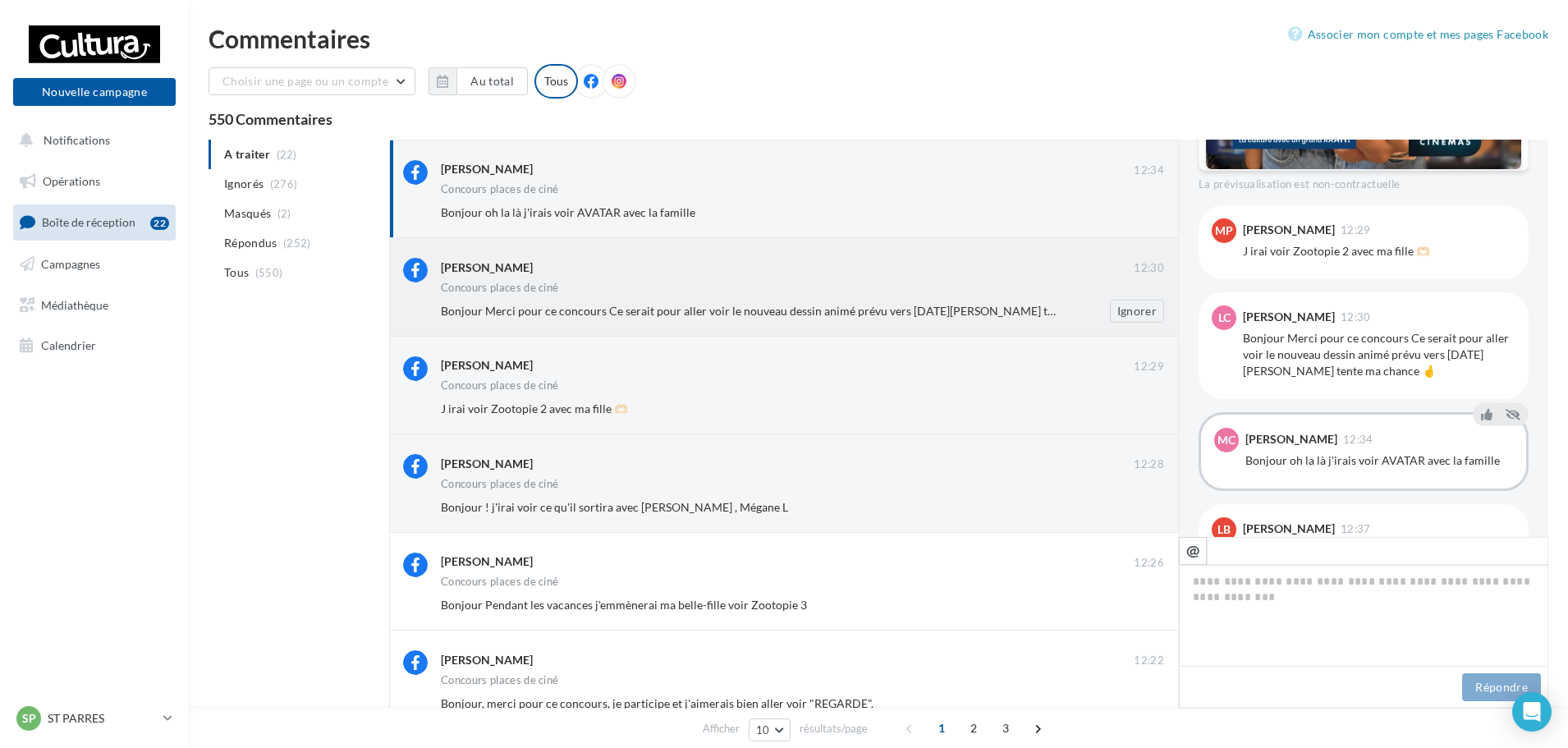
scroll to position [698, 0]
